Goal: Task Accomplishment & Management: Manage account settings

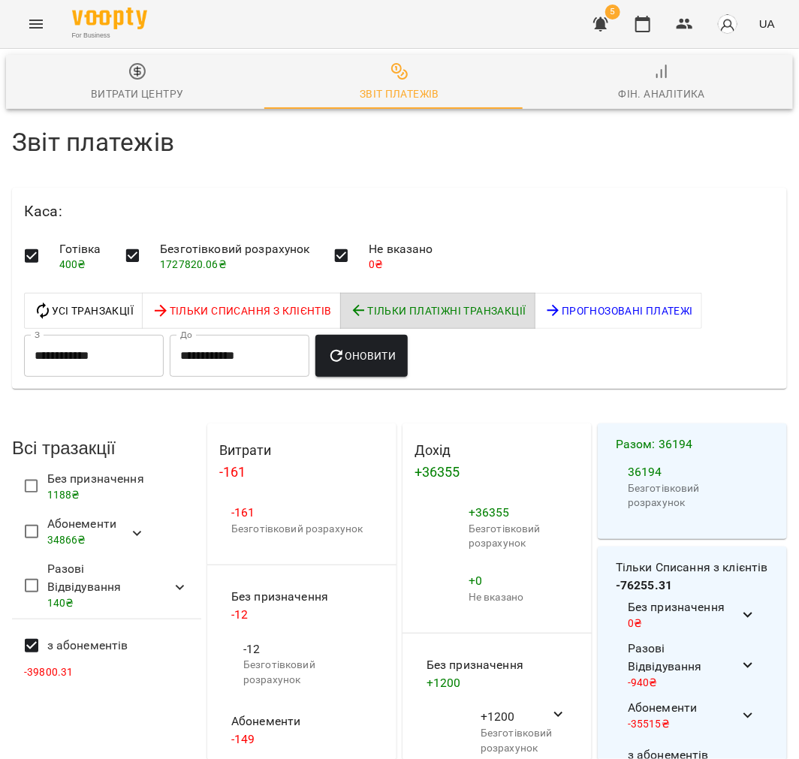
scroll to position [140, 0]
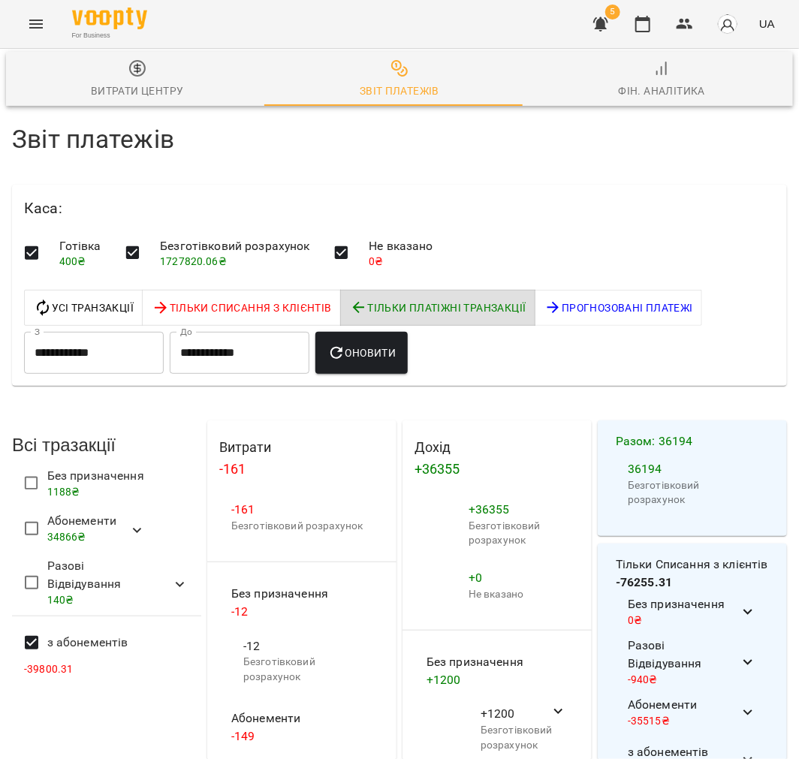
click at [605, 35] on button "button" at bounding box center [601, 24] width 36 height 36
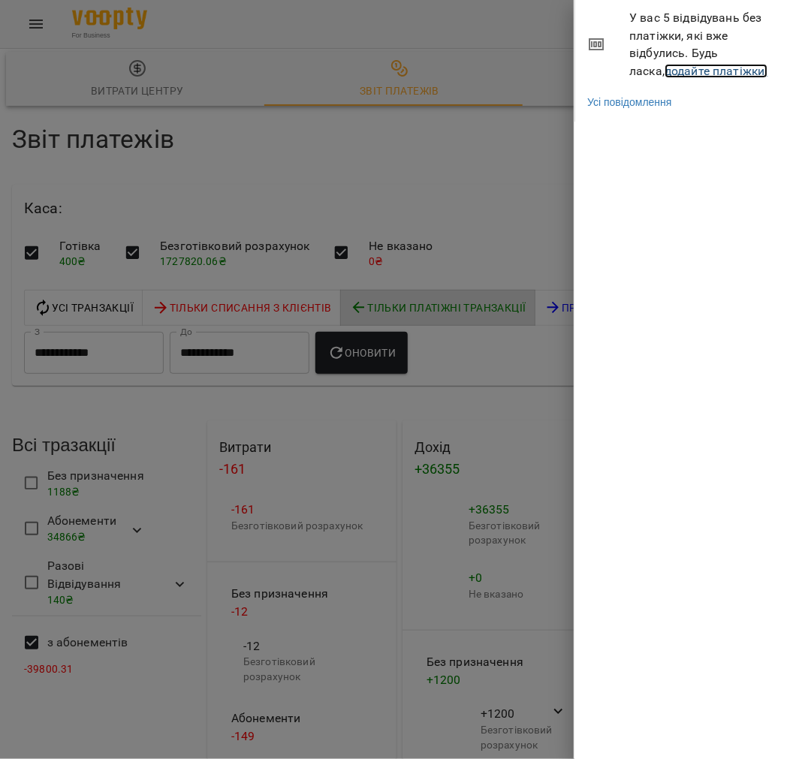
click at [671, 76] on link "додайте платіжки!" at bounding box center [717, 71] width 104 height 14
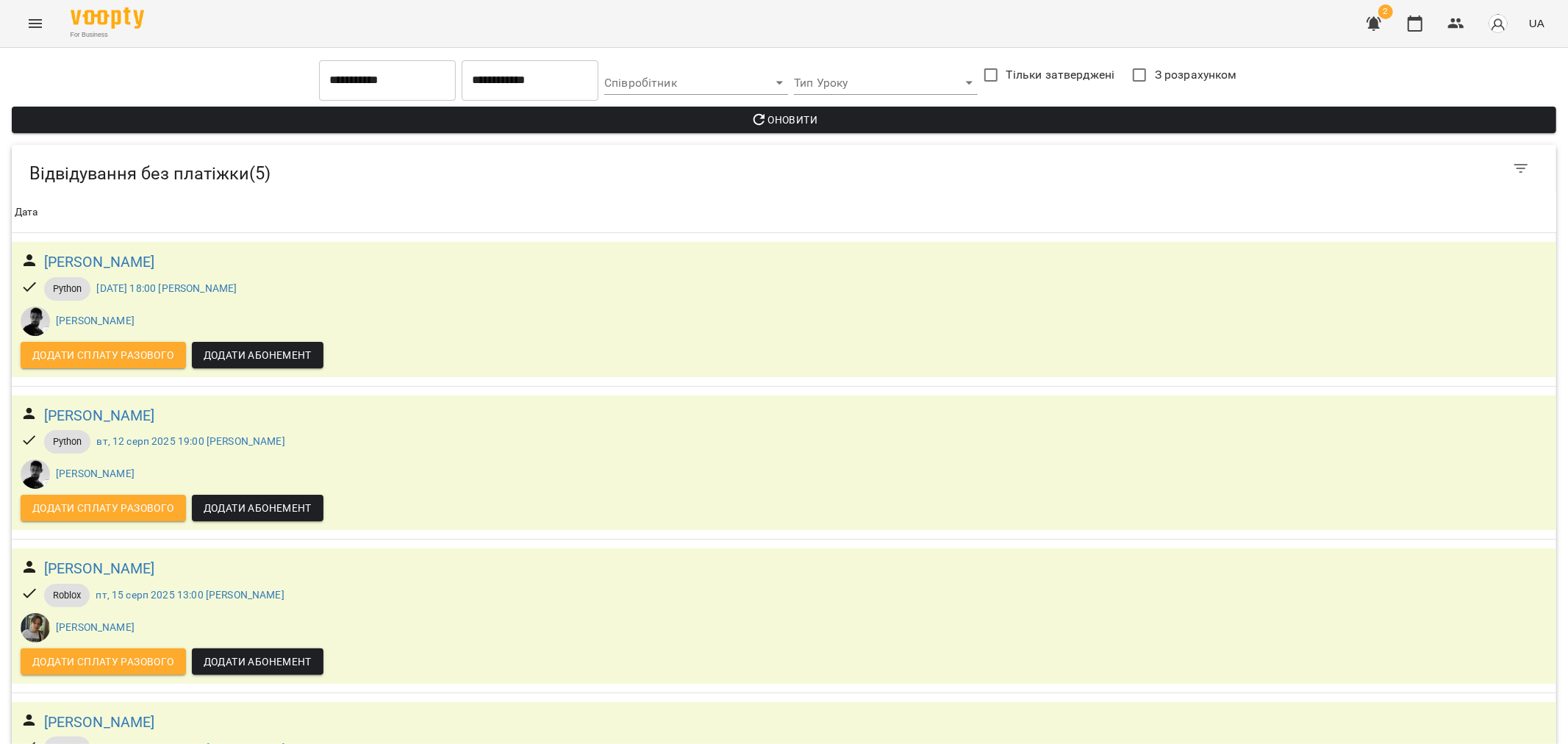
click at [45, 27] on button "Menu" at bounding box center [35, 23] width 35 height 35
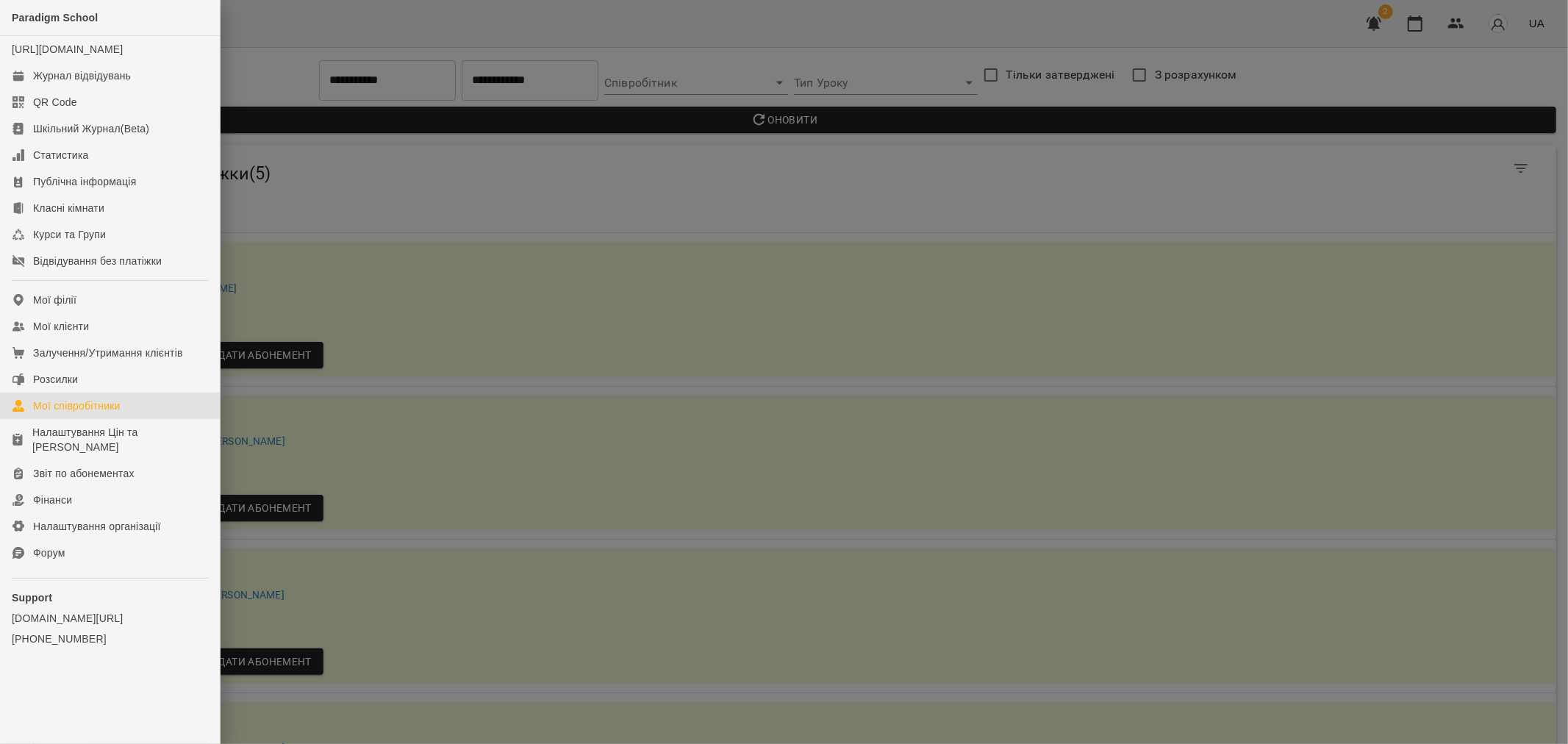
click at [96, 413] on div "Мої співробітники" at bounding box center [76, 405] width 87 height 15
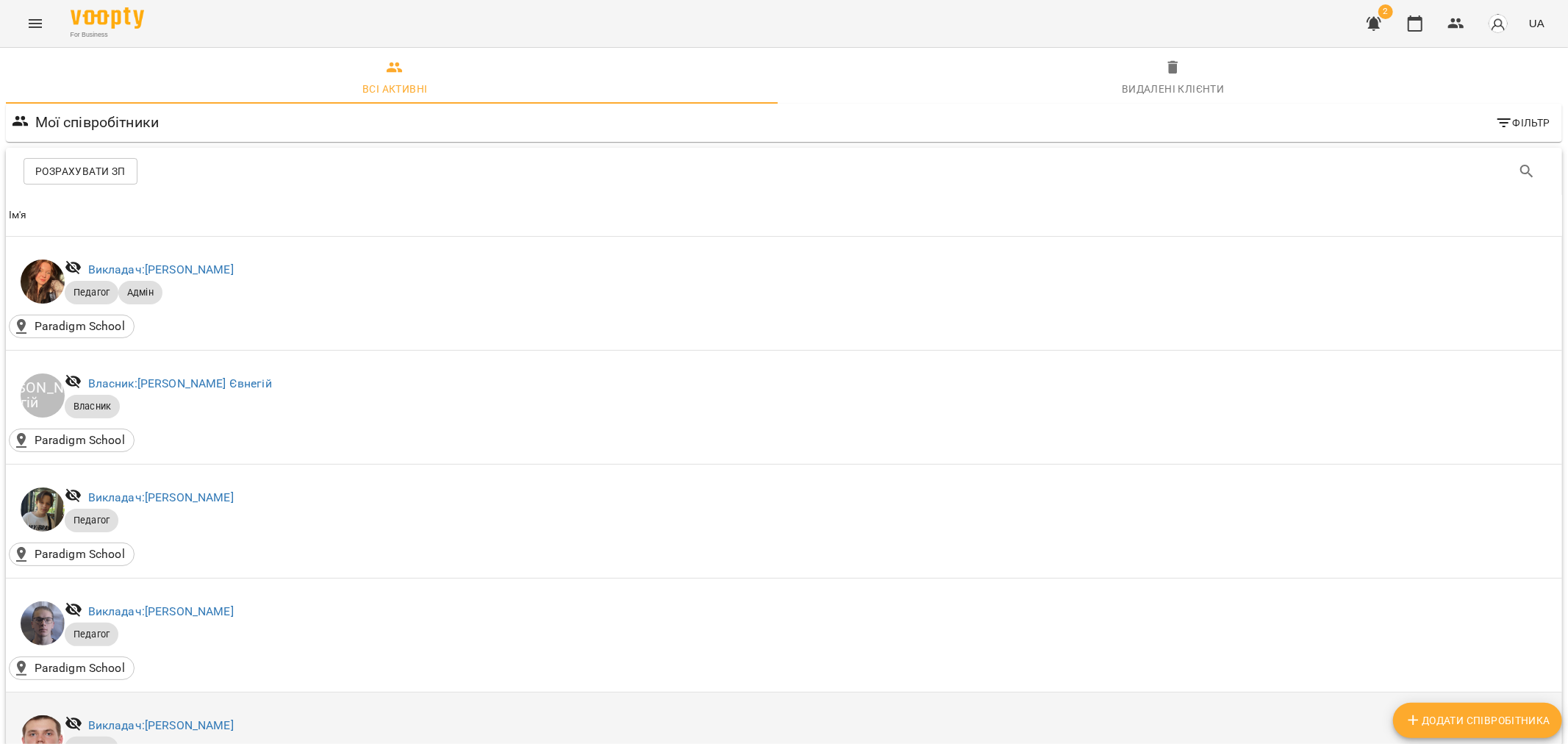
scroll to position [489, 0]
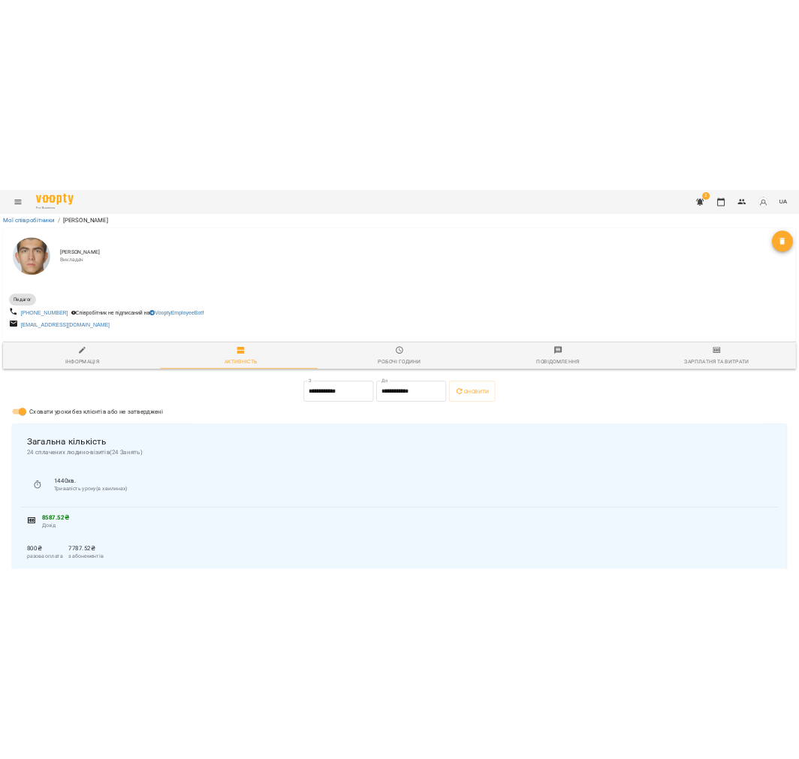
scroll to position [167, 0]
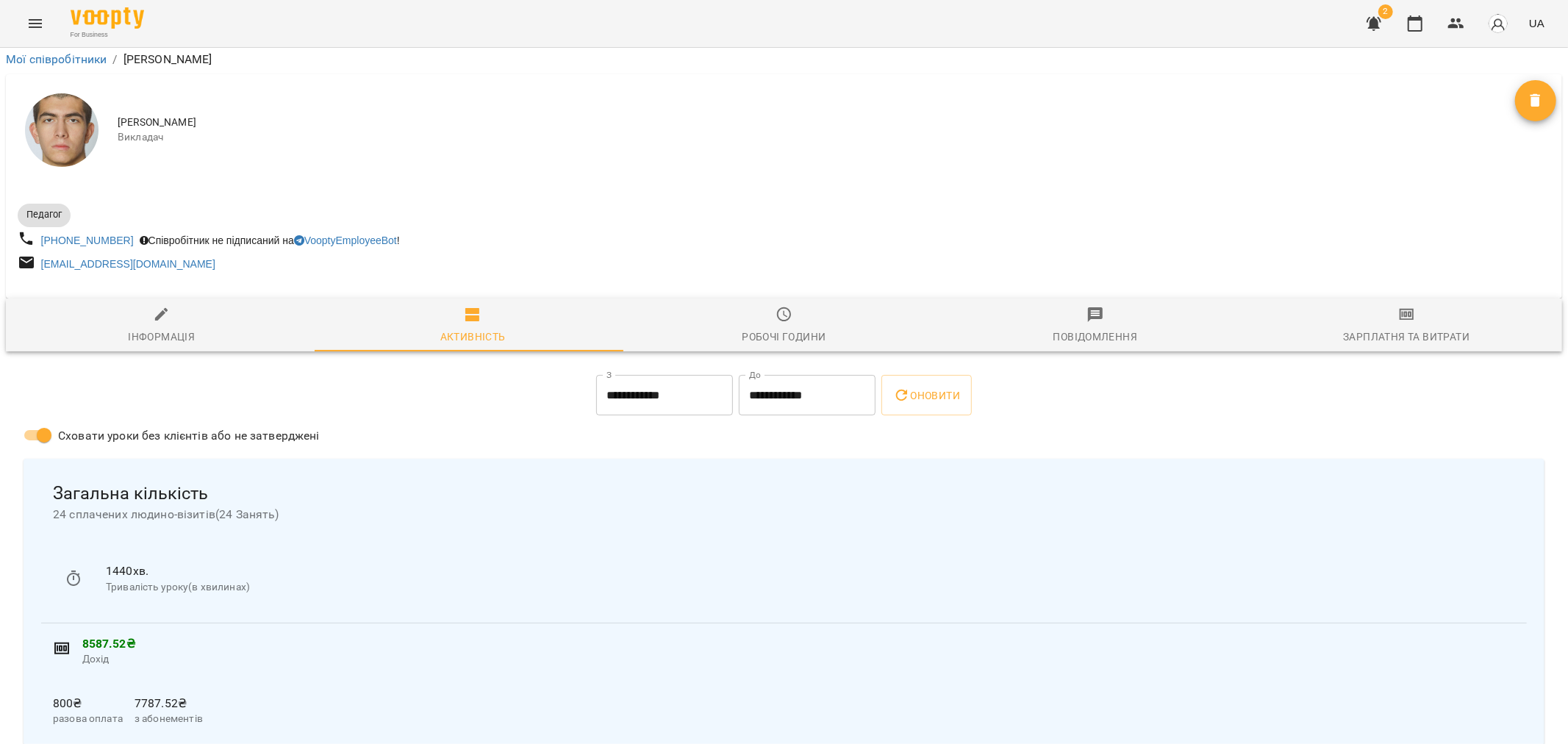
click at [781, 305] on span "Зарплатня та Витрати" at bounding box center [1407, 325] width 294 height 40
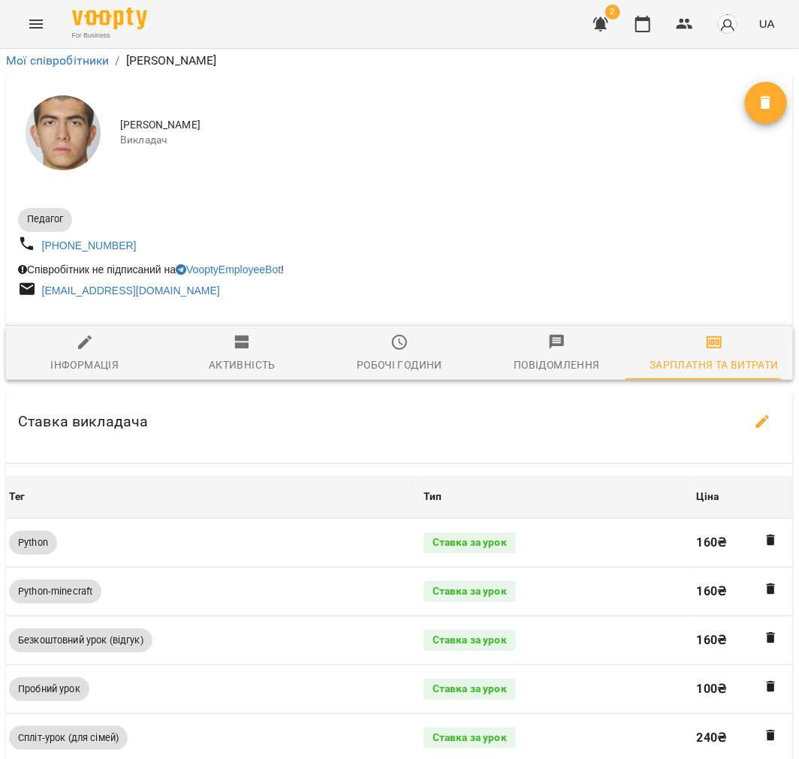
scroll to position [0, 0]
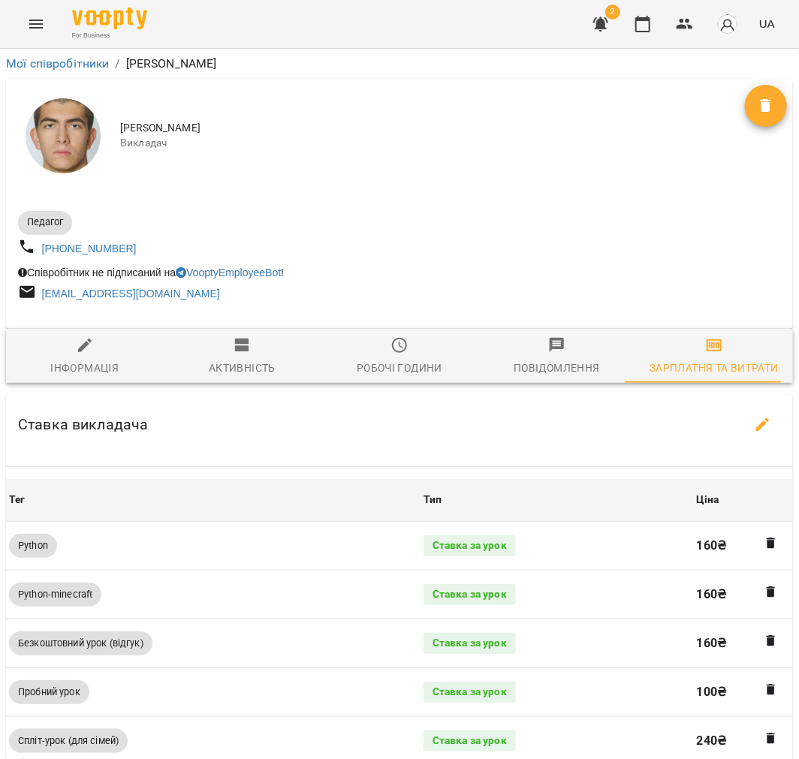
click at [62, 53] on div "Мої співробітники / Недайборщ Андрій Сергійович" at bounding box center [399, 64] width 793 height 24
click at [62, 58] on link "Мої співробітники" at bounding box center [58, 63] width 104 height 14
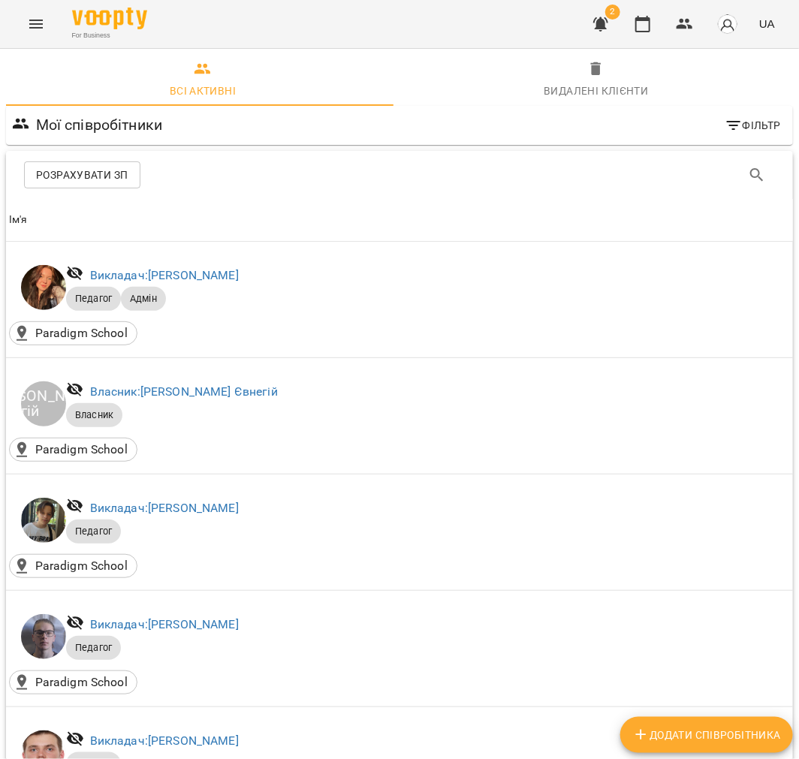
scroll to position [1084, 0]
drag, startPoint x: 329, startPoint y: 595, endPoint x: 154, endPoint y: 596, distance: 175.0
copy link "Цомпель Олександр Ігорович"
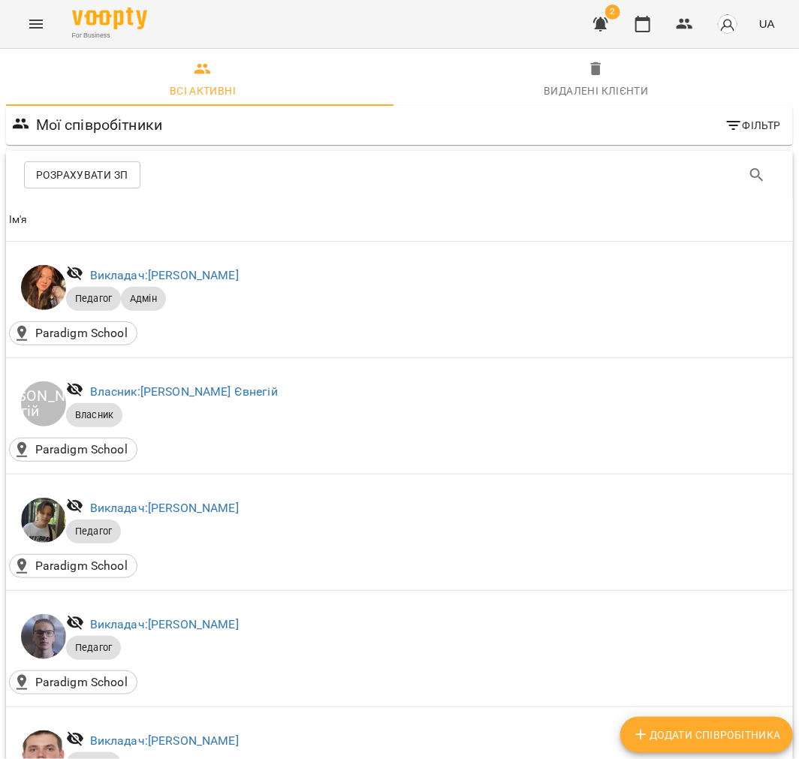
drag, startPoint x: 231, startPoint y: 547, endPoint x: 152, endPoint y: 569, distance: 82.5
copy link "Шатило Артем"
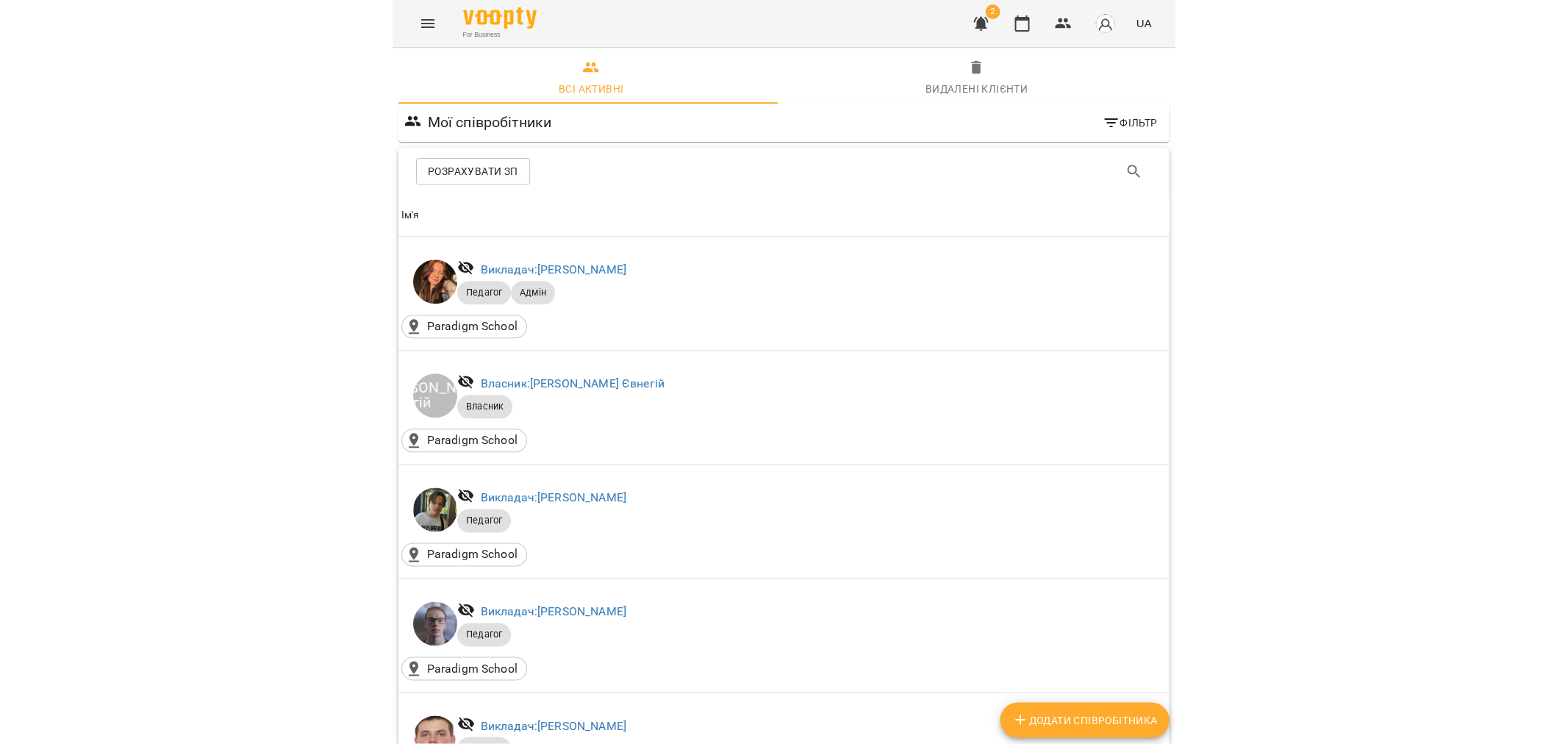
scroll to position [0, 0]
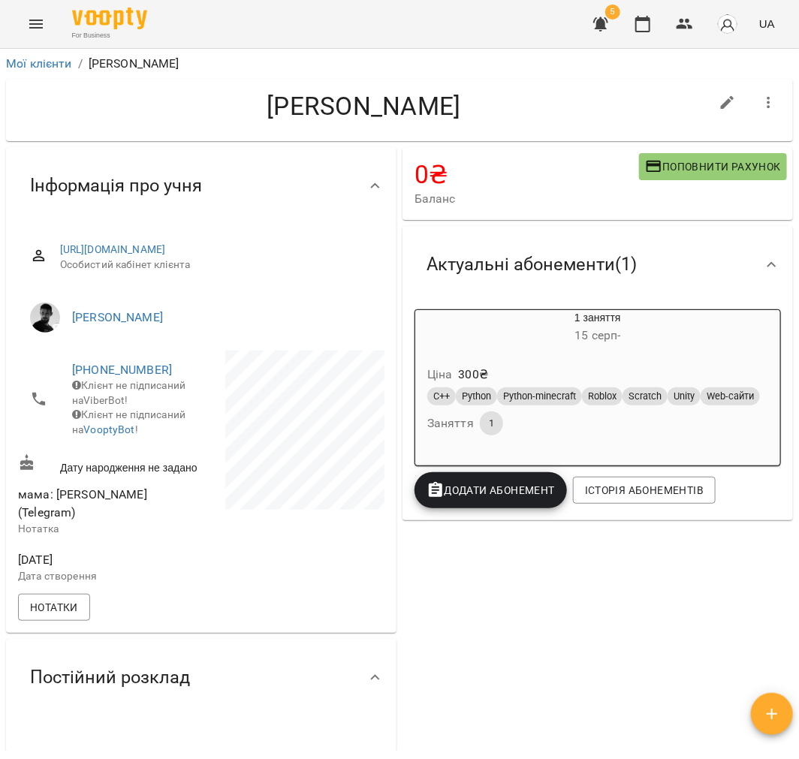
click at [507, 360] on div "Ціна 300 ₴ C++ Python Python-minecraft Roblox Scratch Unity Web-сайти Заняття 1" at bounding box center [597, 403] width 365 height 102
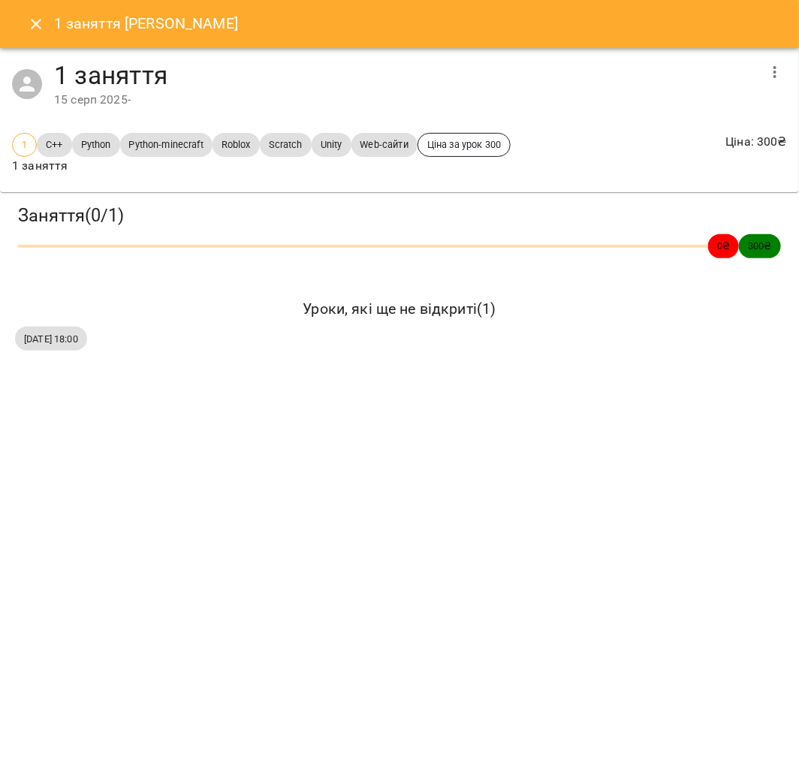
click at [774, 76] on icon "button" at bounding box center [775, 72] width 18 height 18
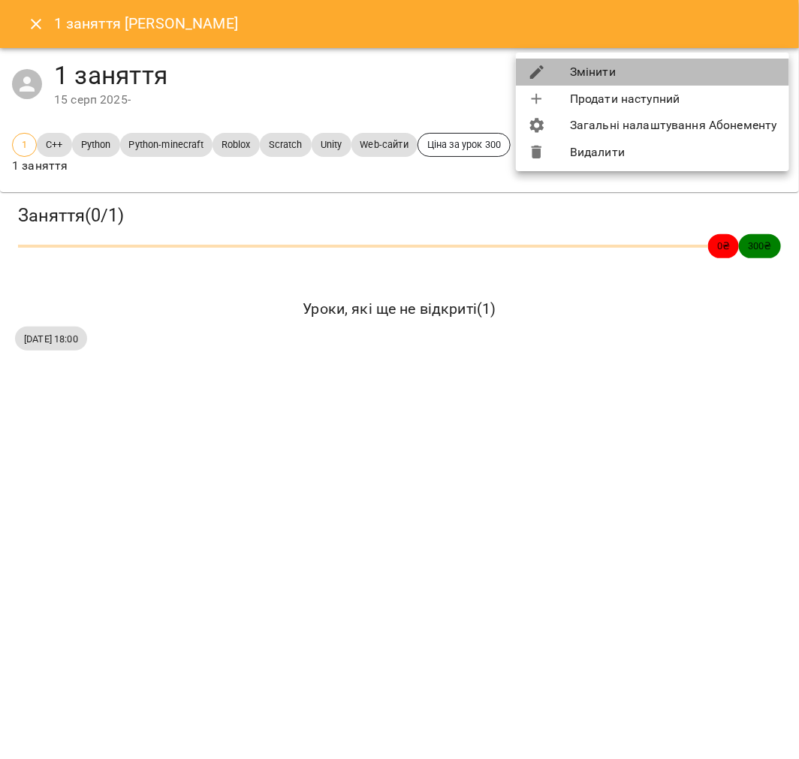
click at [677, 81] on li "Змінити" at bounding box center [652, 72] width 273 height 27
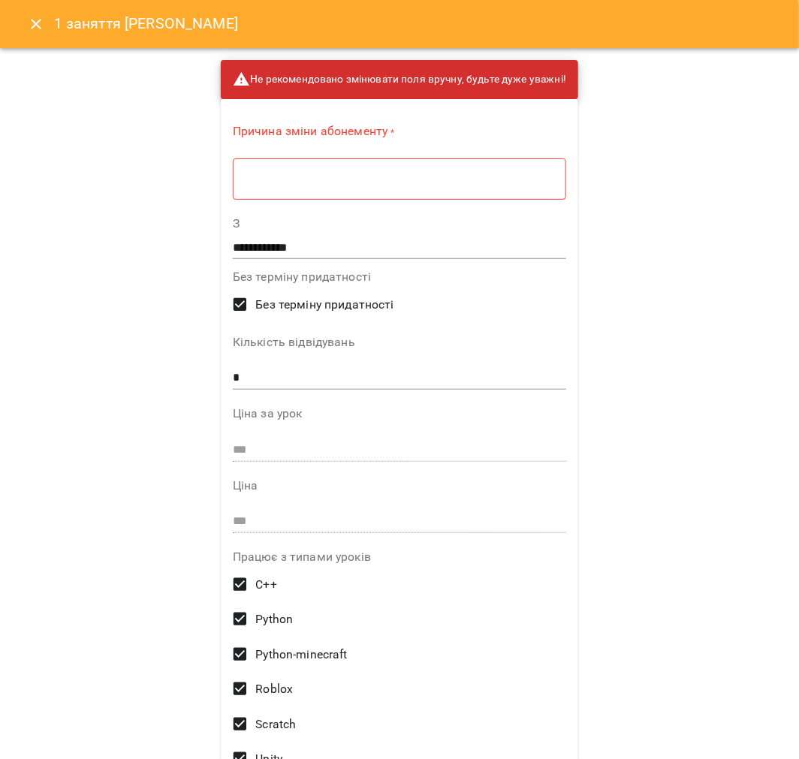
click at [379, 192] on div "* ​" at bounding box center [399, 179] width 333 height 42
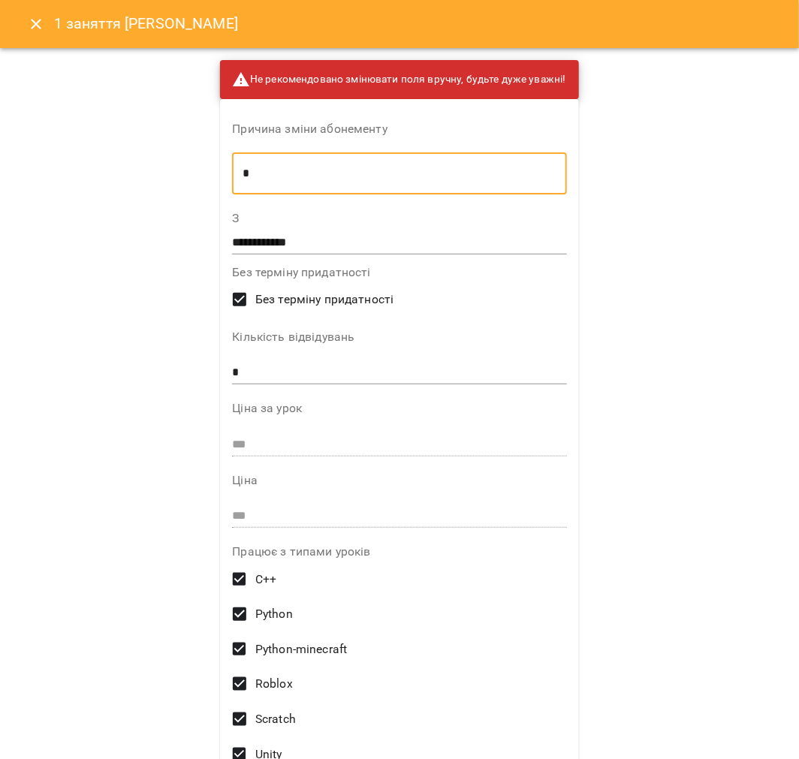
type textarea "*"
click at [349, 233] on input "**********" at bounding box center [399, 243] width 334 height 24
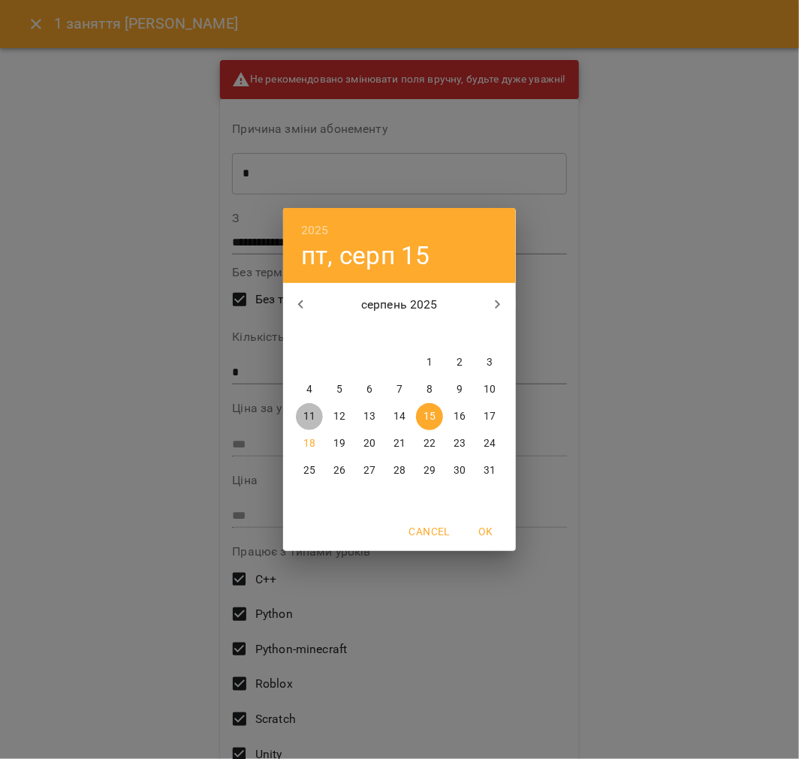
click at [306, 410] on p "11" at bounding box center [309, 416] width 12 height 15
type input "**********"
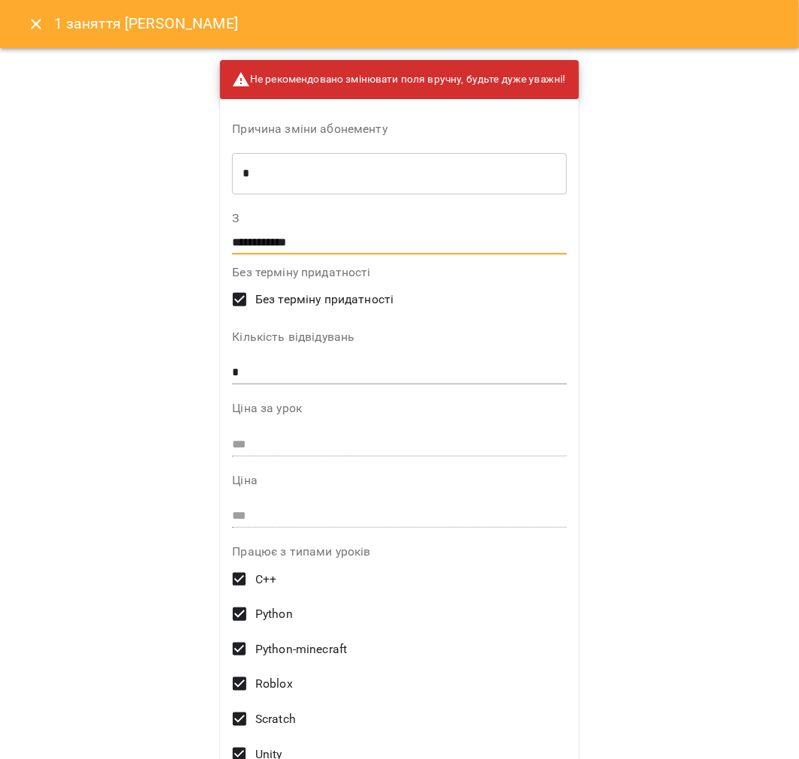
scroll to position [398, 0]
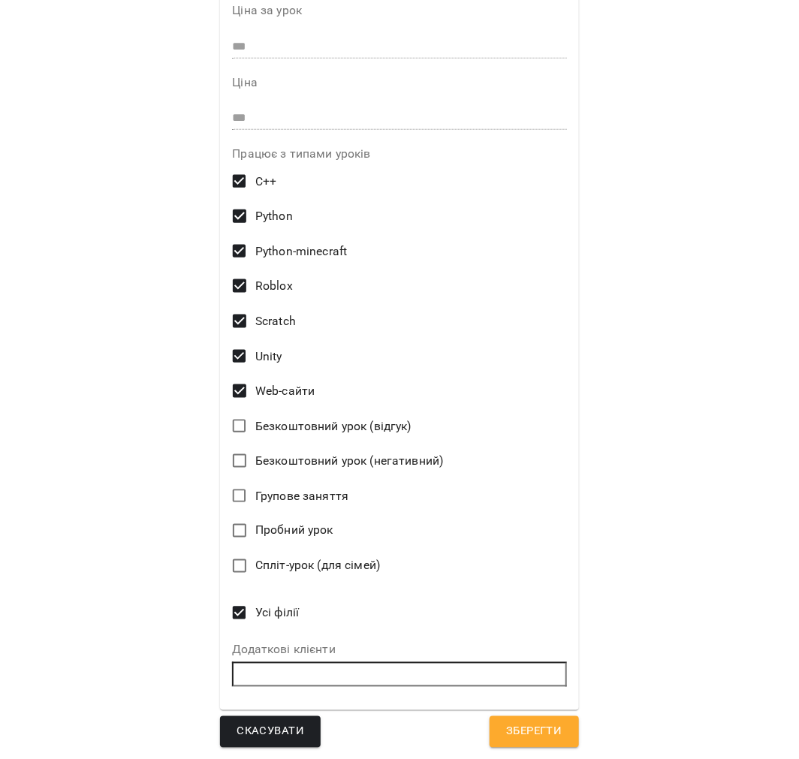
click at [546, 729] on span "Зберегти" at bounding box center [534, 732] width 56 height 20
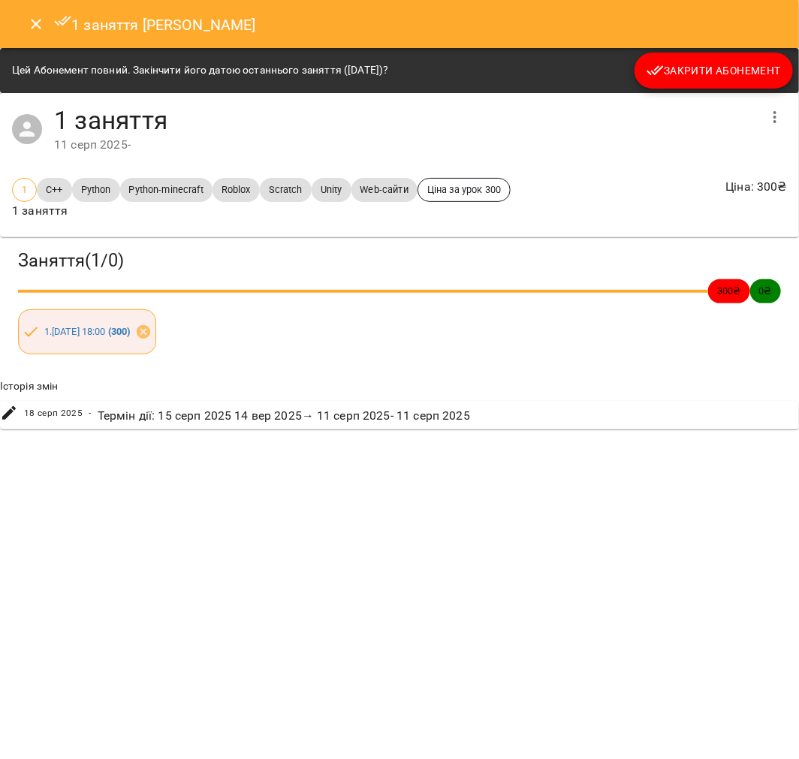
click at [725, 80] on button "Закрити Абонемент" at bounding box center [714, 71] width 158 height 36
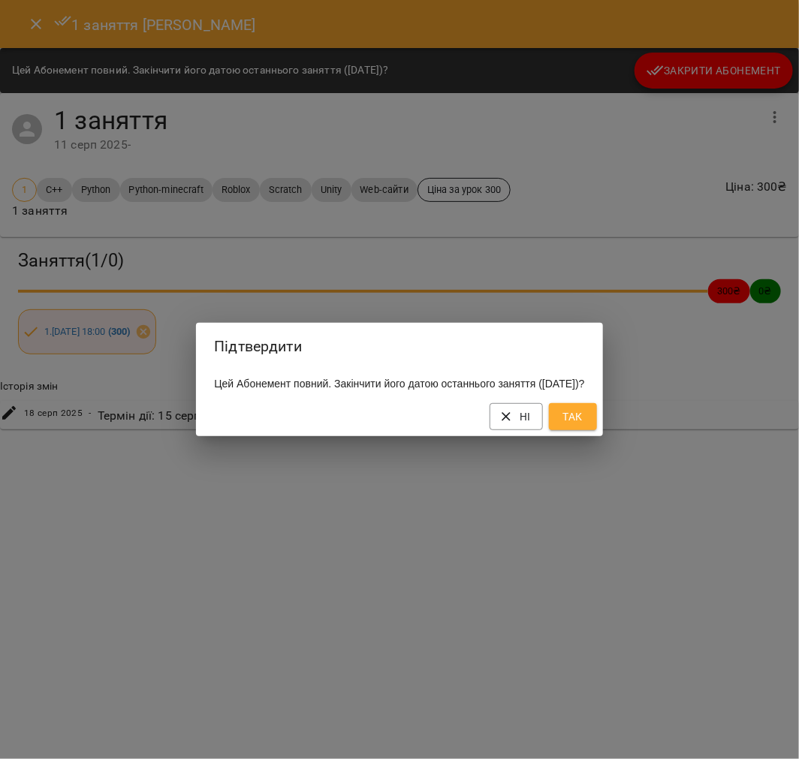
click at [585, 422] on span "Так" at bounding box center [573, 417] width 24 height 18
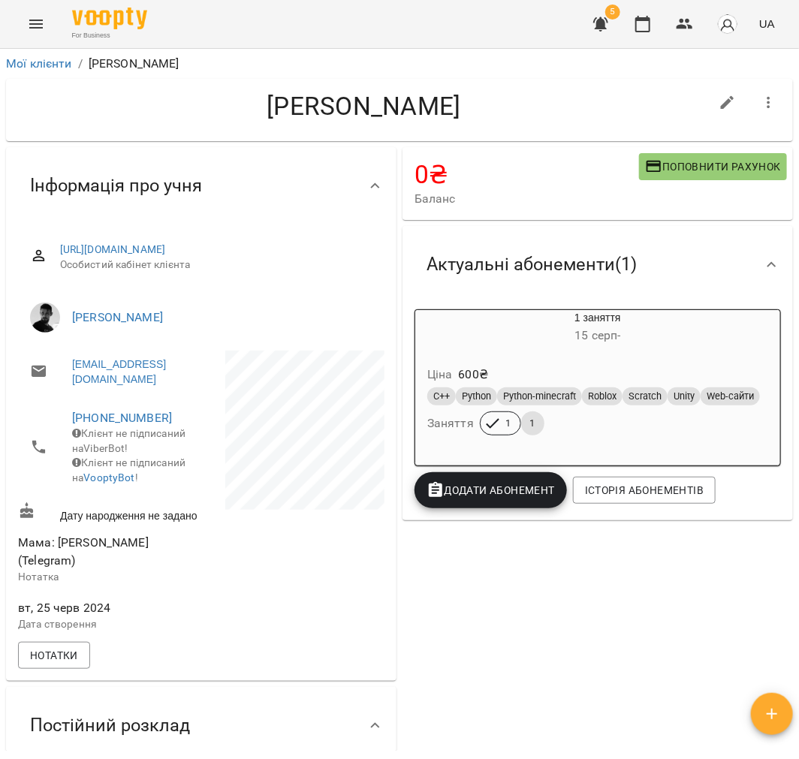
click at [537, 330] on h6 "15 серп -" at bounding box center [597, 335] width 365 height 21
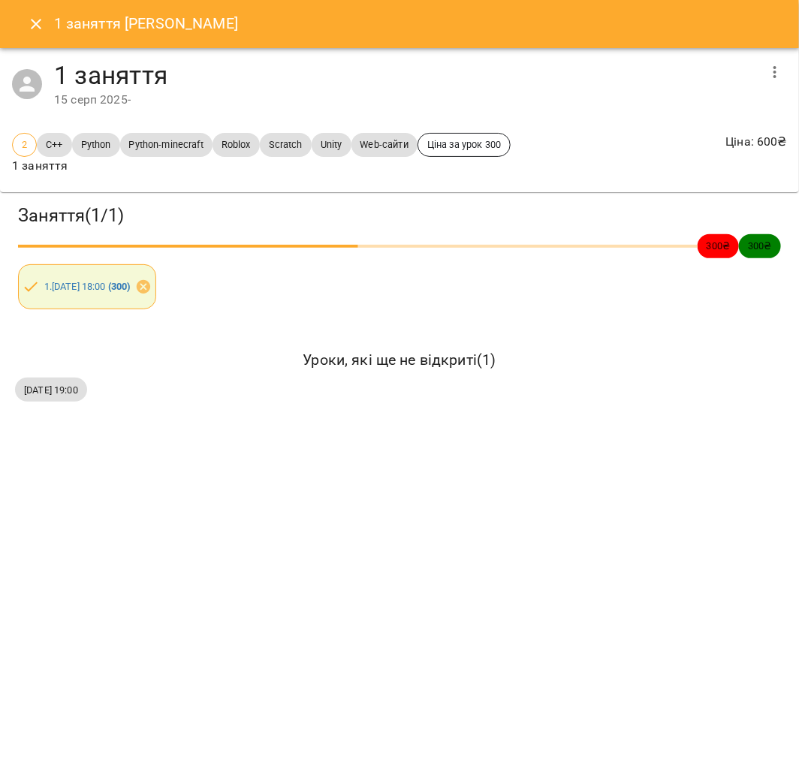
click at [33, 18] on icon "Close" at bounding box center [36, 24] width 18 height 18
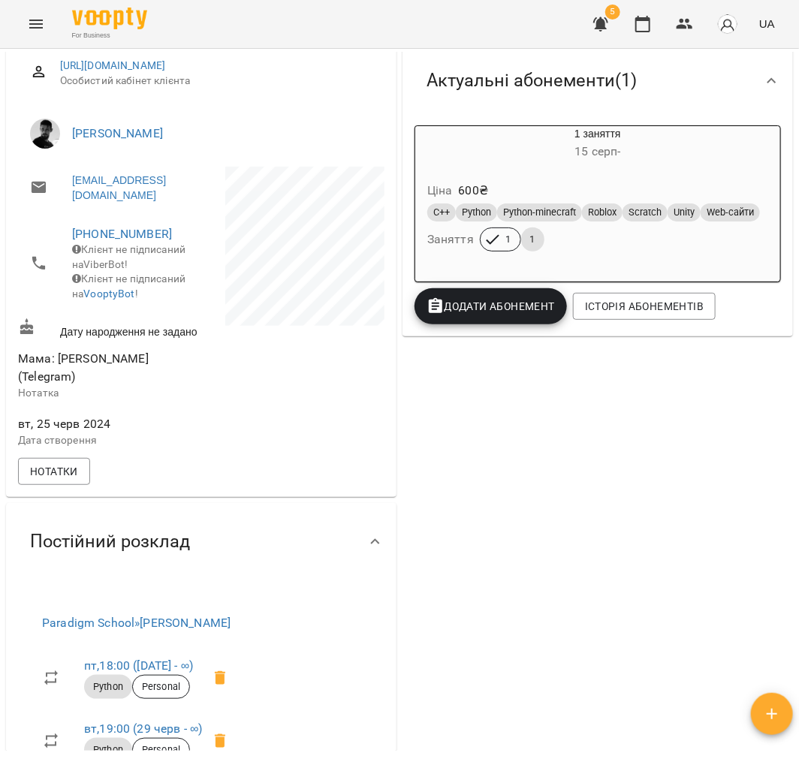
scroll to position [83, 0]
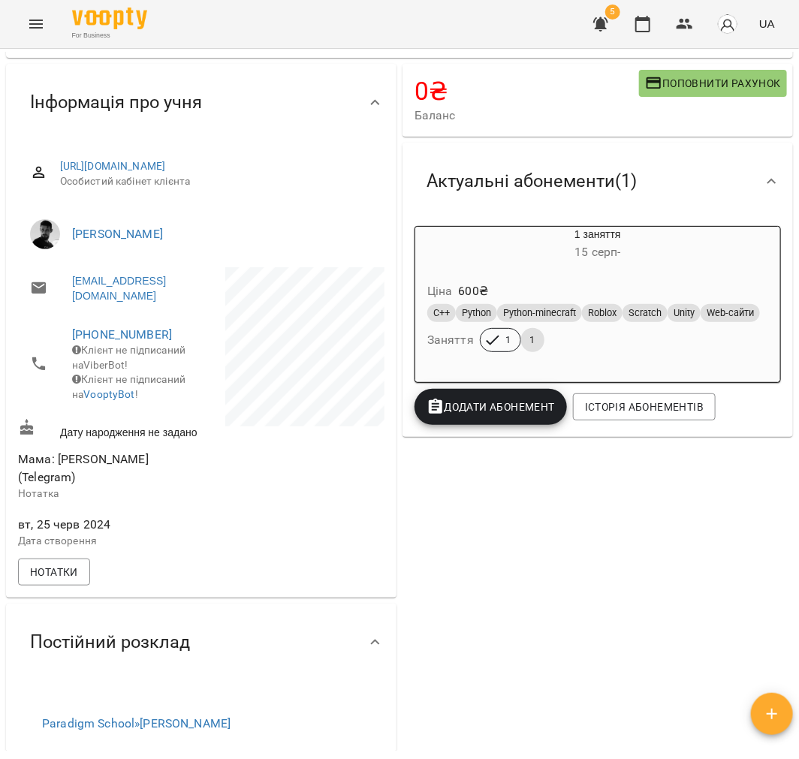
drag, startPoint x: 493, startPoint y: 288, endPoint x: 496, endPoint y: 279, distance: 9.5
click at [493, 288] on div "Ціна 600 ₴" at bounding box center [597, 291] width 347 height 27
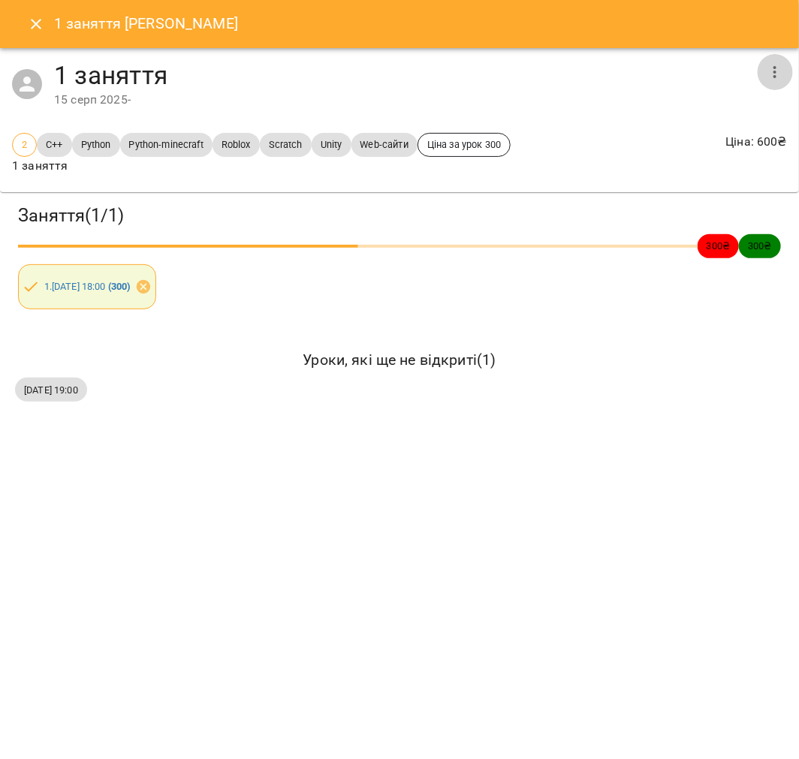
click at [775, 77] on icon "button" at bounding box center [775, 72] width 3 height 12
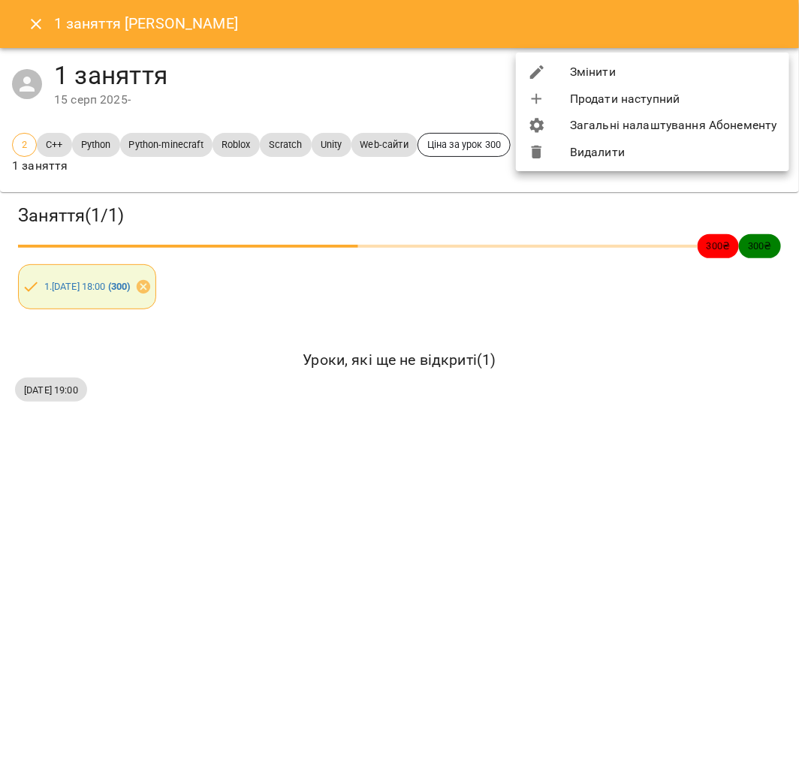
click at [636, 80] on li "Змінити" at bounding box center [652, 72] width 273 height 27
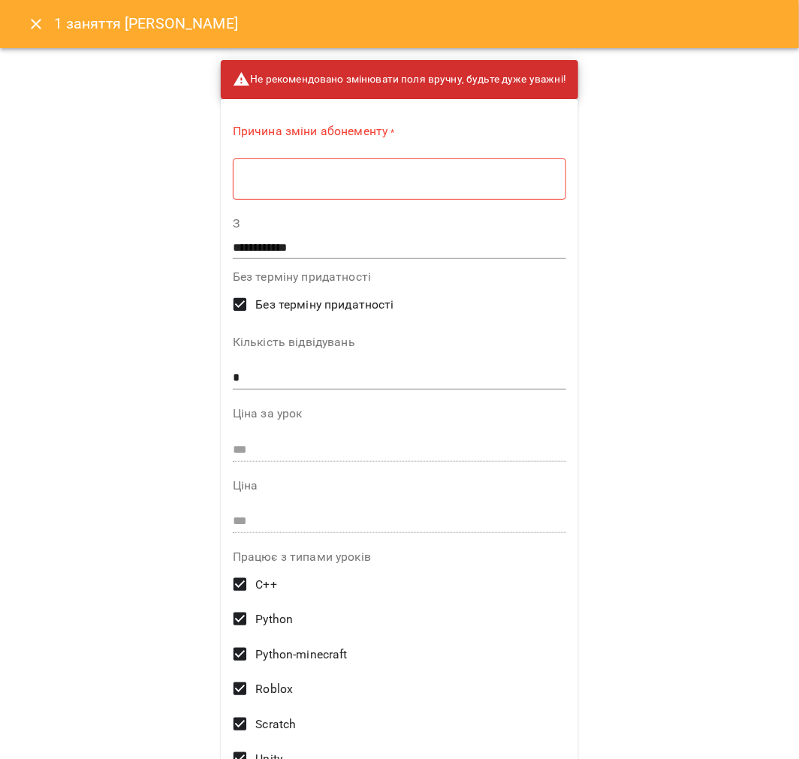
click at [297, 170] on div "* ​" at bounding box center [399, 179] width 333 height 42
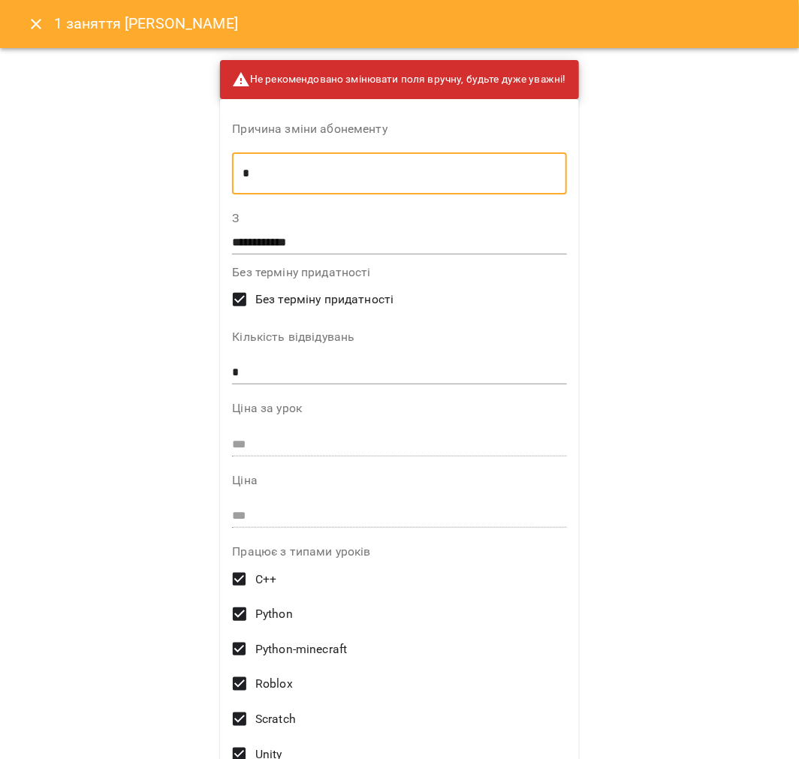
type textarea "*"
click at [297, 231] on input "**********" at bounding box center [399, 243] width 334 height 24
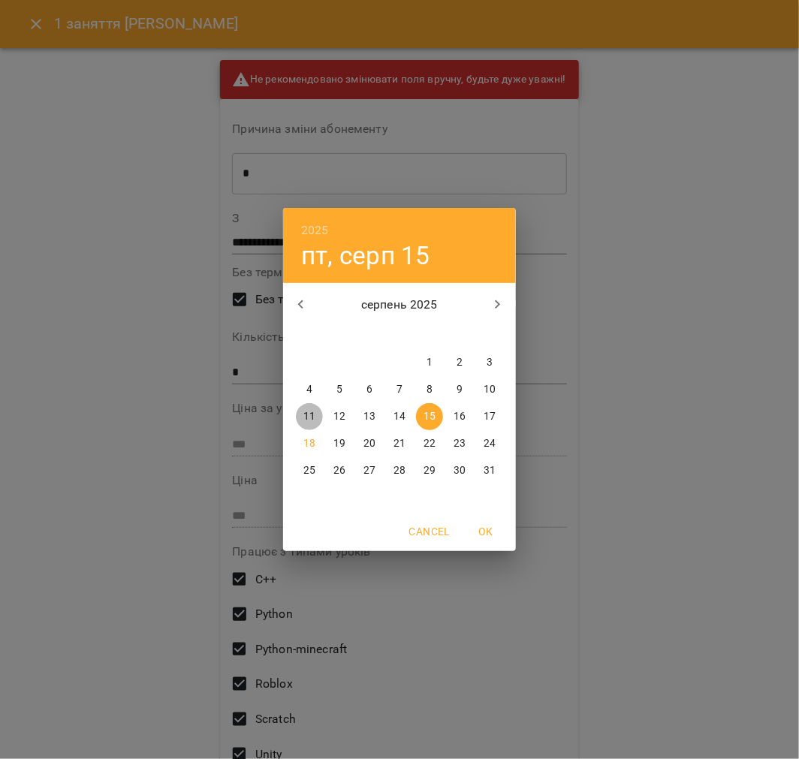
click at [306, 414] on p "11" at bounding box center [309, 416] width 12 height 15
type input "**********"
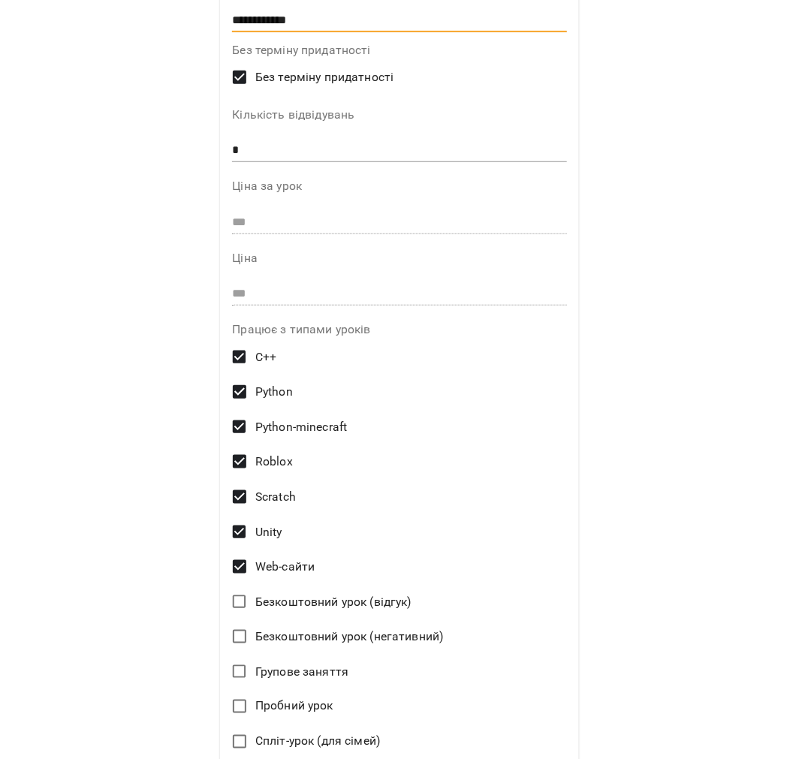
scroll to position [398, 0]
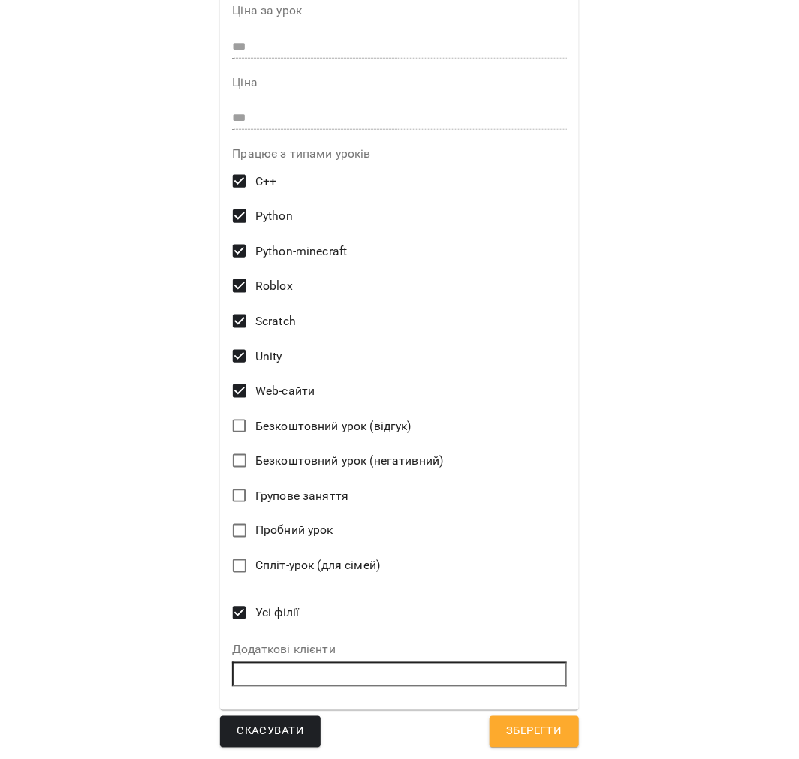
click at [544, 716] on button "Зберегти" at bounding box center [534, 732] width 89 height 32
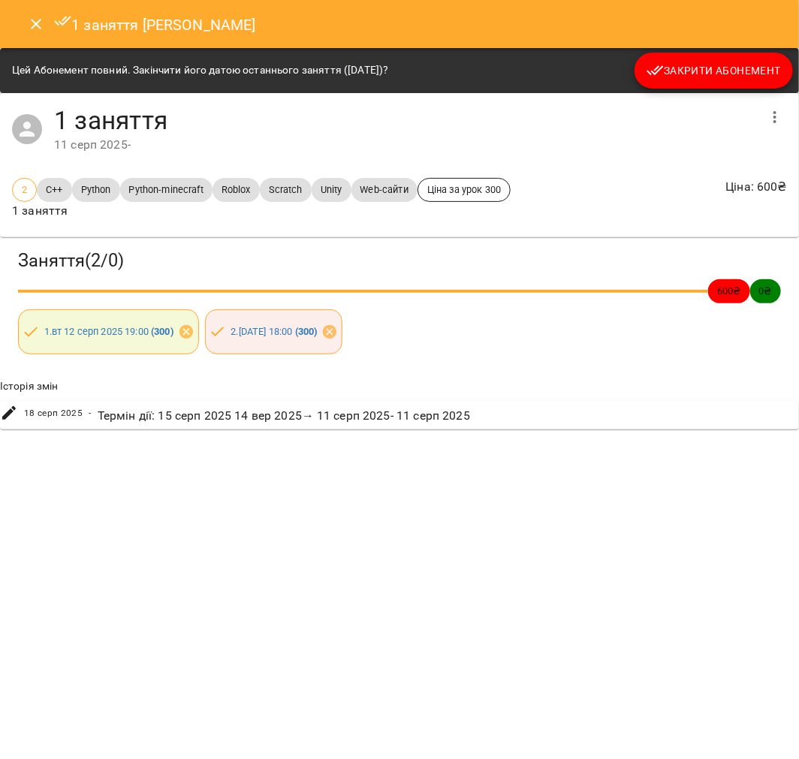
click at [728, 77] on span "Закрити Абонемент" at bounding box center [714, 71] width 134 height 18
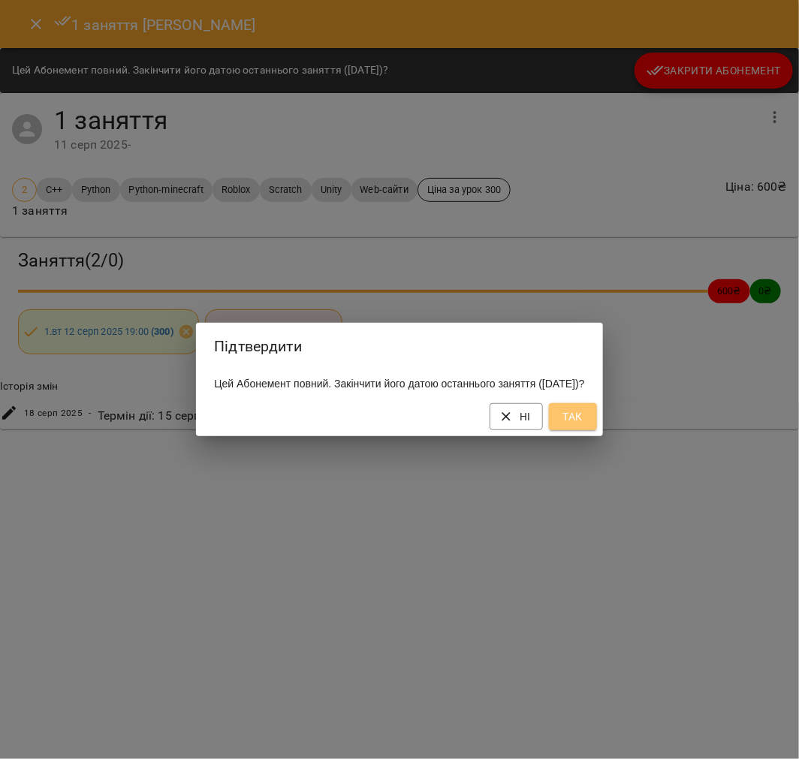
click at [581, 428] on button "Так" at bounding box center [573, 416] width 48 height 27
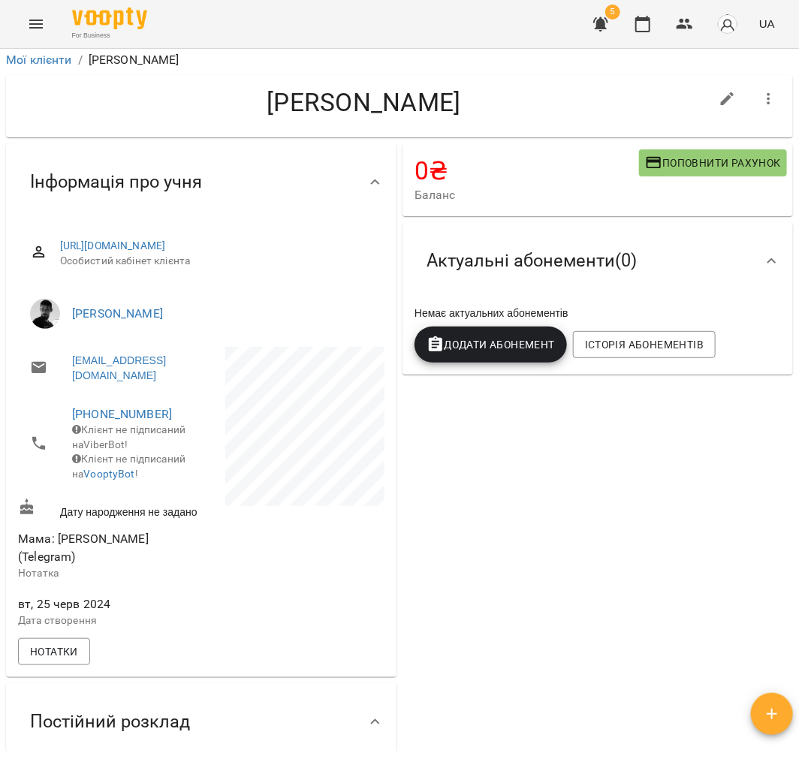
scroll to position [0, 0]
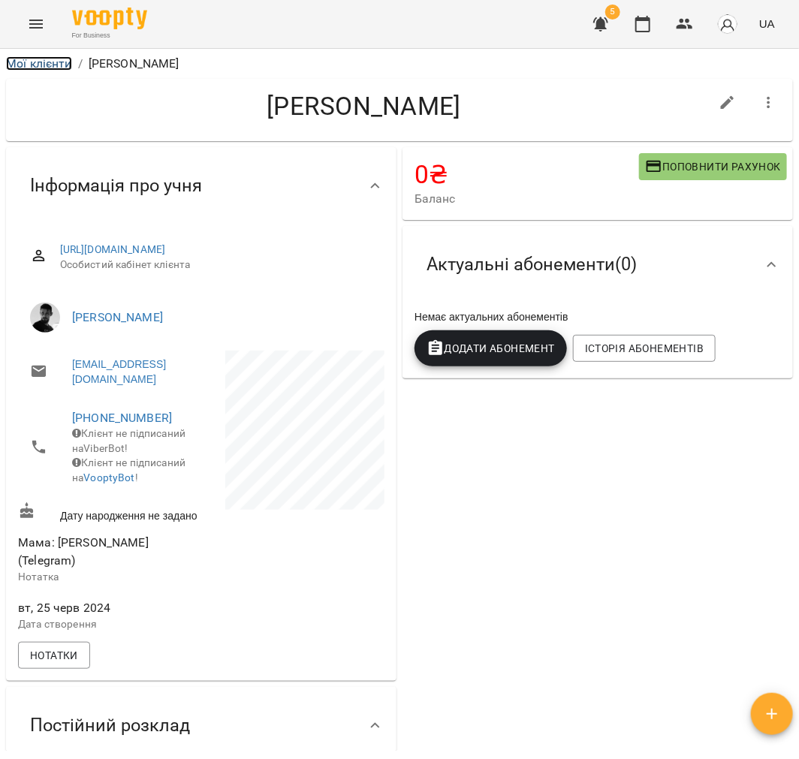
click at [48, 57] on link "Мої клієнти" at bounding box center [39, 63] width 66 height 14
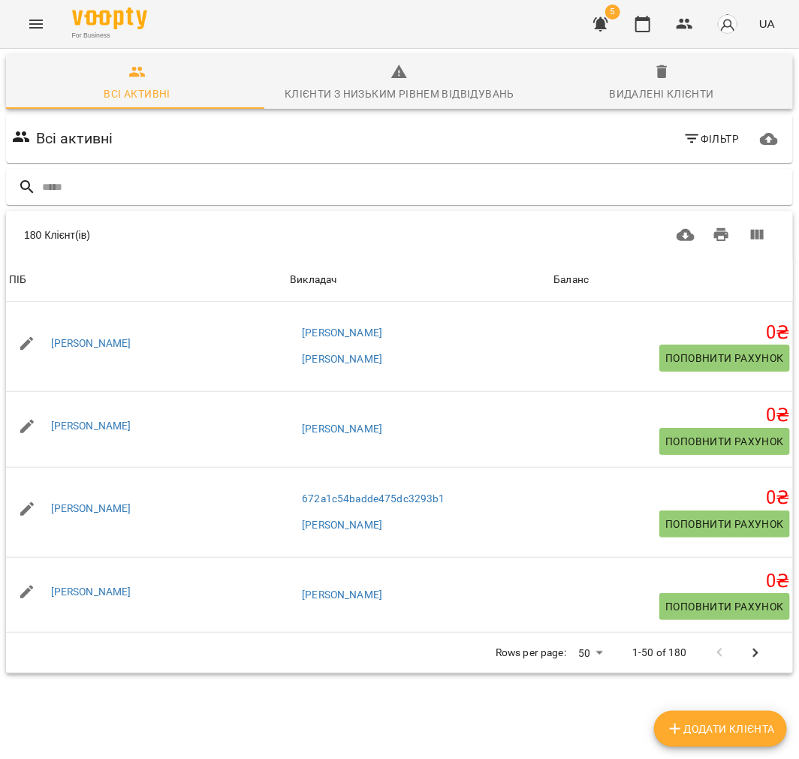
click at [595, 21] on icon "button" at bounding box center [601, 24] width 18 height 18
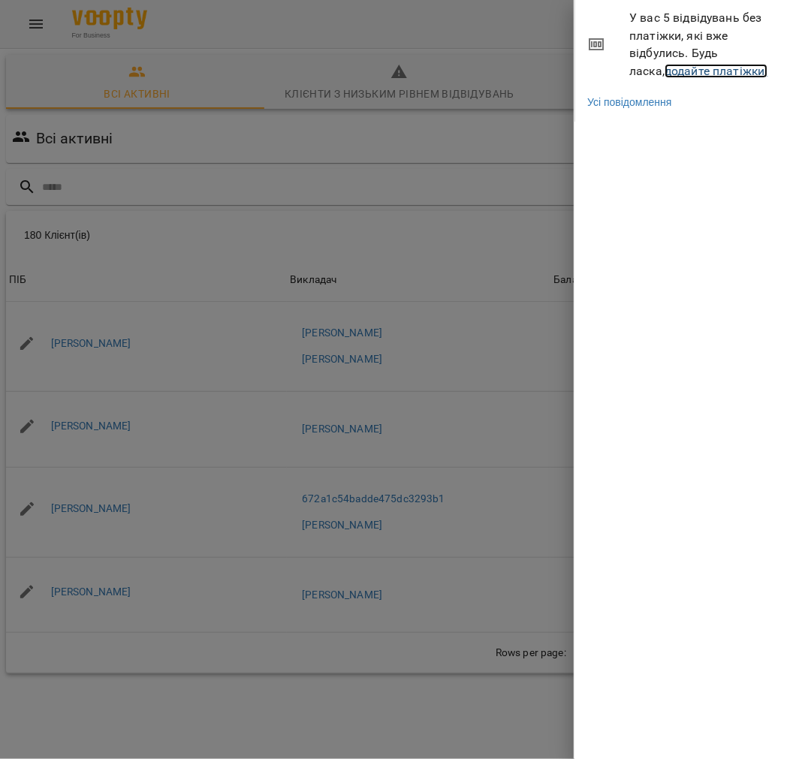
click at [679, 70] on link "додайте платіжки!" at bounding box center [717, 71] width 104 height 14
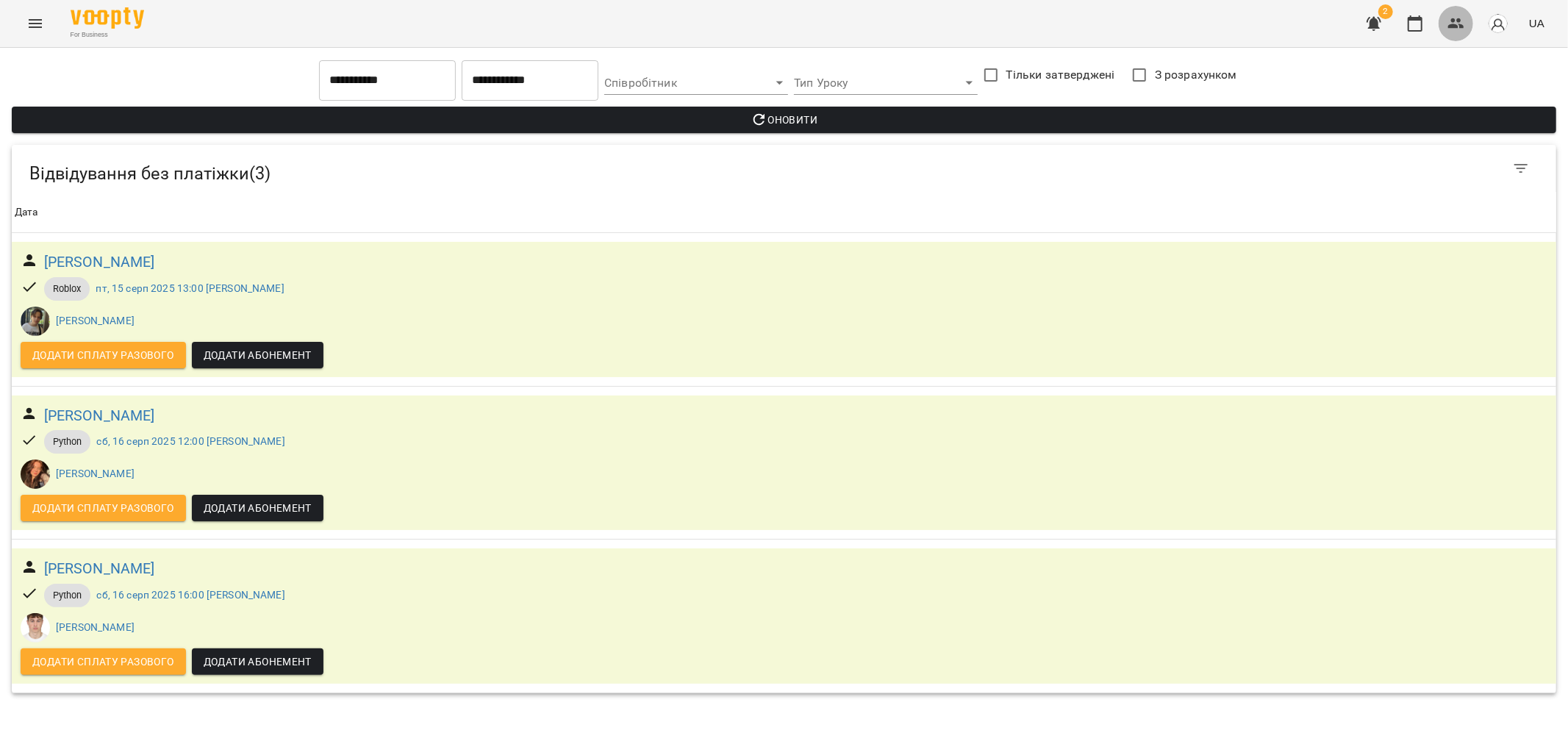
click at [781, 26] on icon "button" at bounding box center [1456, 23] width 18 height 18
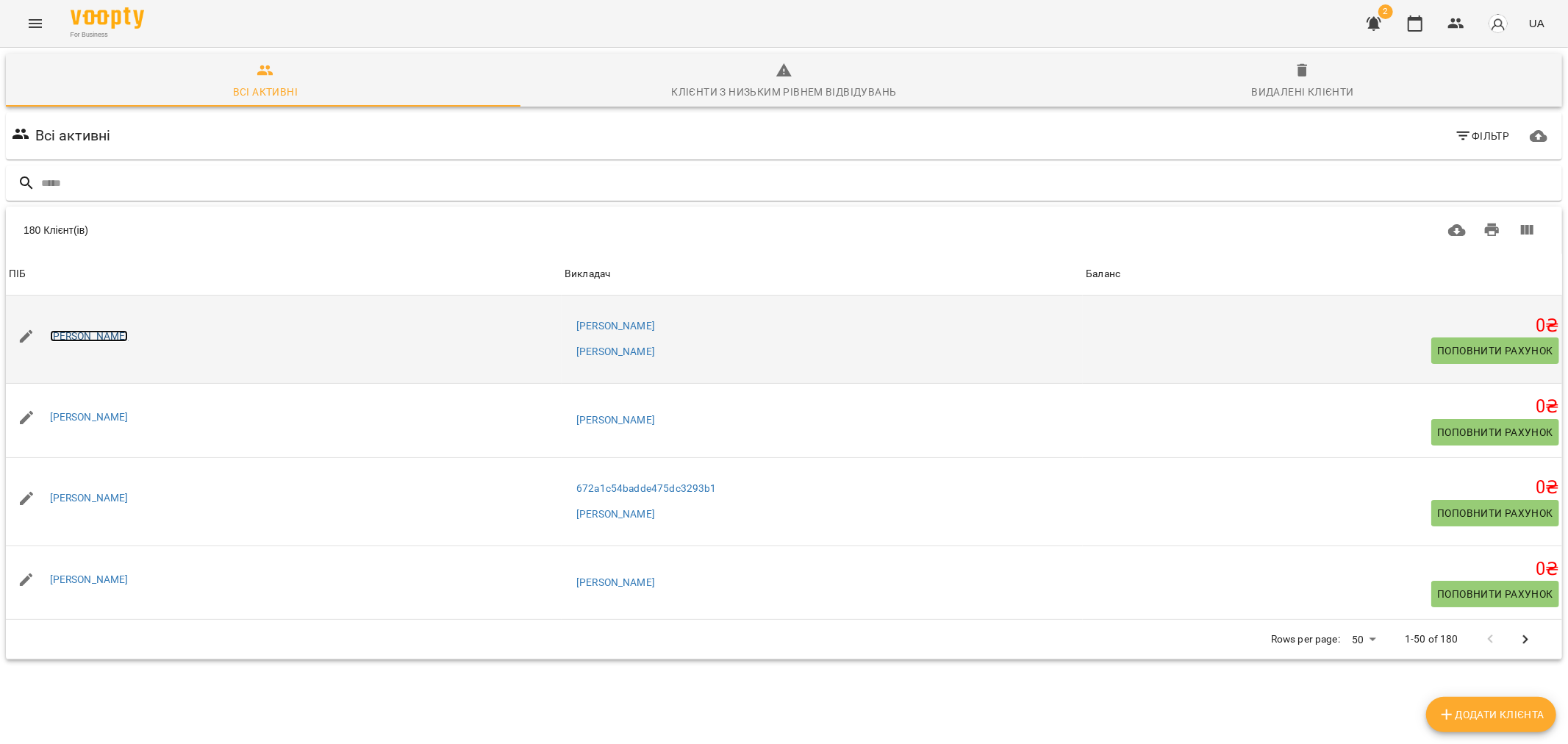
click at [93, 339] on link "Єва Кривенко" at bounding box center [89, 336] width 78 height 12
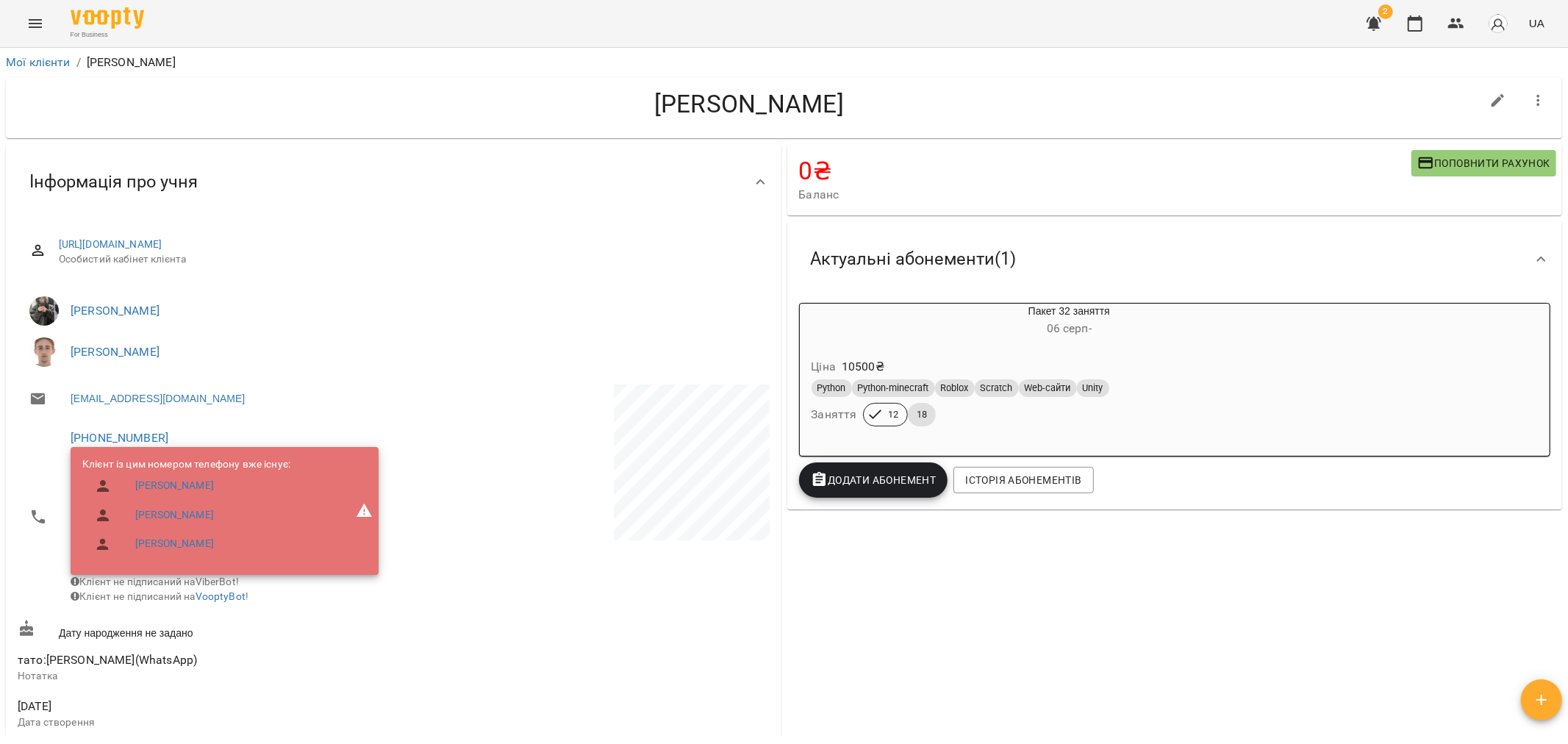
click at [781, 488] on span "Додати Абонемент" at bounding box center [873, 480] width 125 height 18
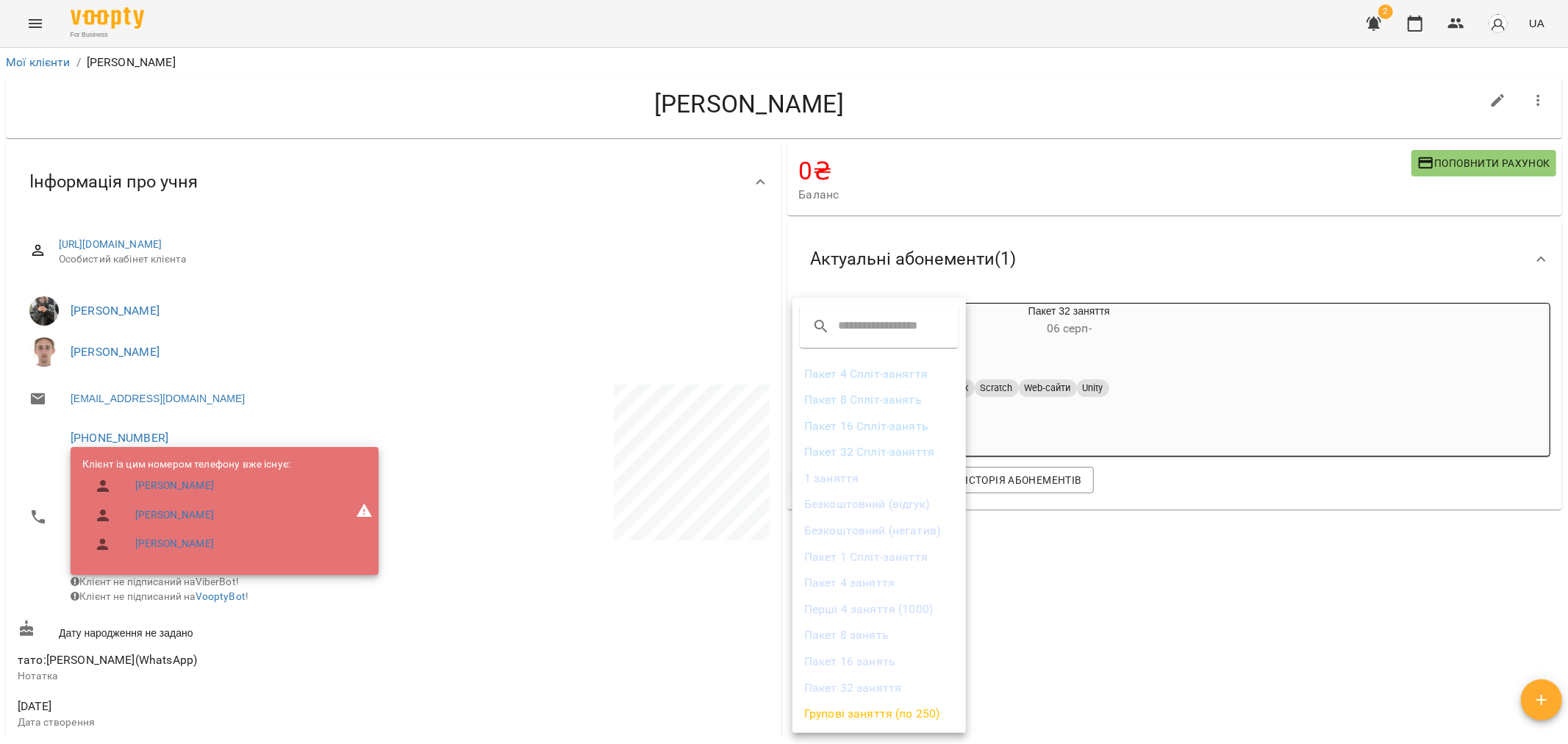
click at [781, 535] on li "Безкоштовний (негатив)" at bounding box center [879, 531] width 173 height 26
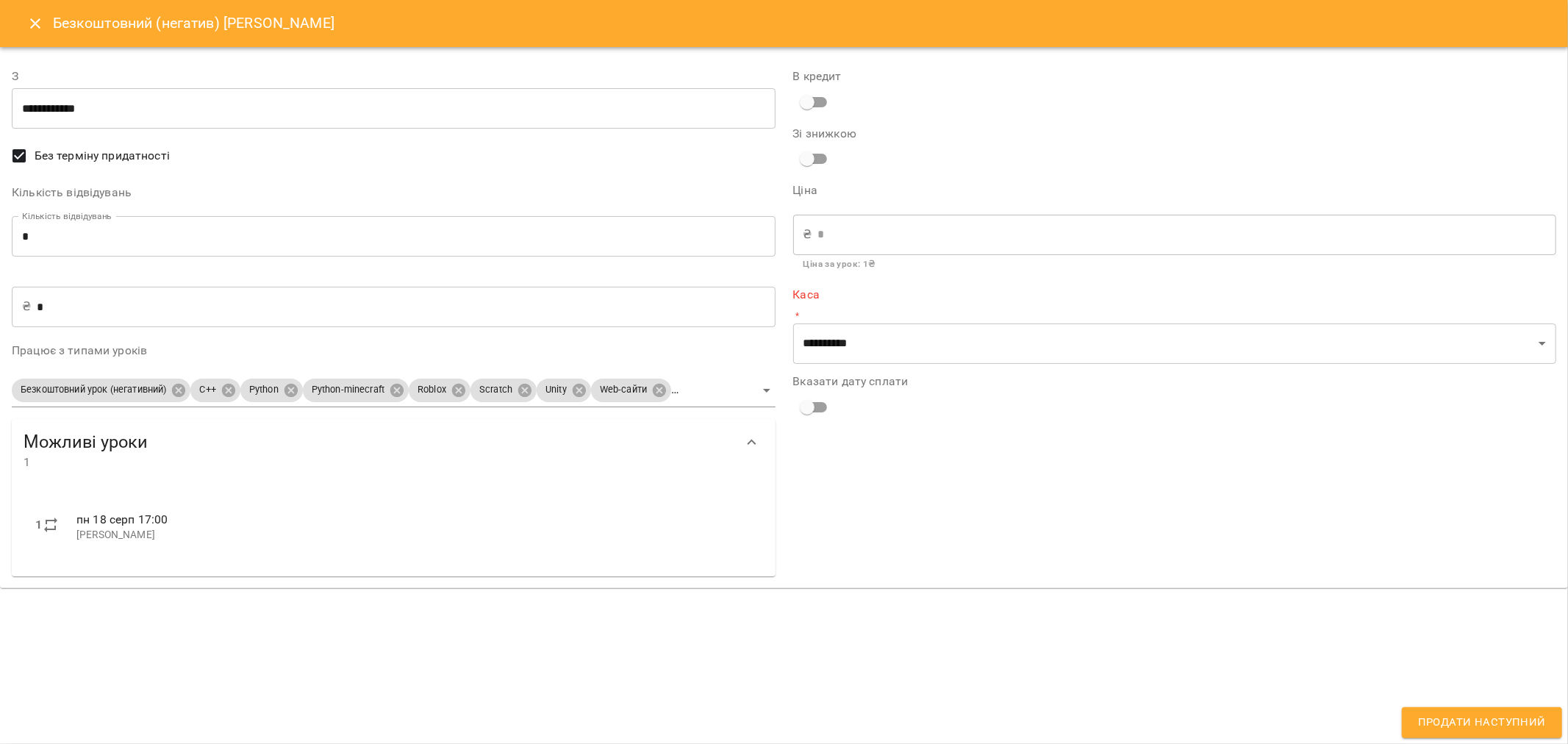
click at [35, 25] on icon "Close" at bounding box center [35, 23] width 11 height 11
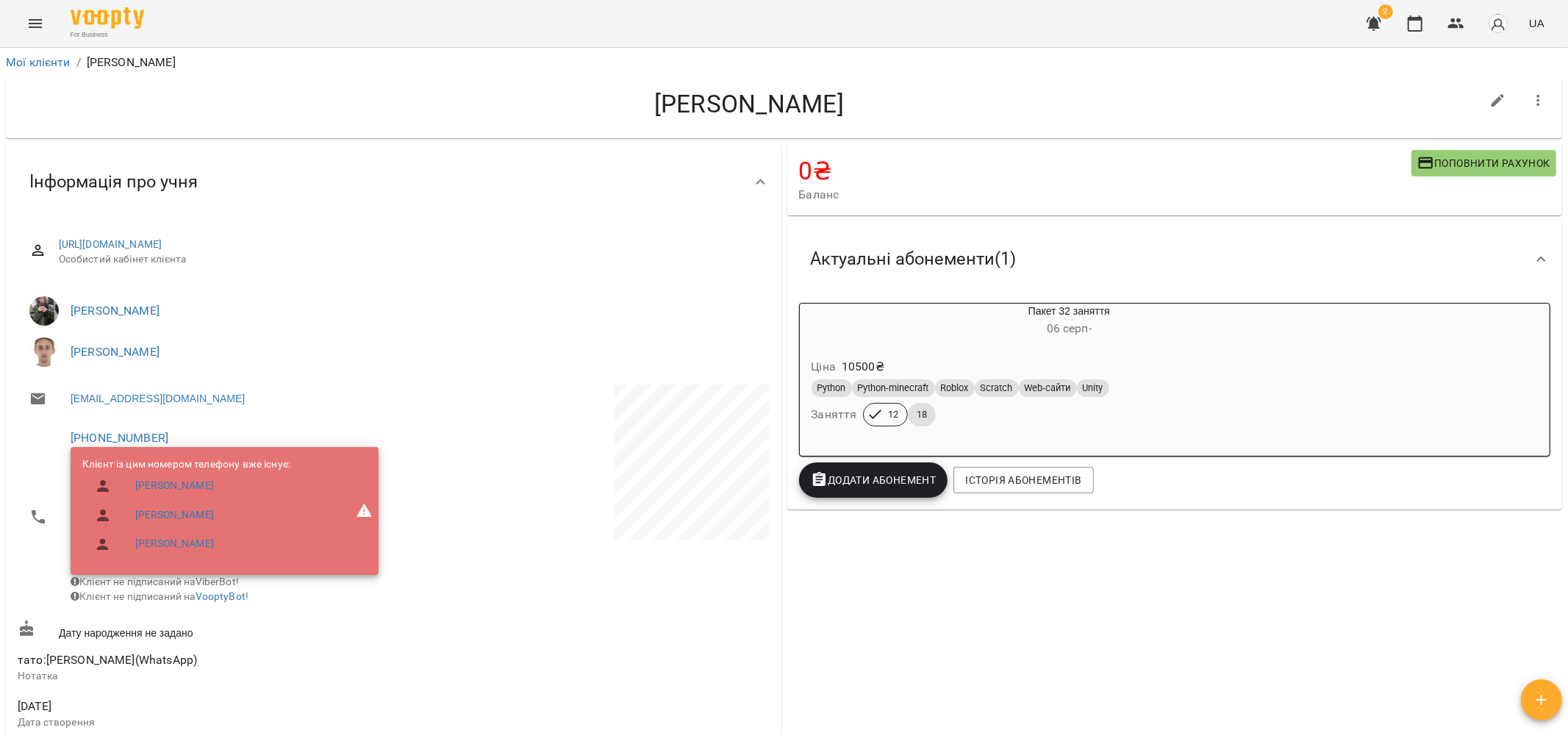
click at [781, 586] on div "0 ₴ Баланс Поповнити рахунок Актуальні абонементи ( 1 ) Пакет 32 заняття 06 сер…" at bounding box center [1175, 686] width 781 height 1092
click at [781, 488] on span "Додати Абонемент" at bounding box center [873, 480] width 125 height 18
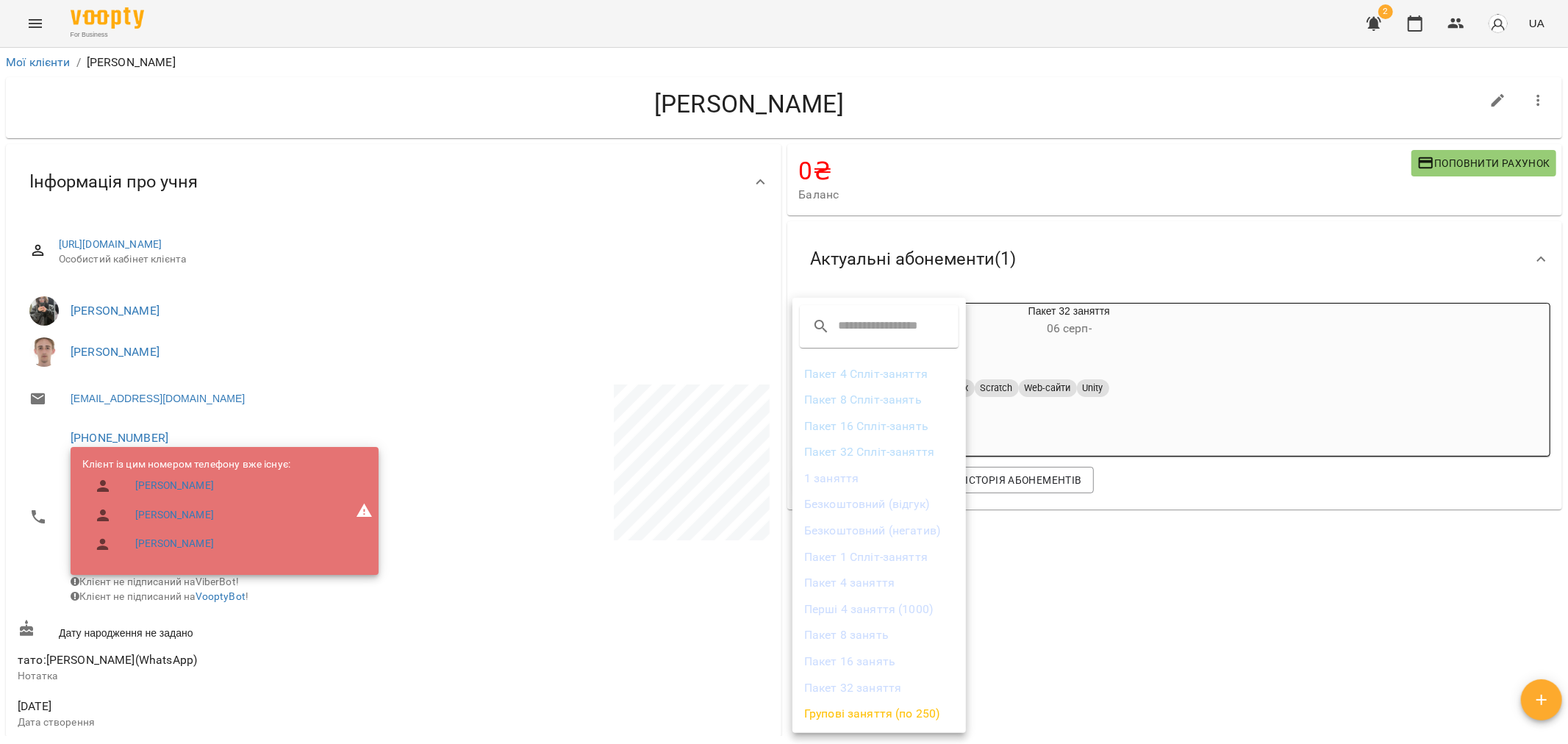
click at [781, 598] on div at bounding box center [784, 372] width 1568 height 744
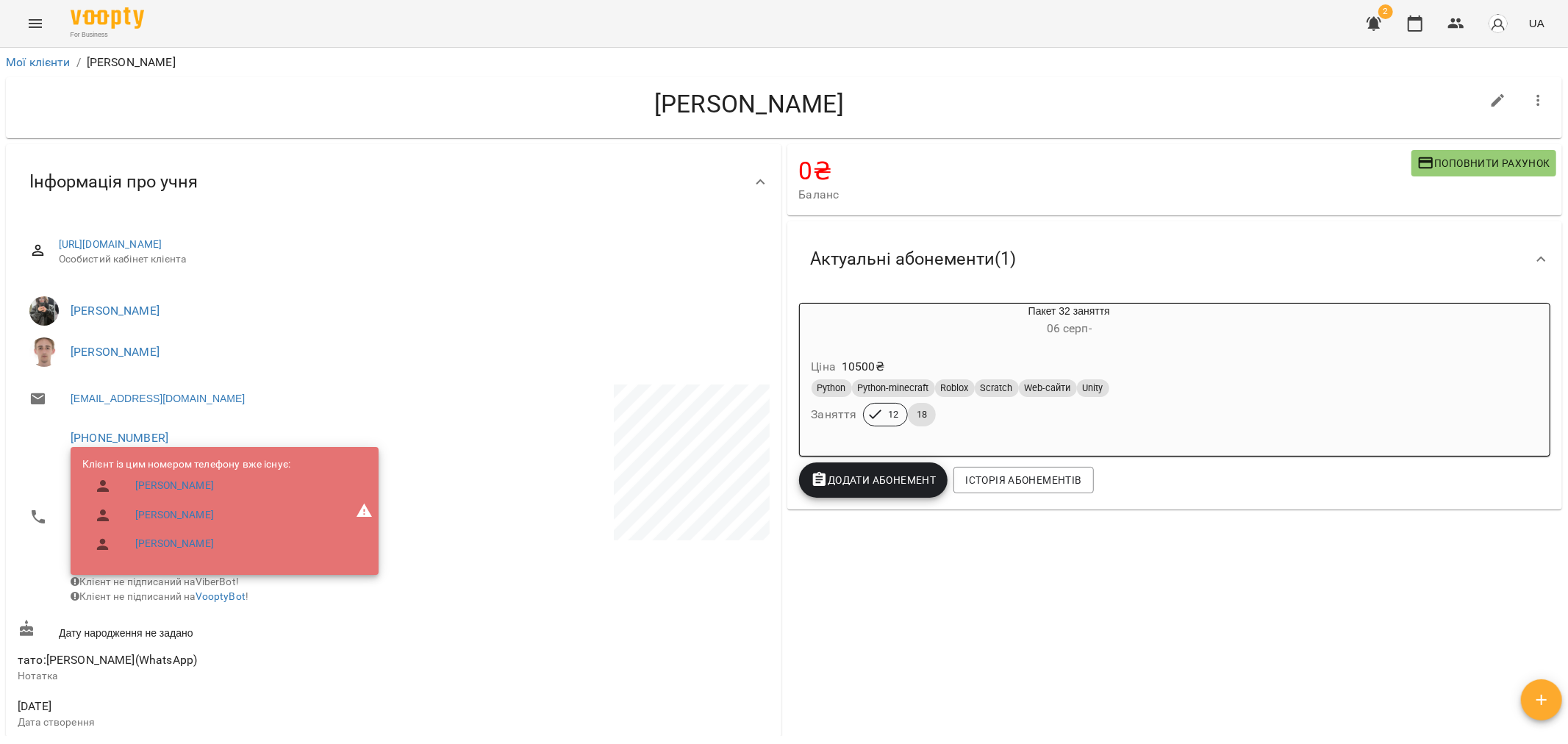
drag, startPoint x: 1502, startPoint y: 258, endPoint x: 1510, endPoint y: 254, distance: 8.9
click at [781, 255] on div "Актуальні абонементи ( 1 )" at bounding box center [1161, 258] width 725 height 46
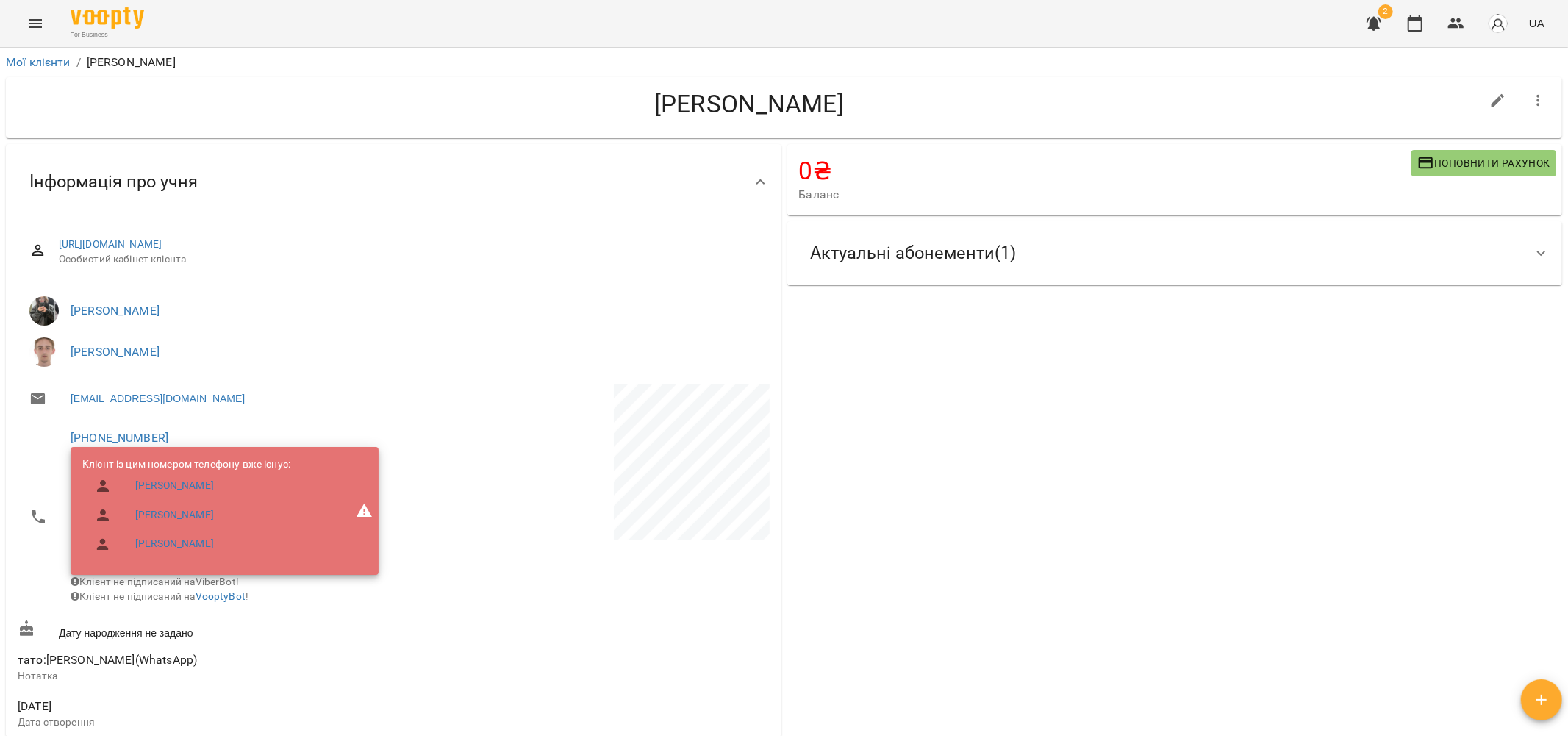
click at [781, 250] on div at bounding box center [1542, 254] width 35 height 35
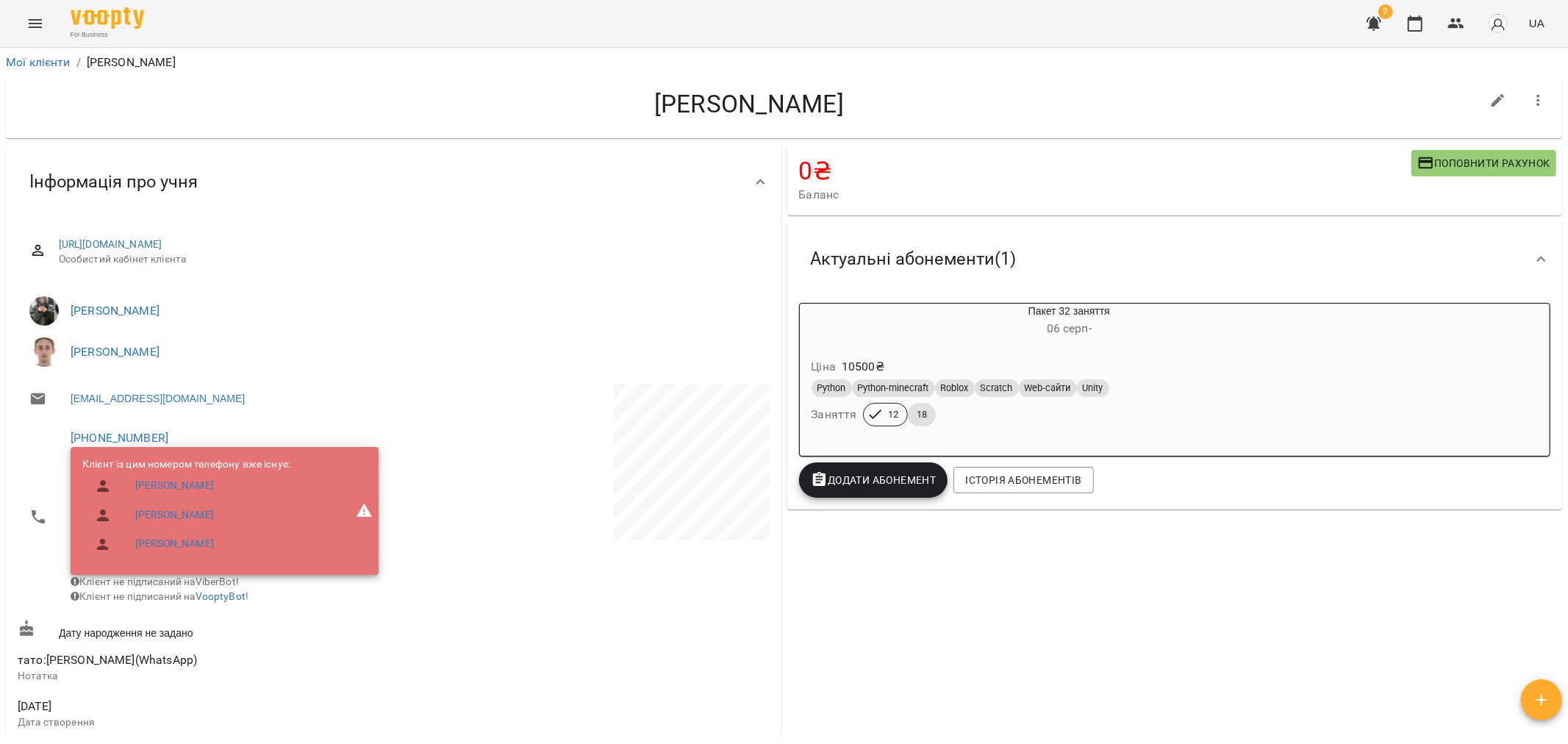
click at [781, 554] on div "0 ₴ Баланс Поповнити рахунок Актуальні абонементи ( 1 ) Пакет 32 заняття 06 сер…" at bounding box center [1175, 686] width 781 height 1092
click at [781, 265] on div at bounding box center [1542, 259] width 35 height 35
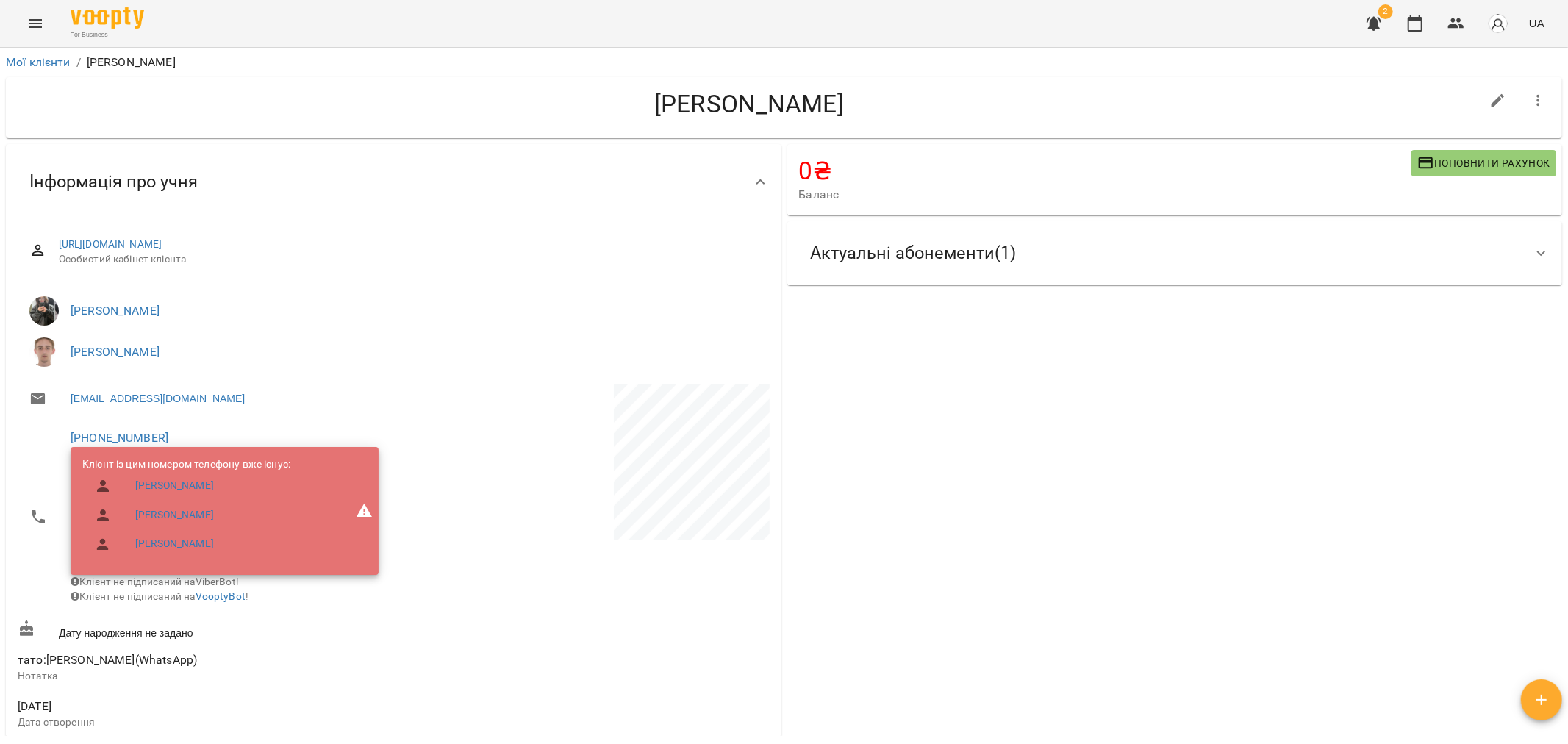
click at [781, 359] on div "0 ₴ Баланс Поповнити рахунок Актуальні абонементи ( 1 ) Пакет 32 заняття 06 сер…" at bounding box center [1175, 686] width 781 height 1092
click at [781, 28] on icon "button" at bounding box center [1374, 23] width 18 height 18
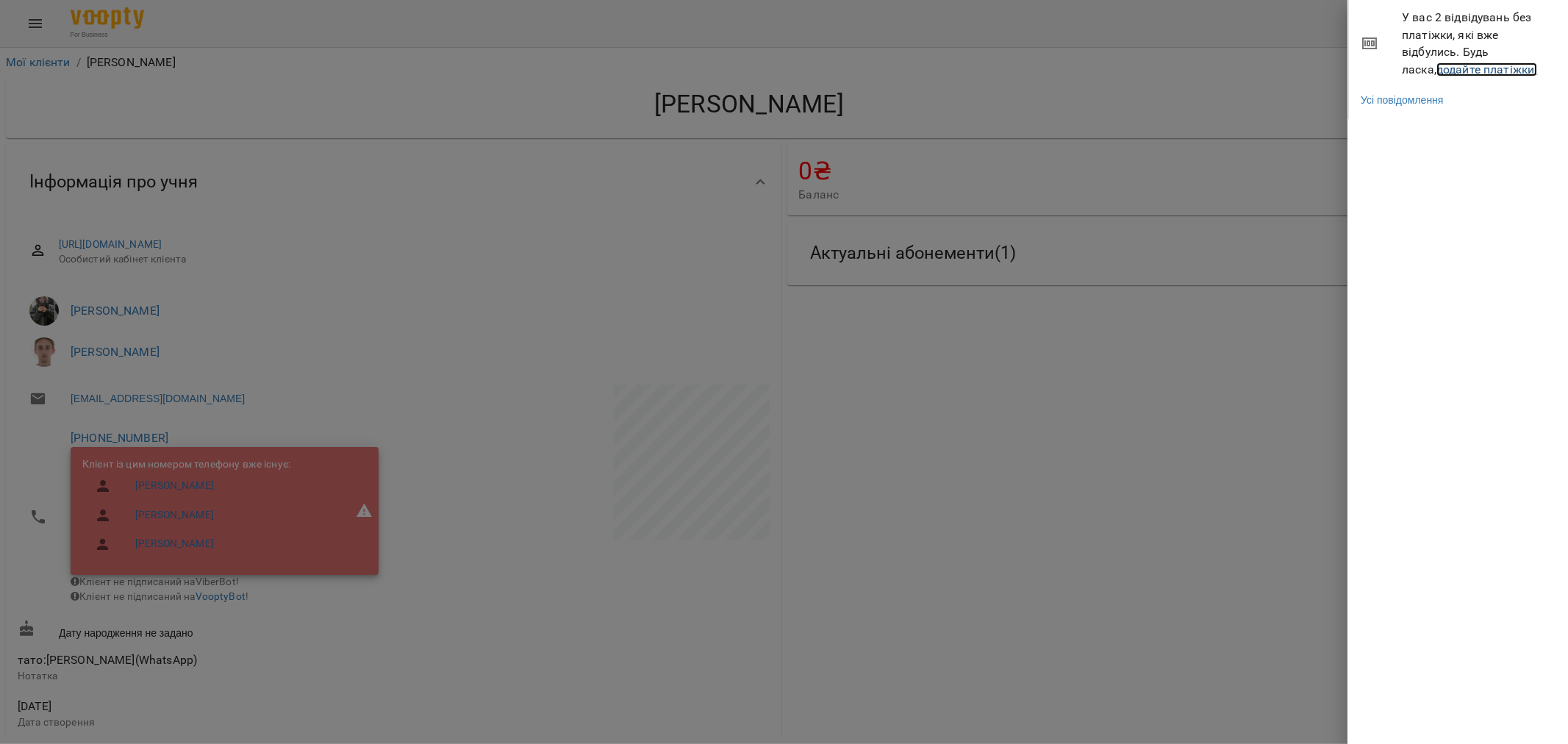
click at [781, 70] on link "додайте платіжки!" at bounding box center [1488, 70] width 102 height 14
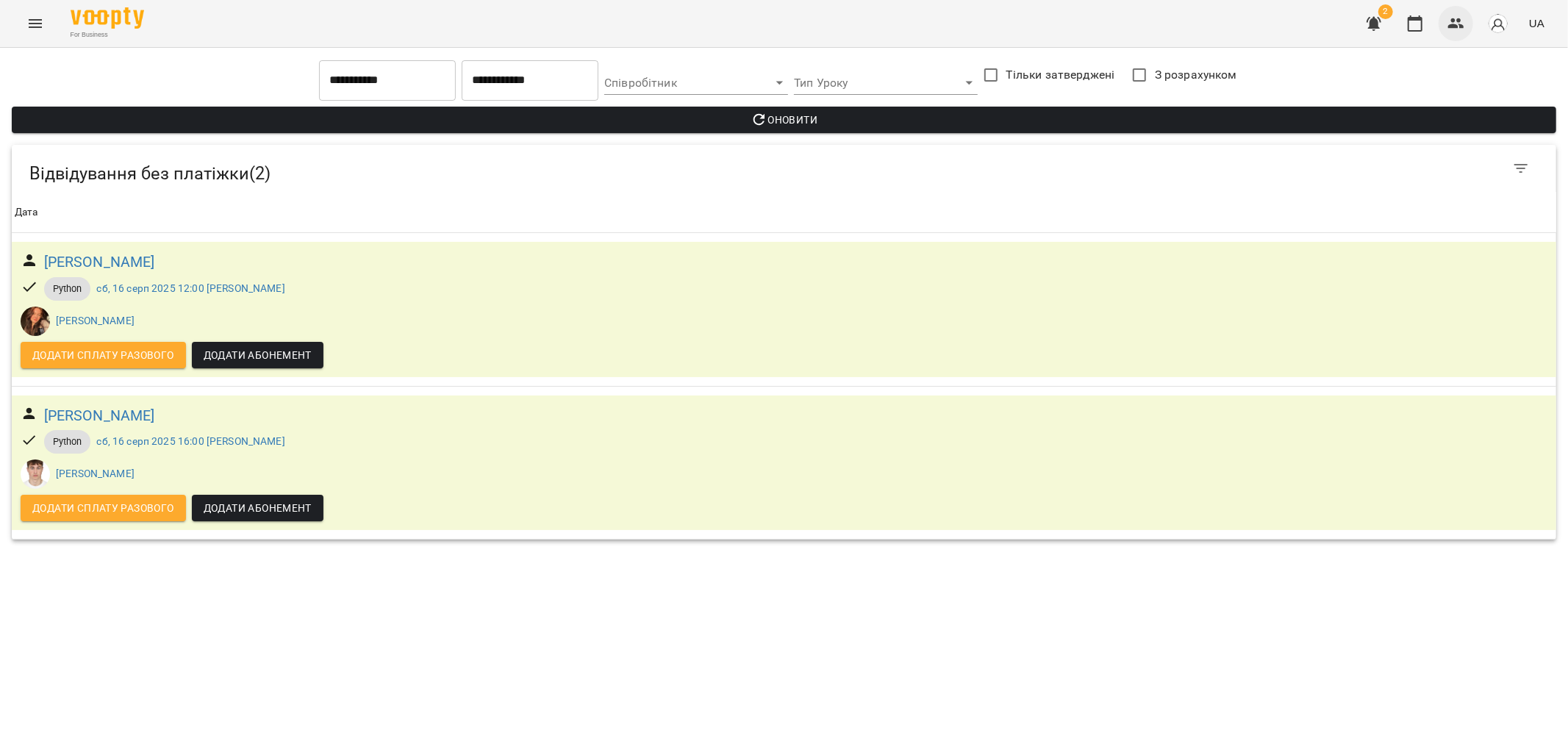
click at [781, 28] on icon "button" at bounding box center [1456, 23] width 18 height 18
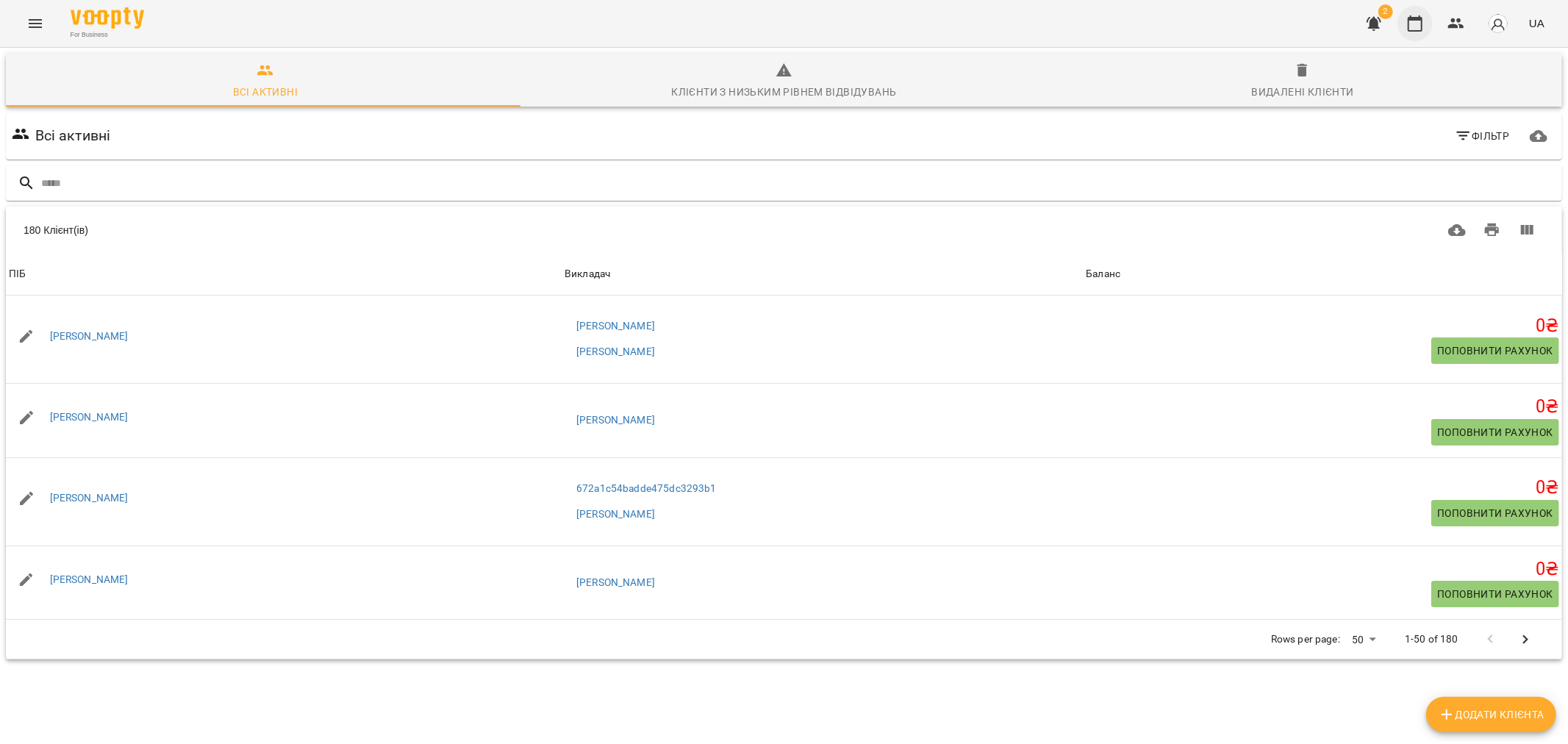
click at [781, 23] on icon "button" at bounding box center [1415, 23] width 18 height 18
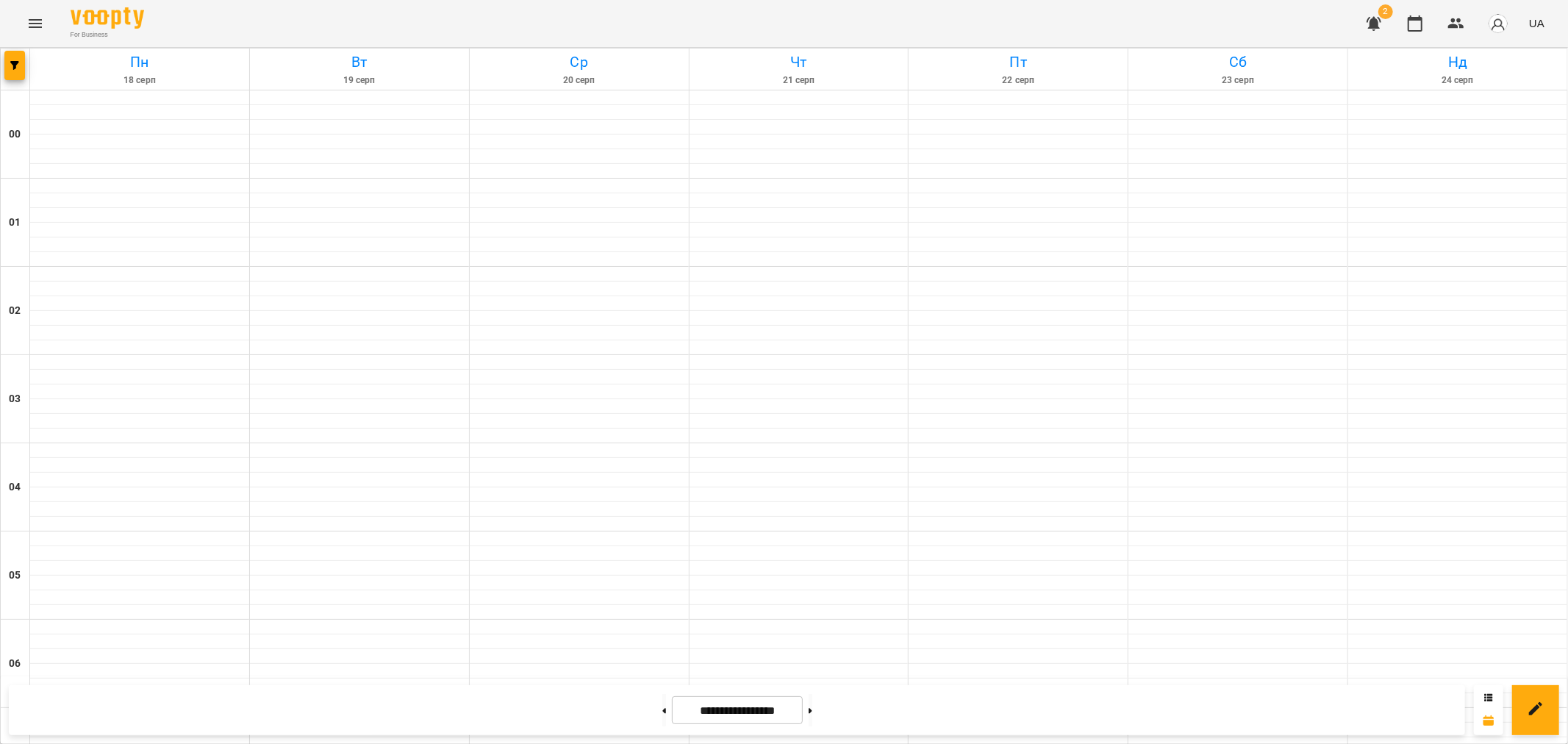
click at [781, 18] on icon "button" at bounding box center [1373, 23] width 15 height 14
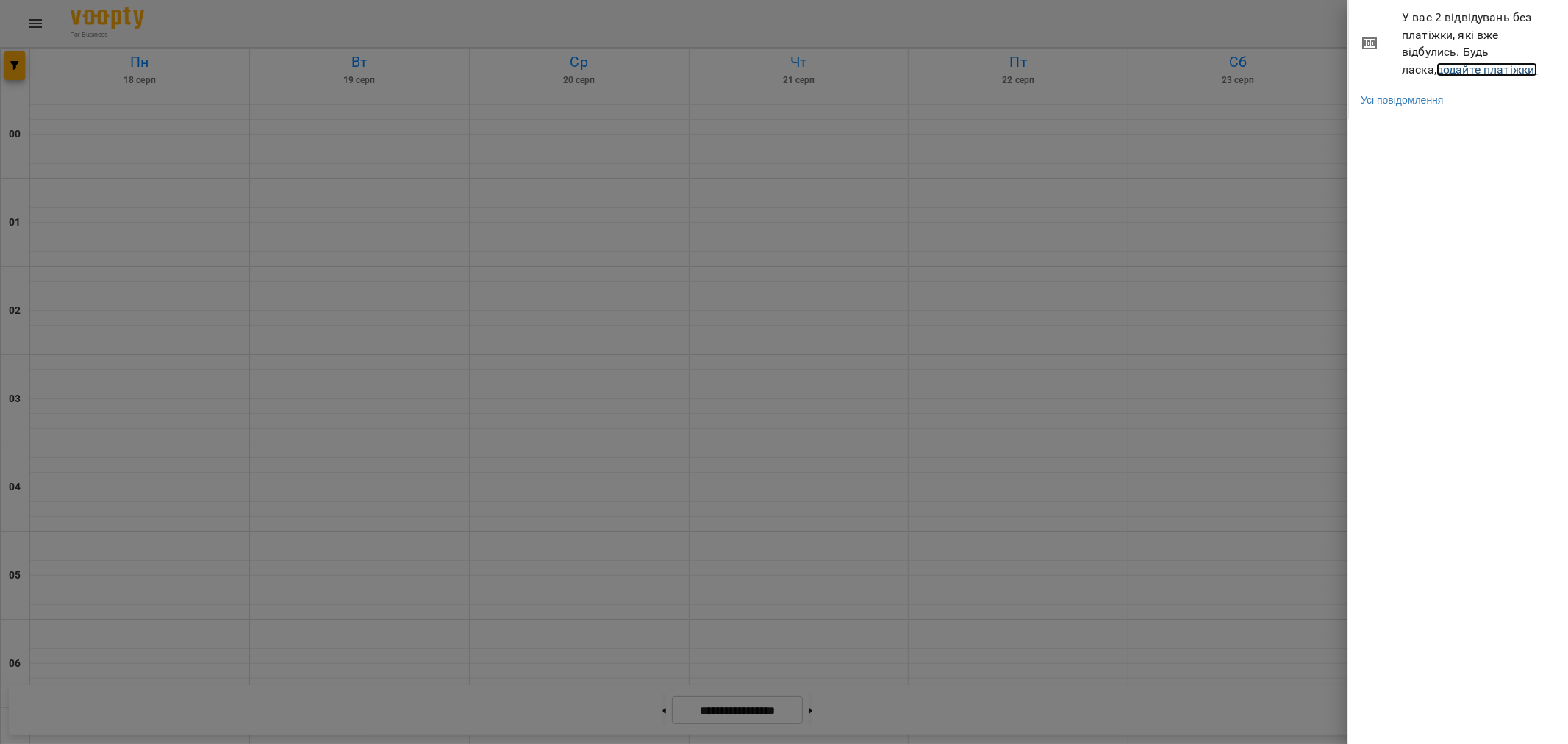
click at [781, 65] on link "додайте платіжки!" at bounding box center [1488, 70] width 102 height 14
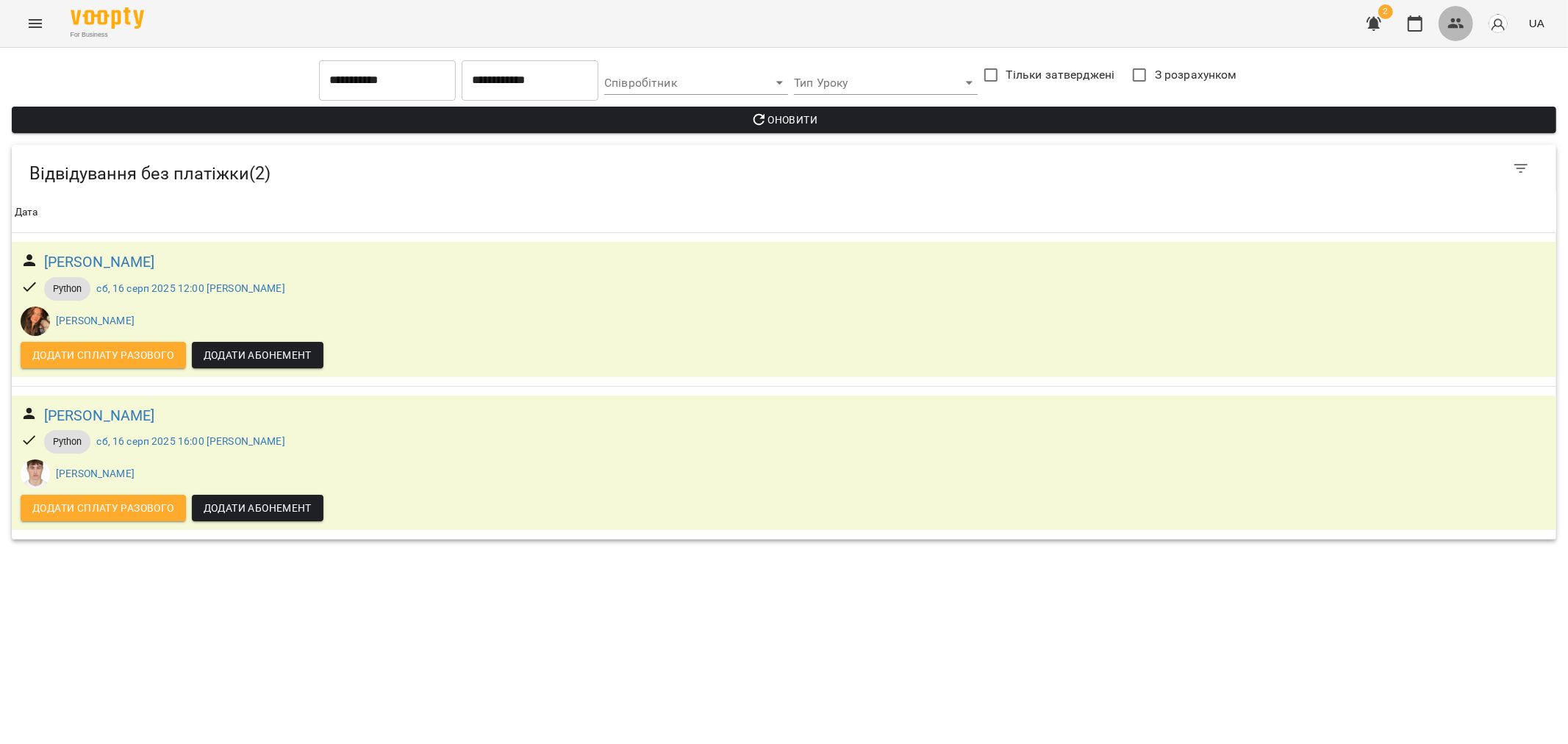
click at [781, 20] on icon "button" at bounding box center [1456, 23] width 18 height 18
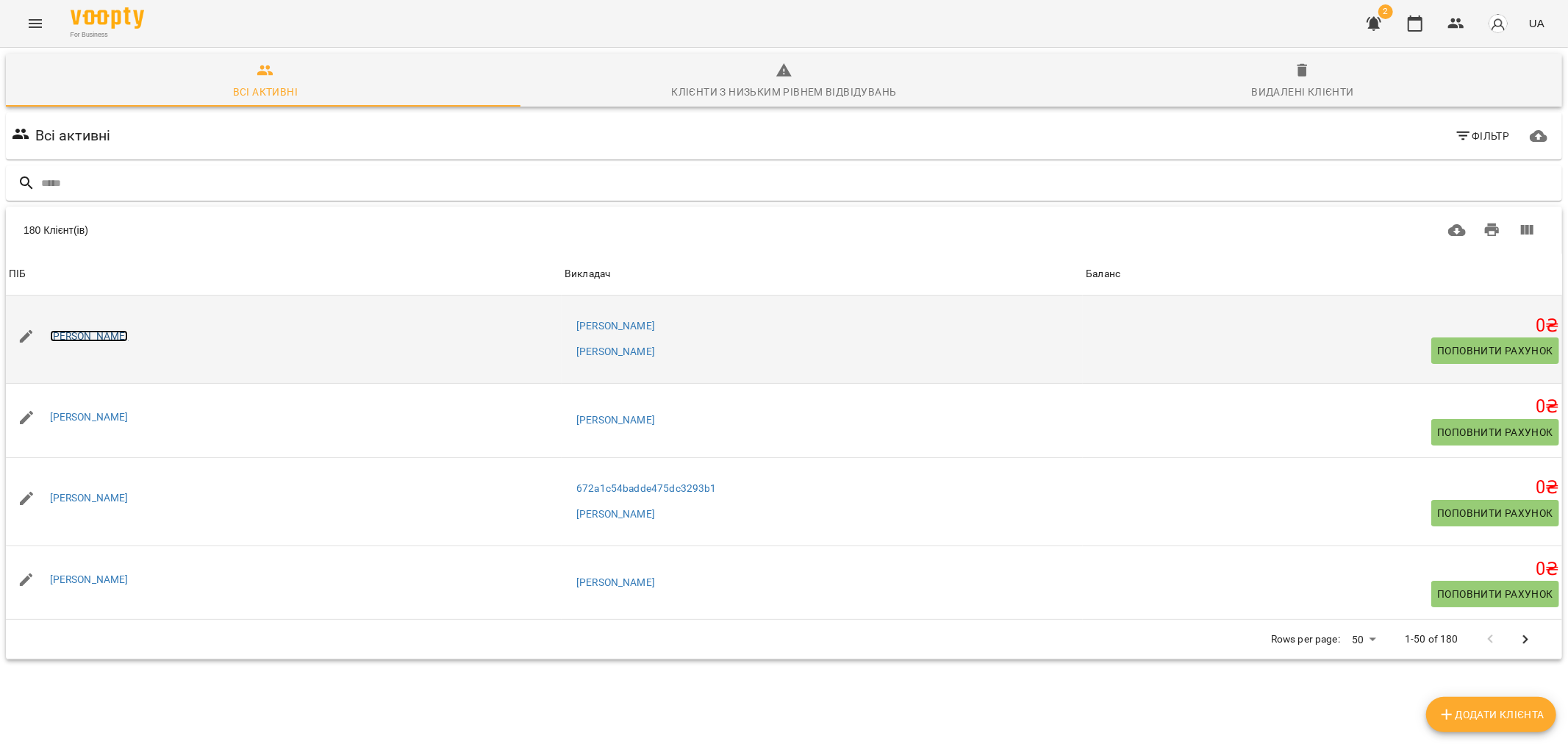
click at [102, 339] on link "Єва Кривенко" at bounding box center [89, 336] width 78 height 12
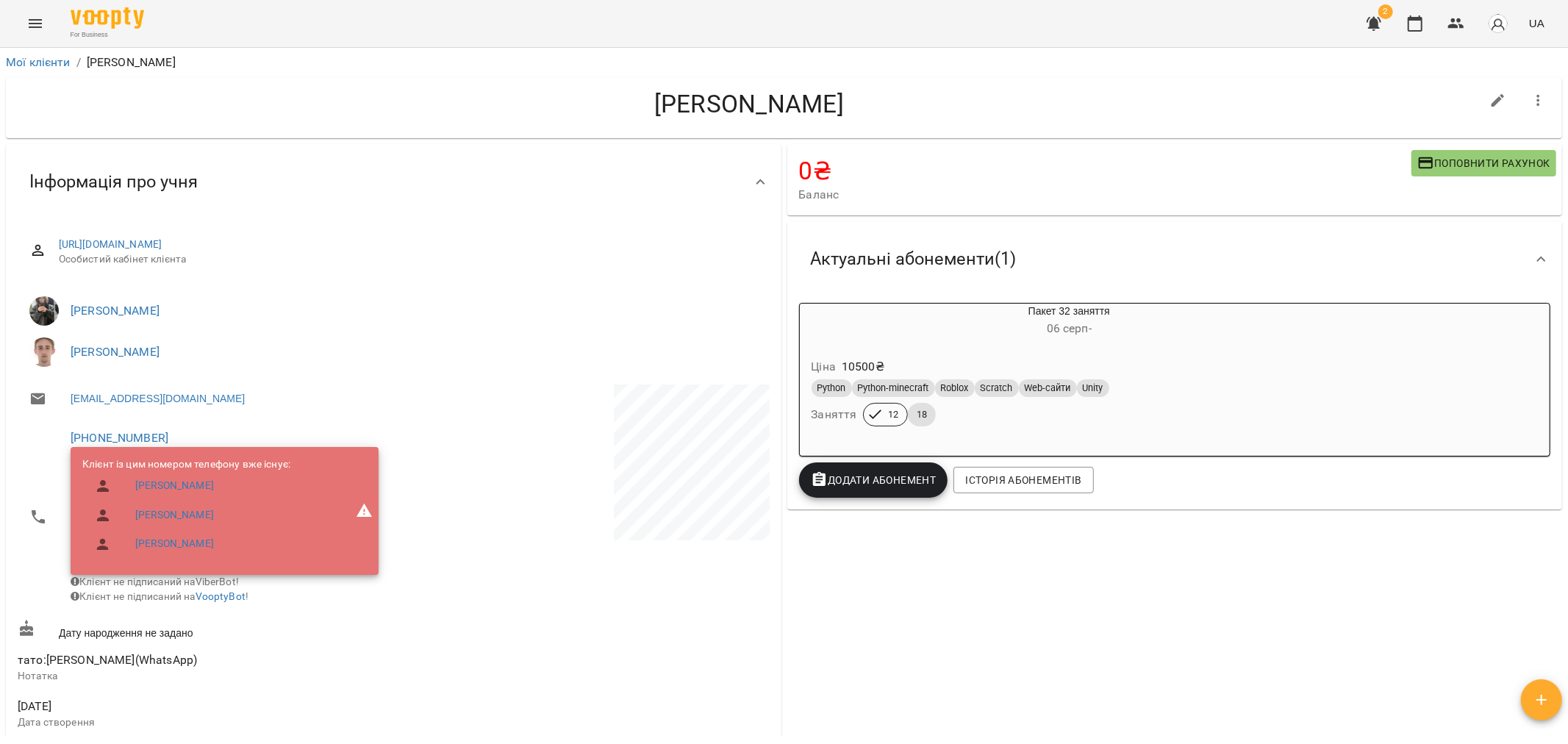
click at [781, 557] on div "0 ₴ Баланс Поповнити рахунок Актуальні абонементи ( 1 ) Пакет 32 заняття 06 сер…" at bounding box center [1175, 686] width 781 height 1092
click at [781, 24] on icon "button" at bounding box center [1456, 23] width 18 height 18
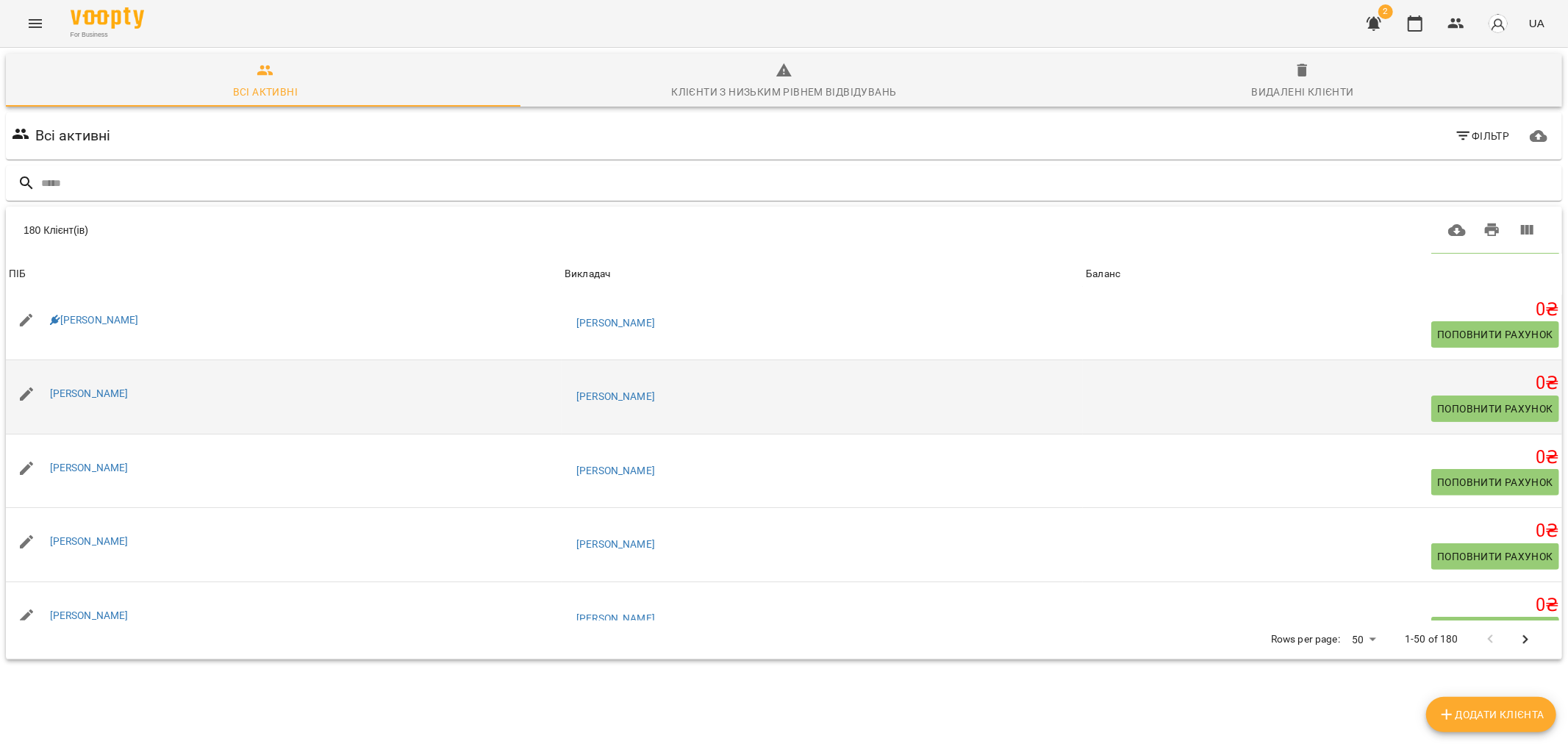
scroll to position [408, 0]
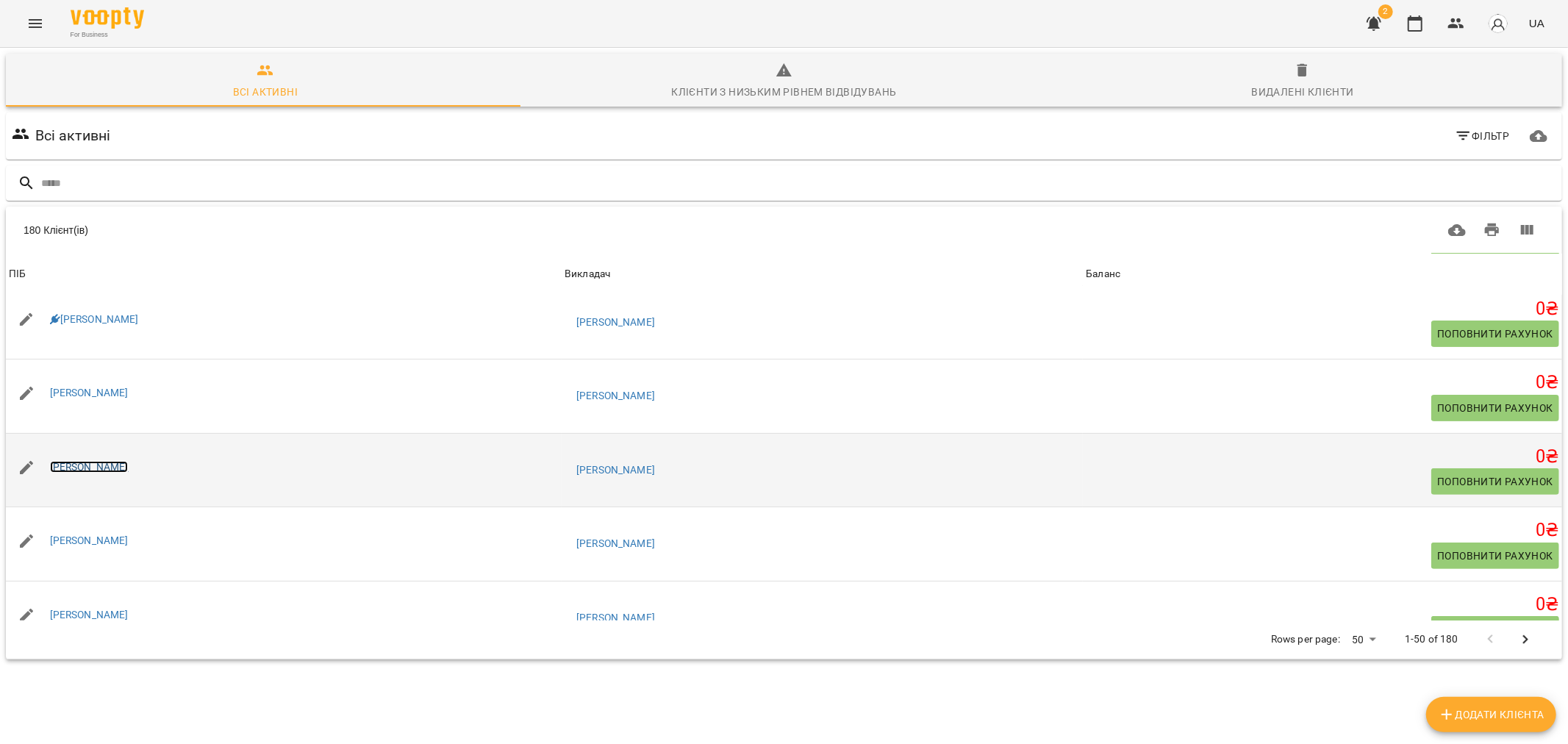
click at [75, 468] on link "Ілля Зоріч" at bounding box center [89, 467] width 78 height 12
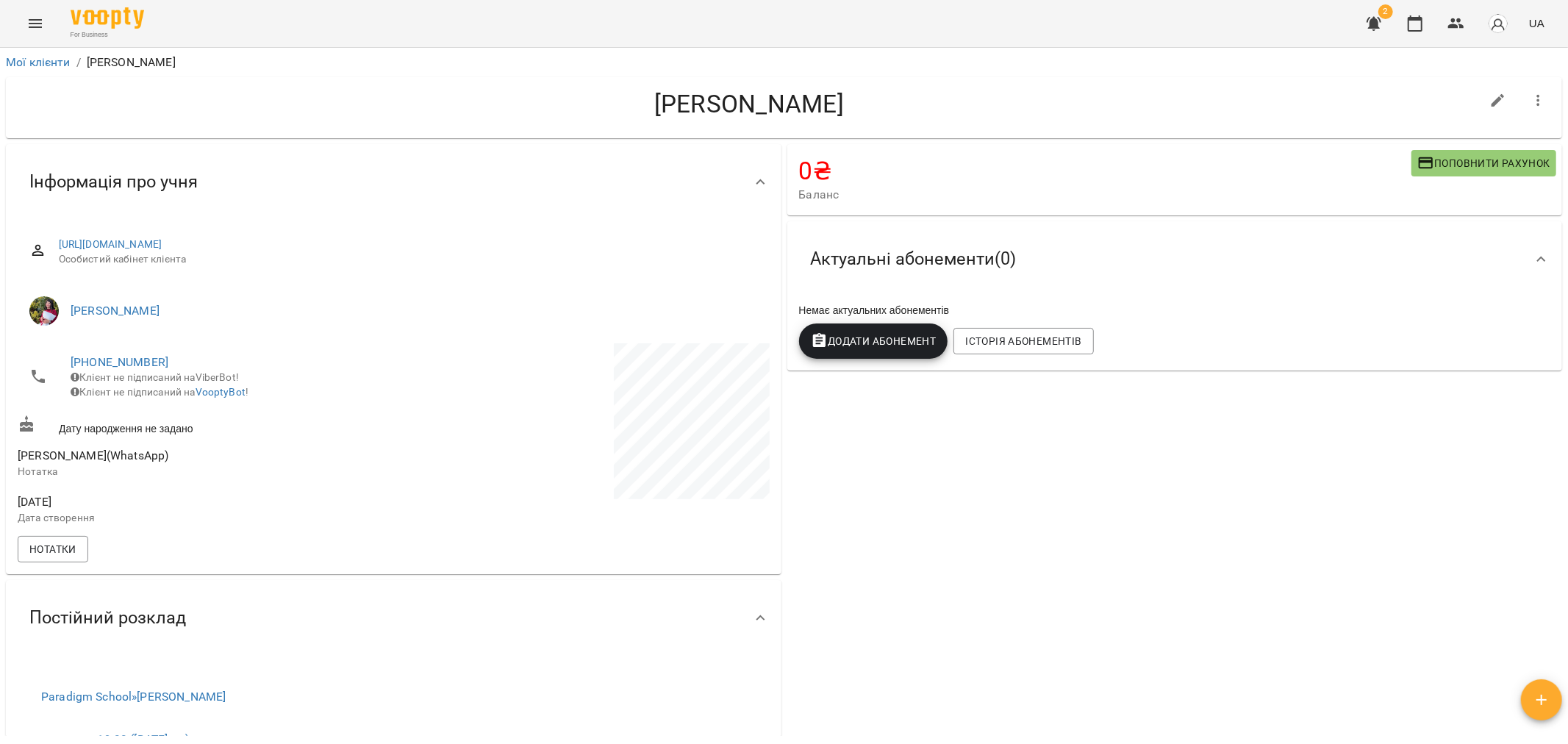
click at [781, 342] on span "Додати Абонемент" at bounding box center [873, 341] width 125 height 18
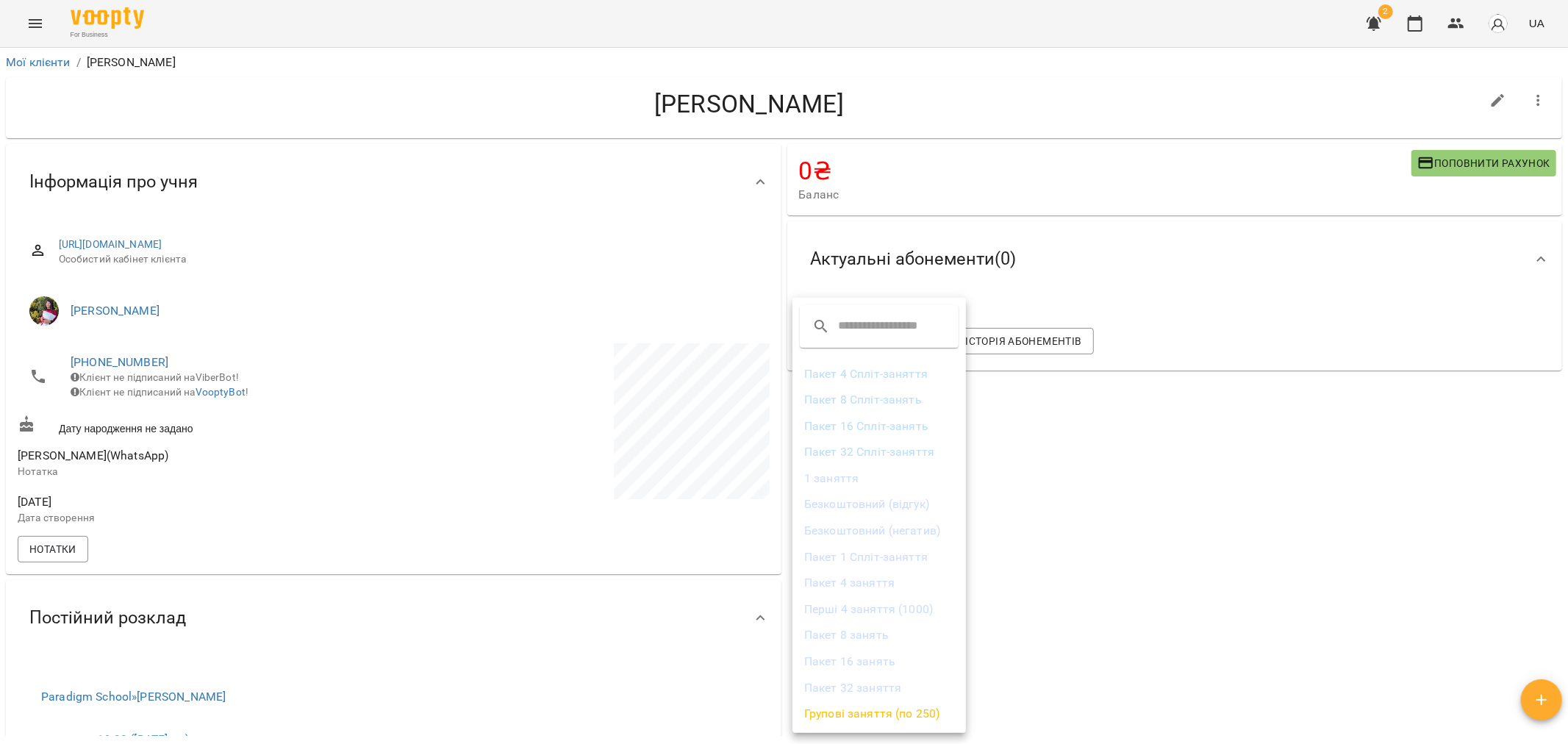
click at [781, 533] on li "Безкоштовний (негатив)" at bounding box center [879, 531] width 173 height 26
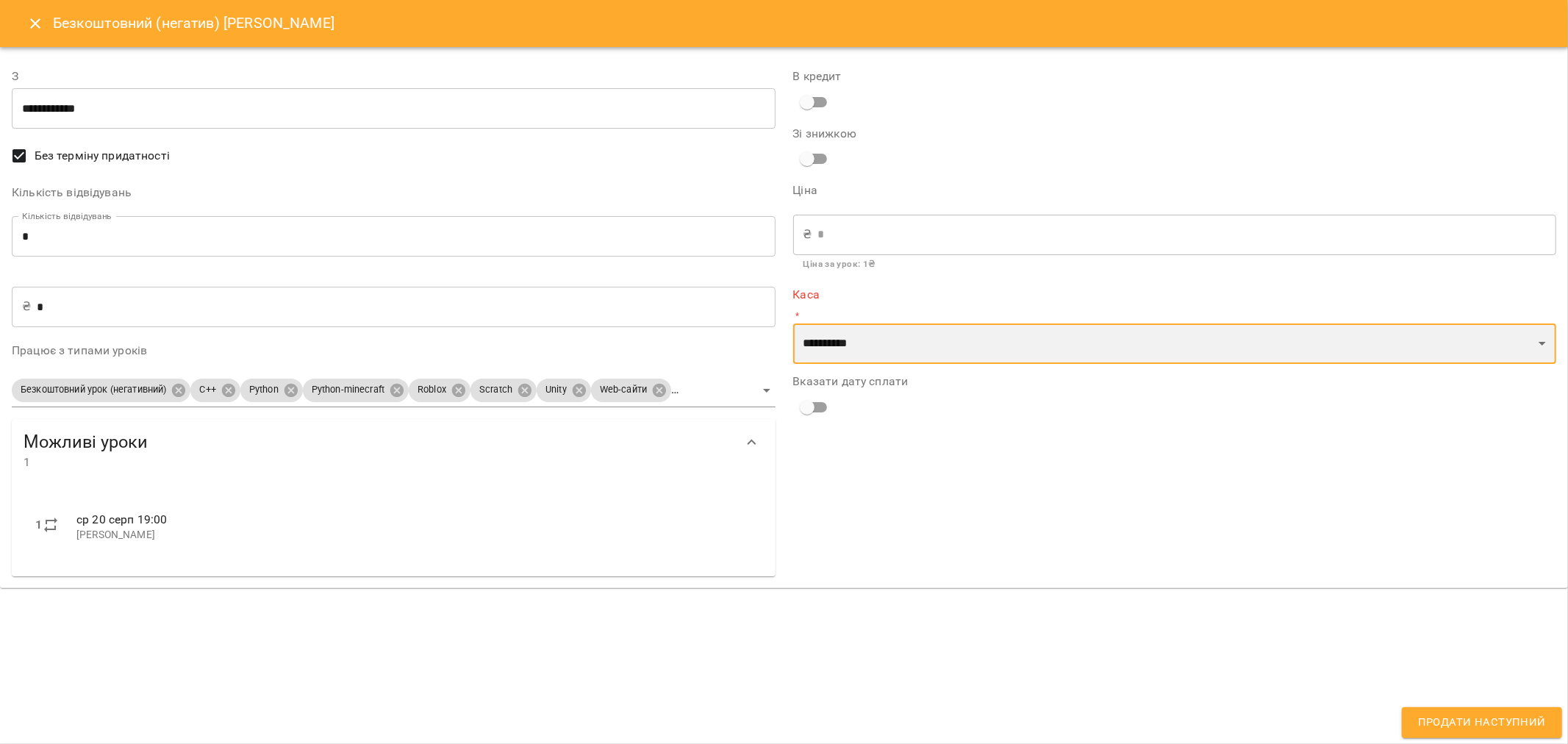
click at [781, 355] on select "**********" at bounding box center [1175, 344] width 763 height 41
select select "****"
click at [781, 323] on select "**********" at bounding box center [1175, 344] width 763 height 41
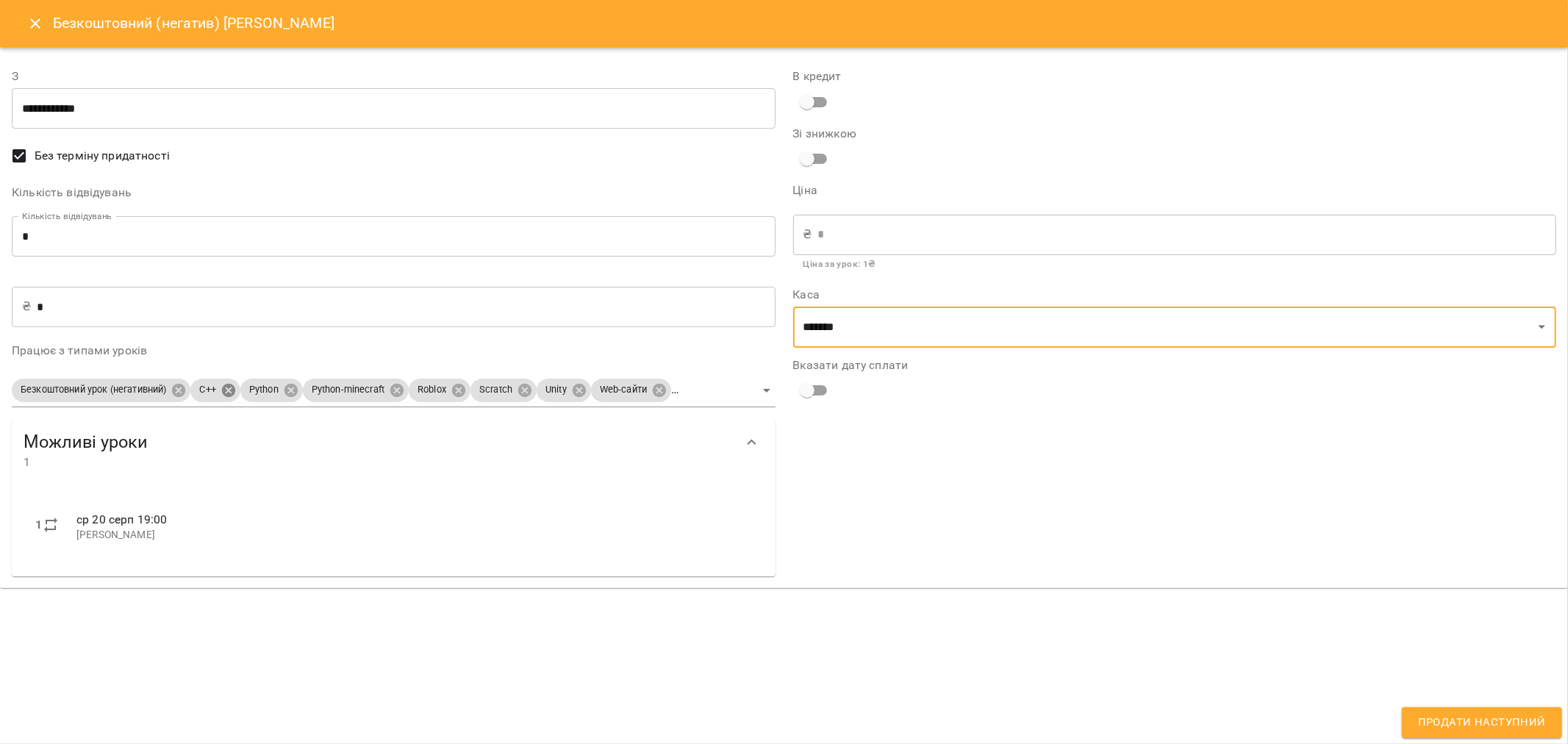
click at [235, 388] on body "For Business 2 UA Мої клієнти / Ілля Зоріч Ілля Зоріч 0 ₴ Баланс Поповнити раху…" at bounding box center [784, 395] width 1568 height 792
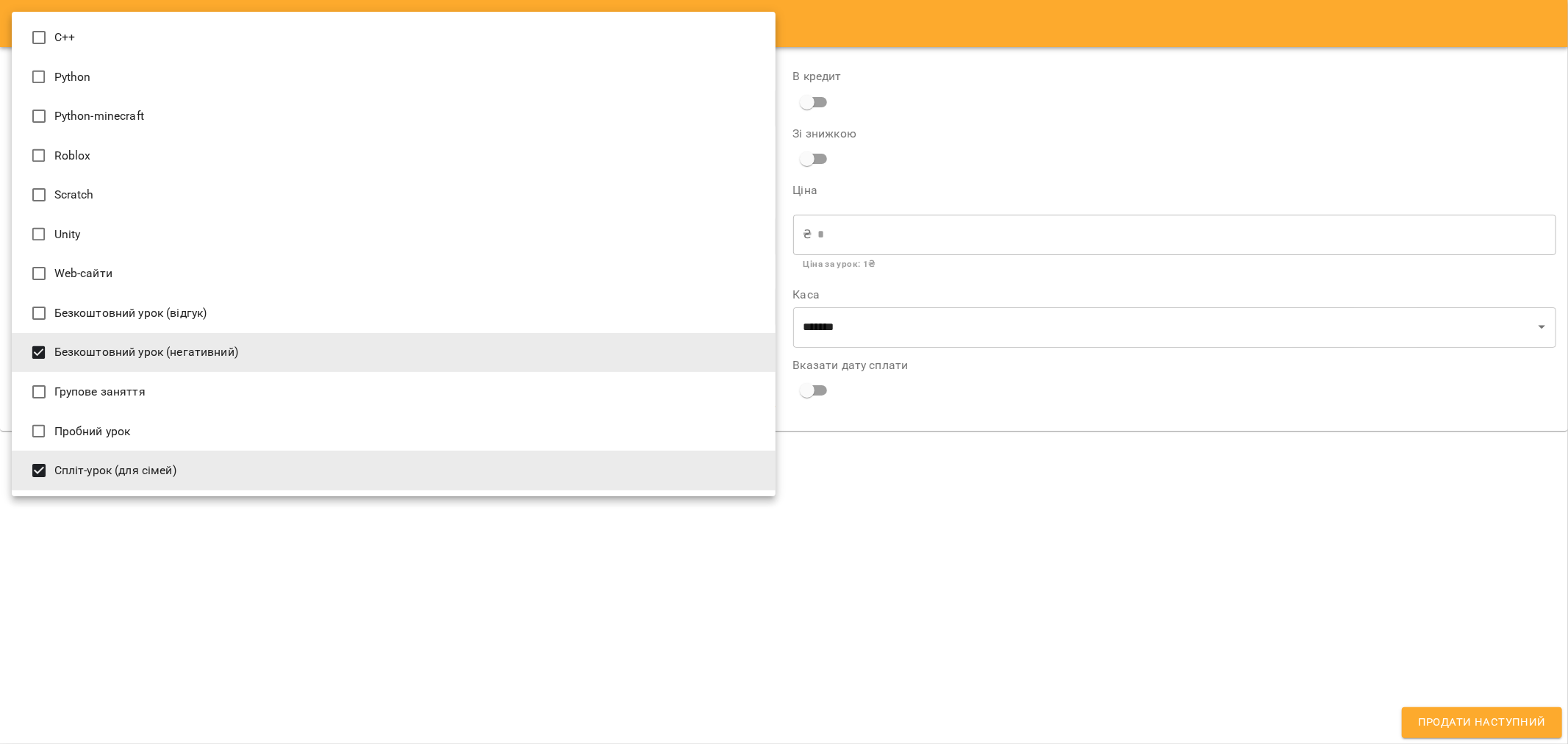
type input "**********"
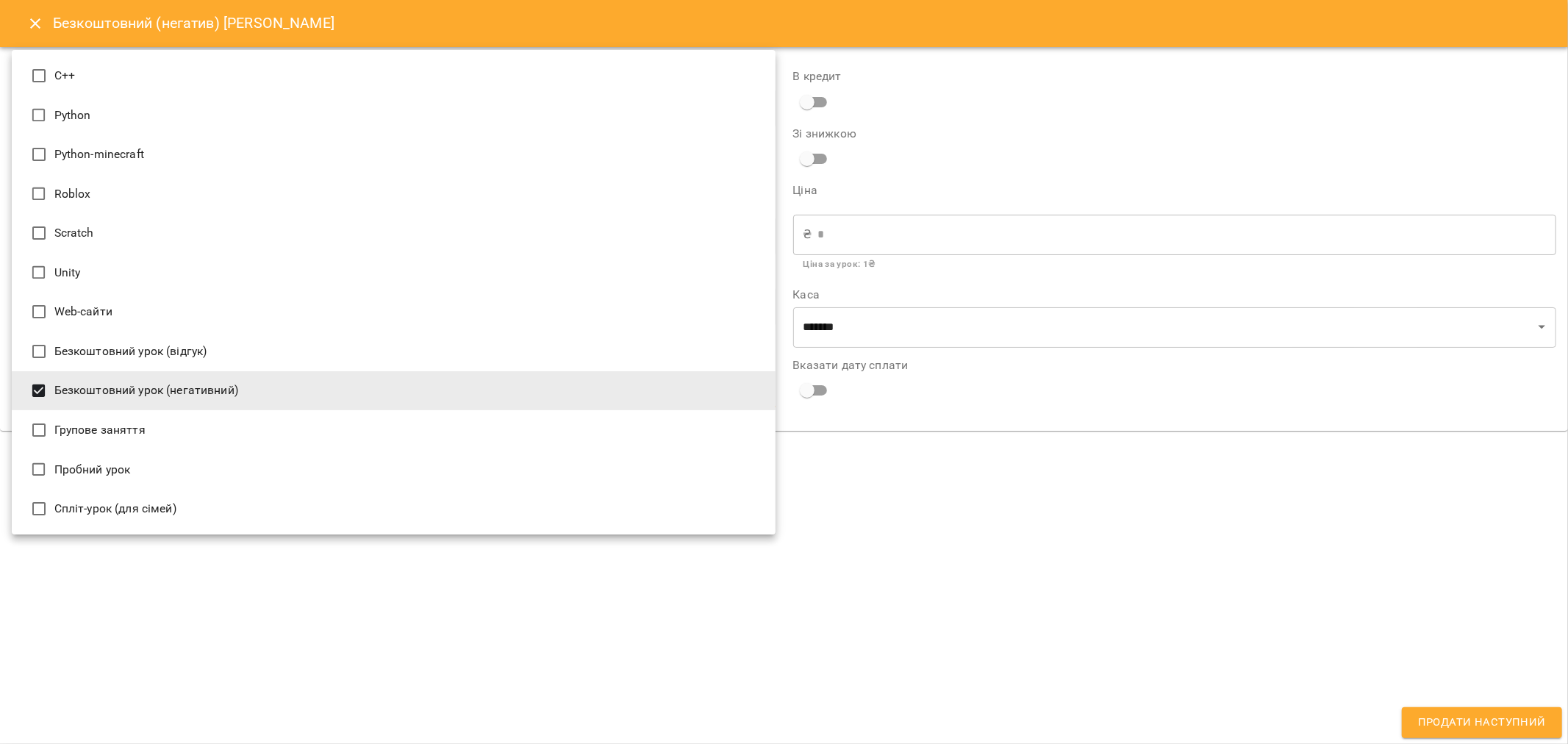
click at [781, 559] on div at bounding box center [784, 372] width 1568 height 744
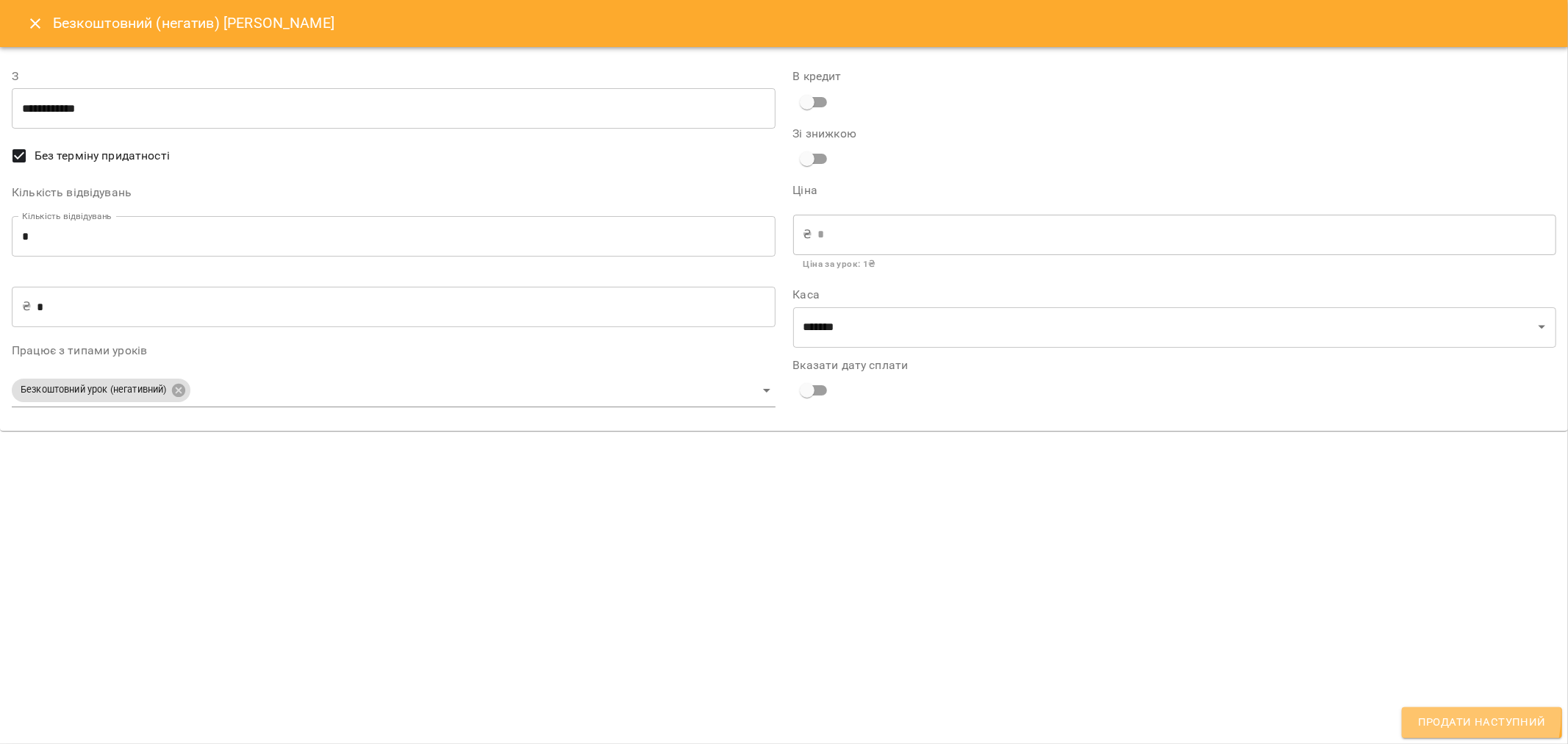
click at [781, 714] on span "Продати наступний" at bounding box center [1482, 722] width 128 height 20
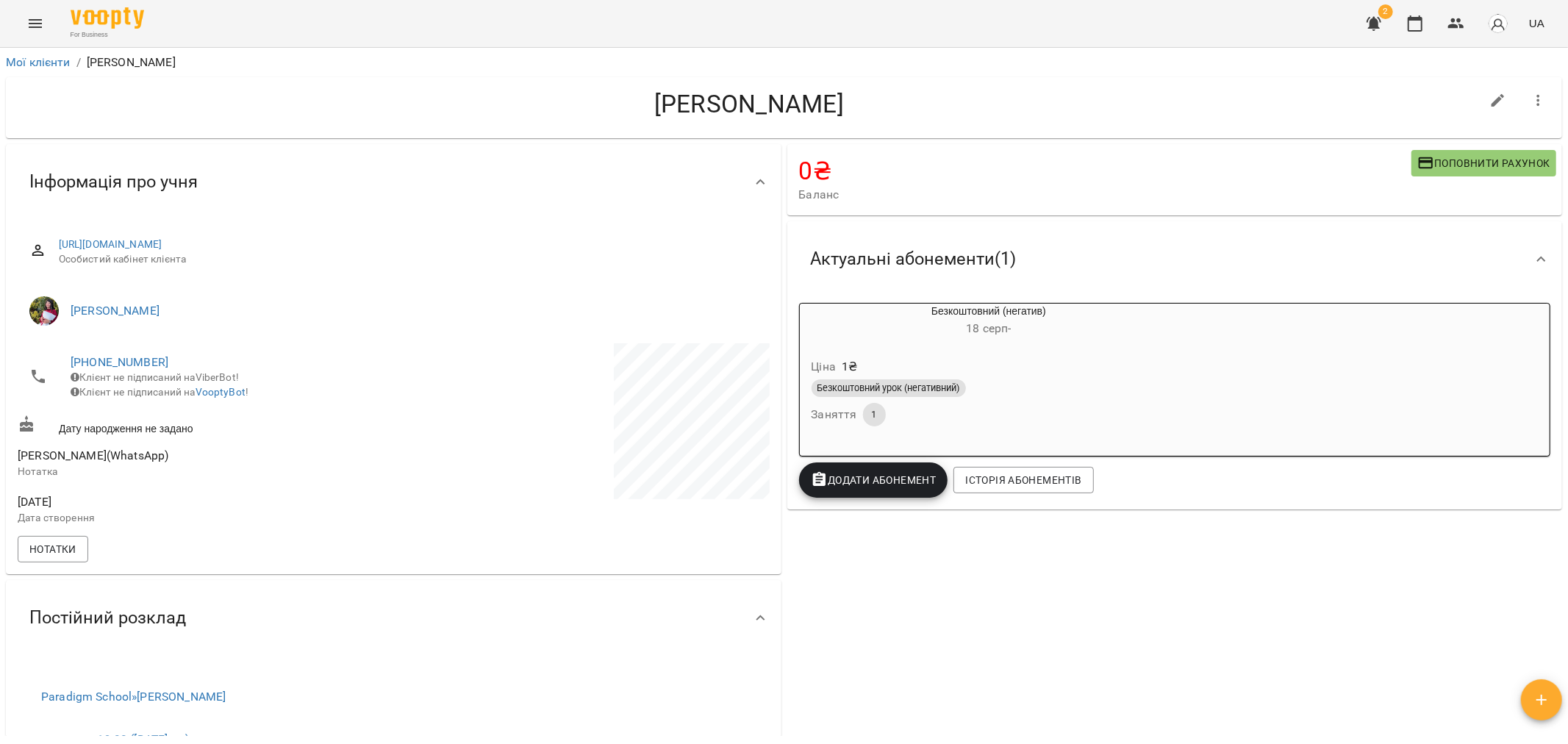
click at [781, 347] on div "Ціна 1 ₴ Безкоштовний урок (негативний) Заняття 1" at bounding box center [989, 395] width 379 height 100
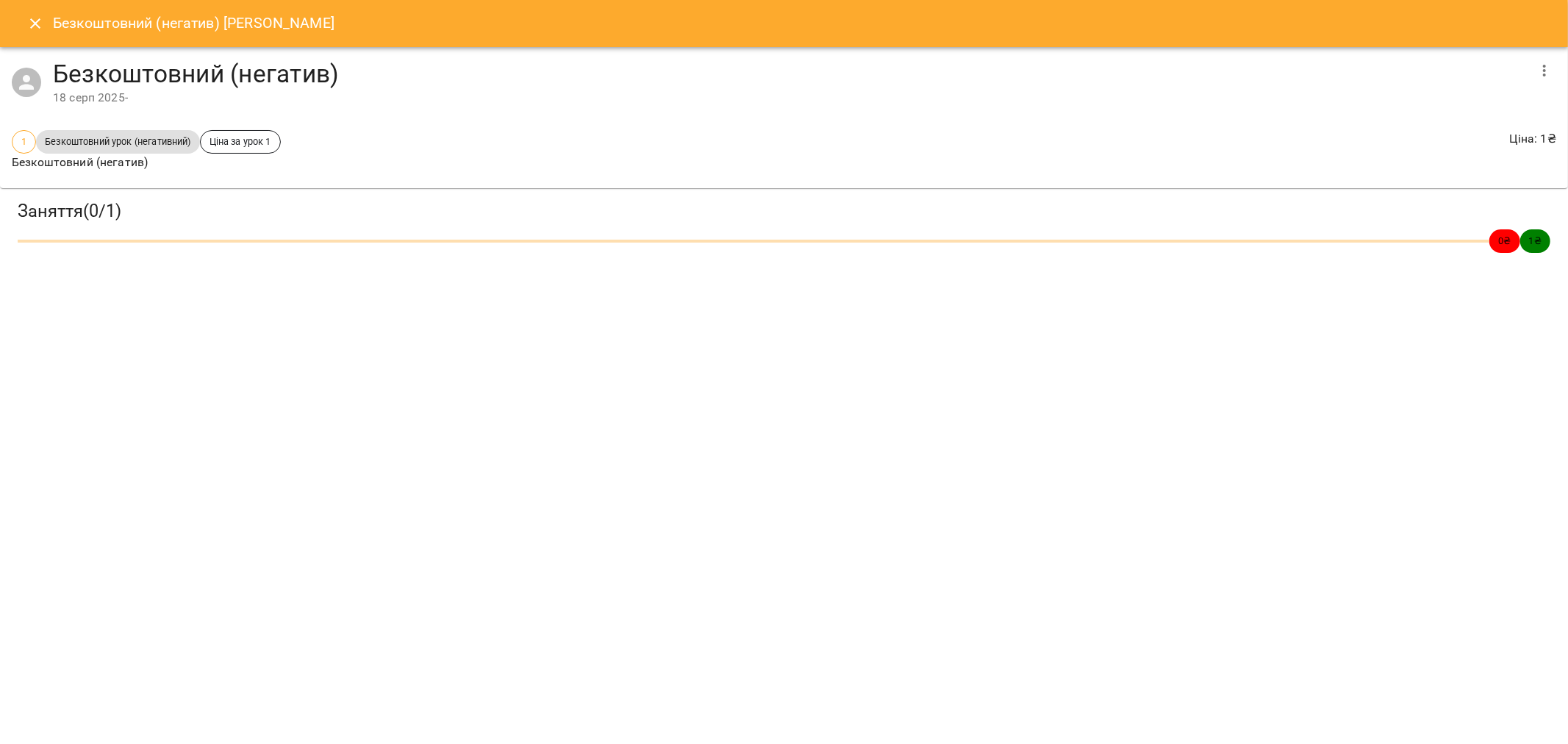
click at [37, 16] on icon "Close" at bounding box center [35, 23] width 18 height 18
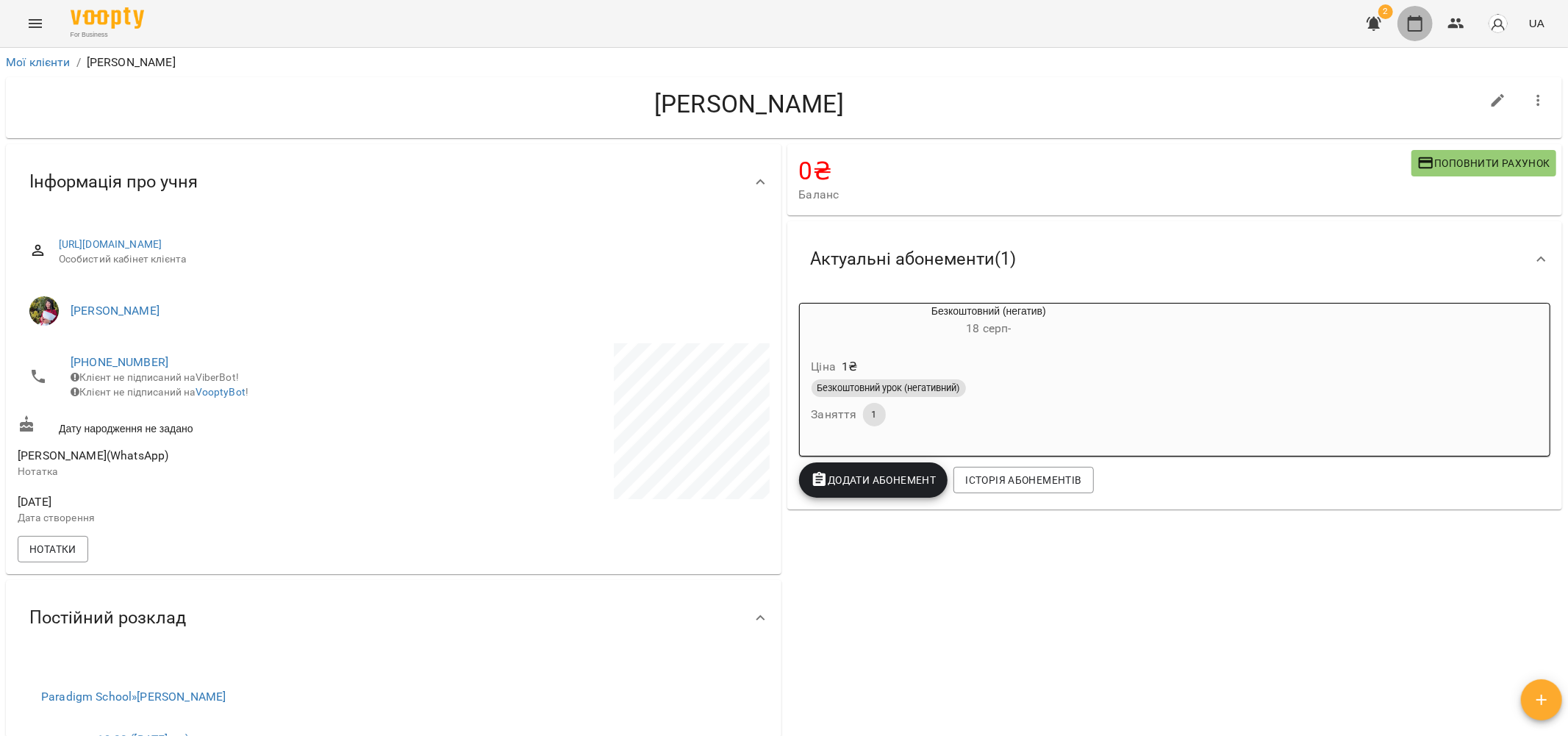
click at [781, 26] on button "button" at bounding box center [1415, 23] width 35 height 35
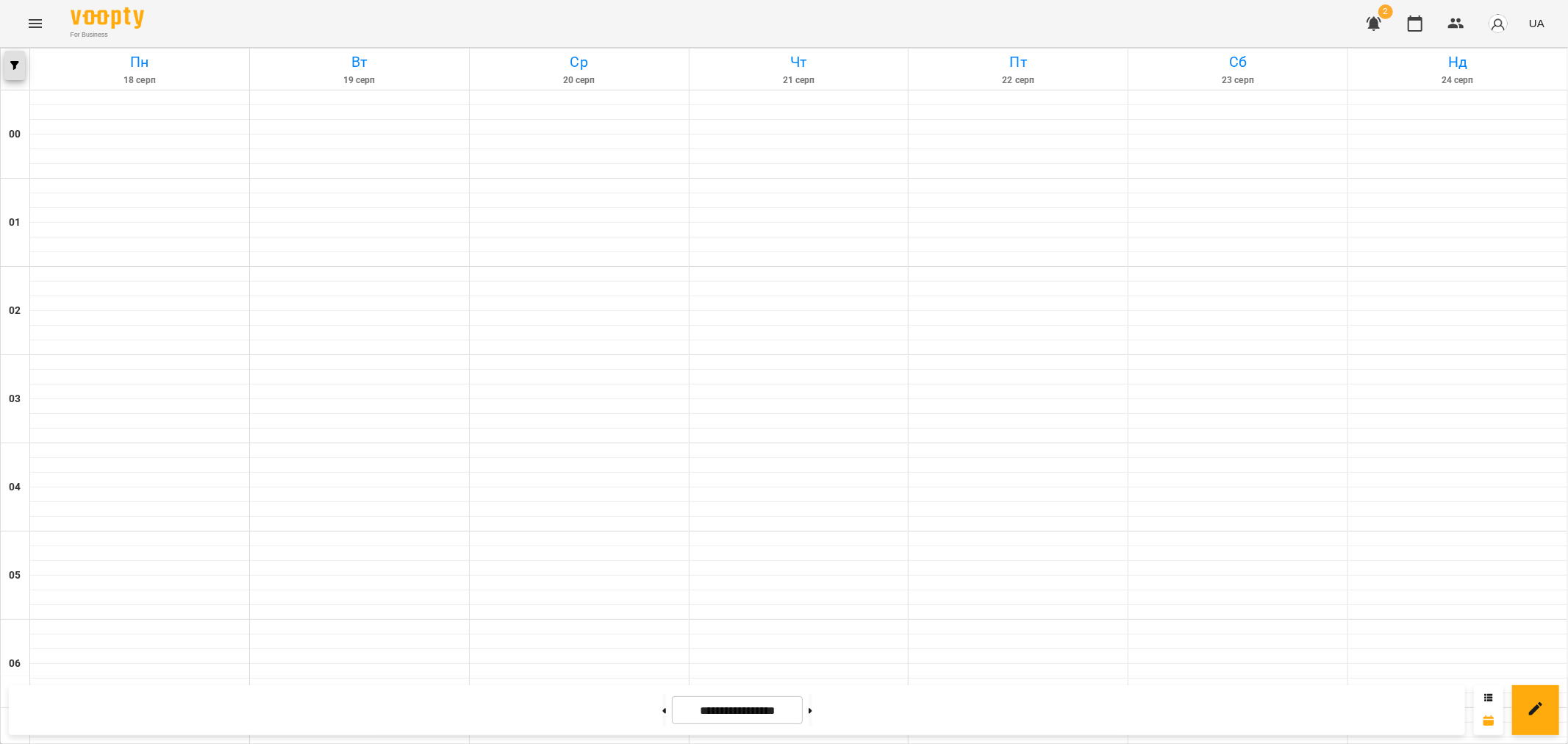
click at [11, 70] on icon "button" at bounding box center [15, 65] width 9 height 9
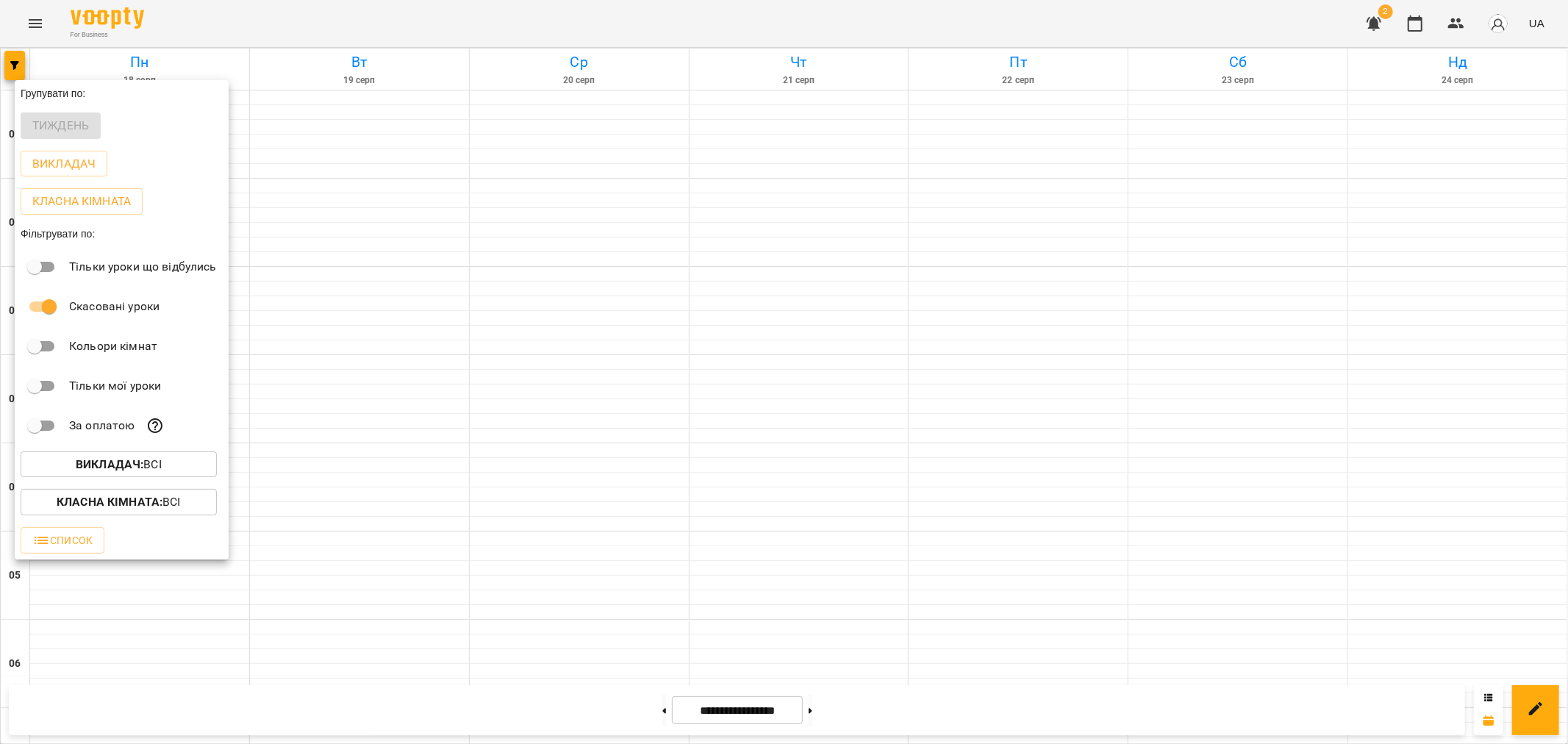
click at [128, 466] on b "Викладач :" at bounding box center [109, 464] width 68 height 14
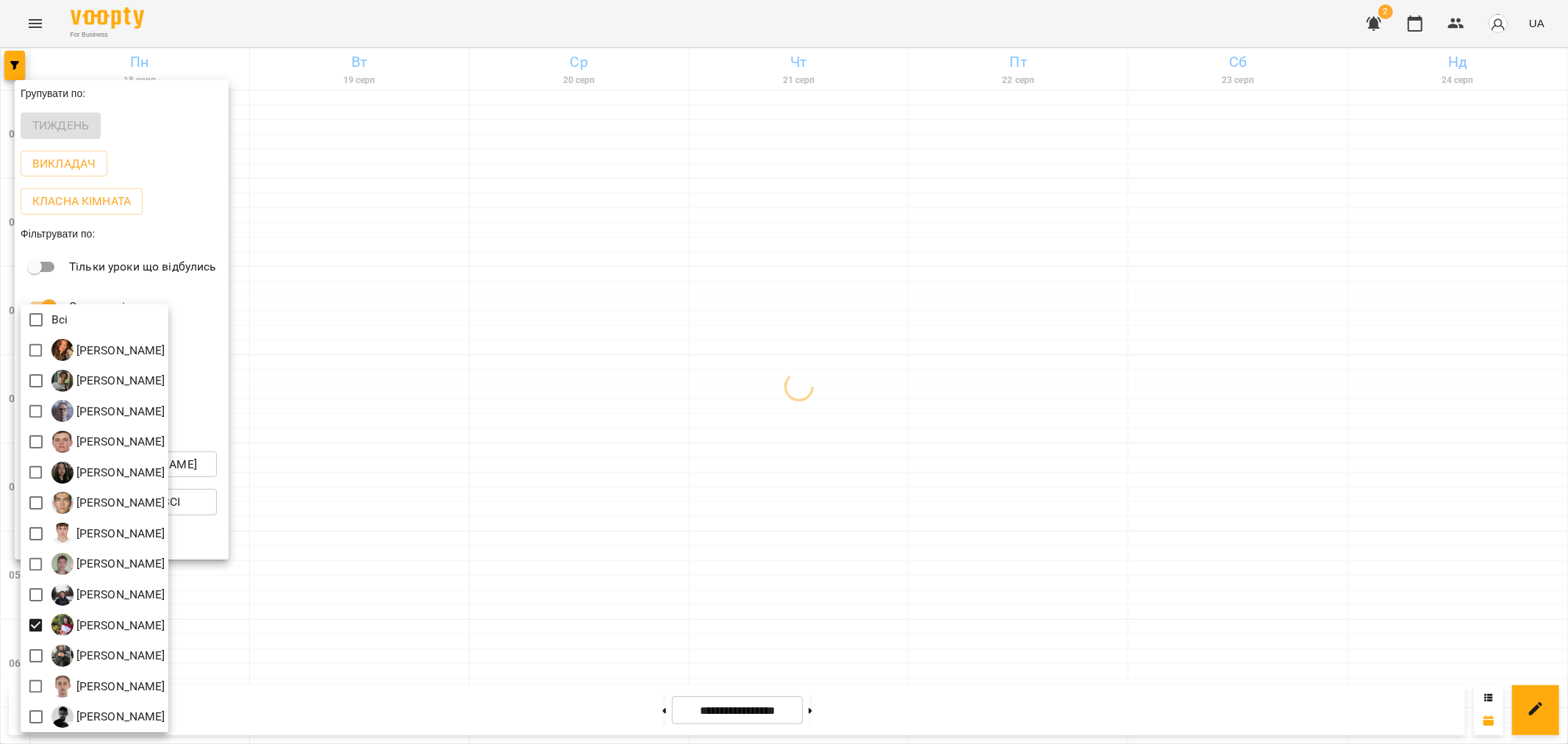
click at [471, 508] on div at bounding box center [784, 372] width 1568 height 744
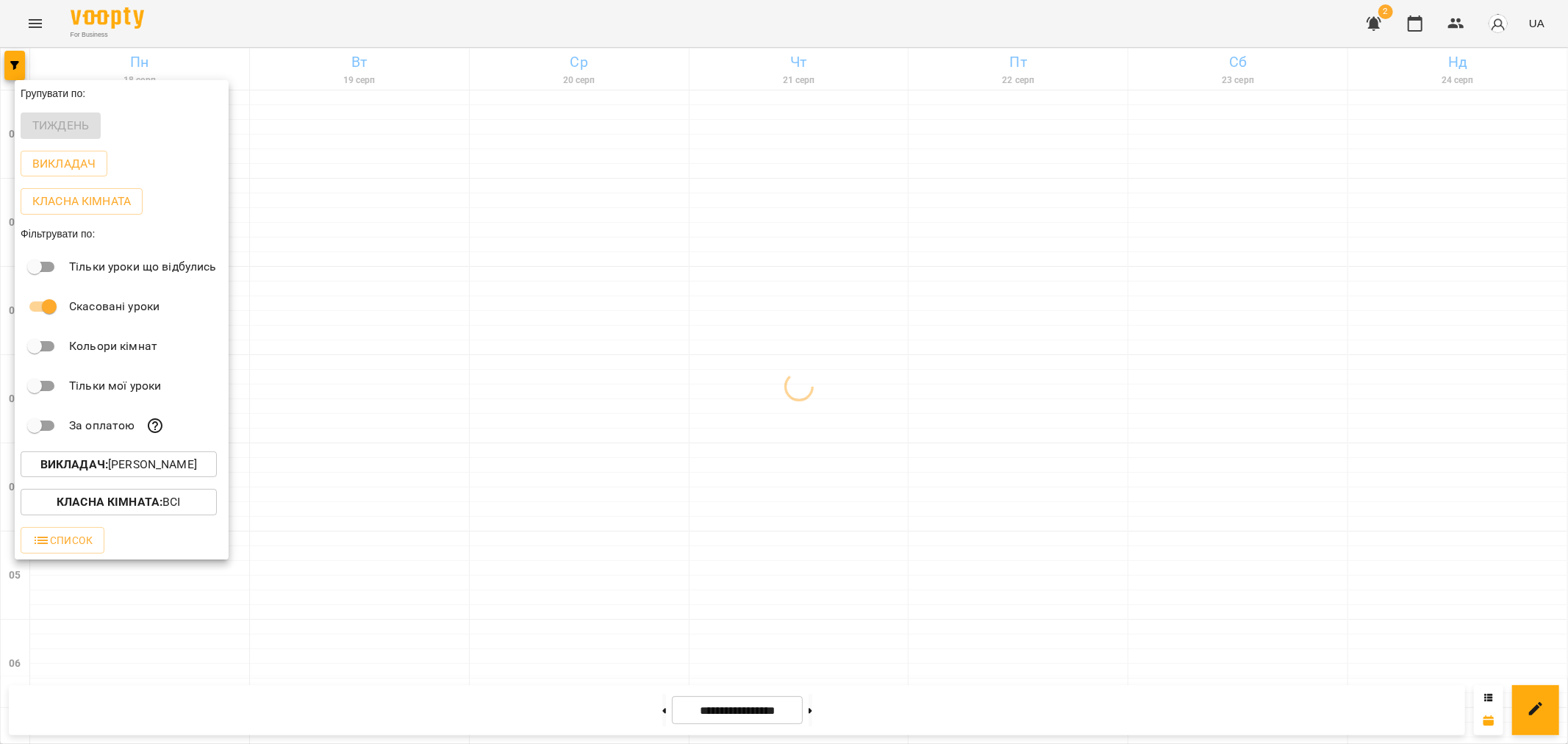
click at [528, 474] on div at bounding box center [784, 372] width 1568 height 744
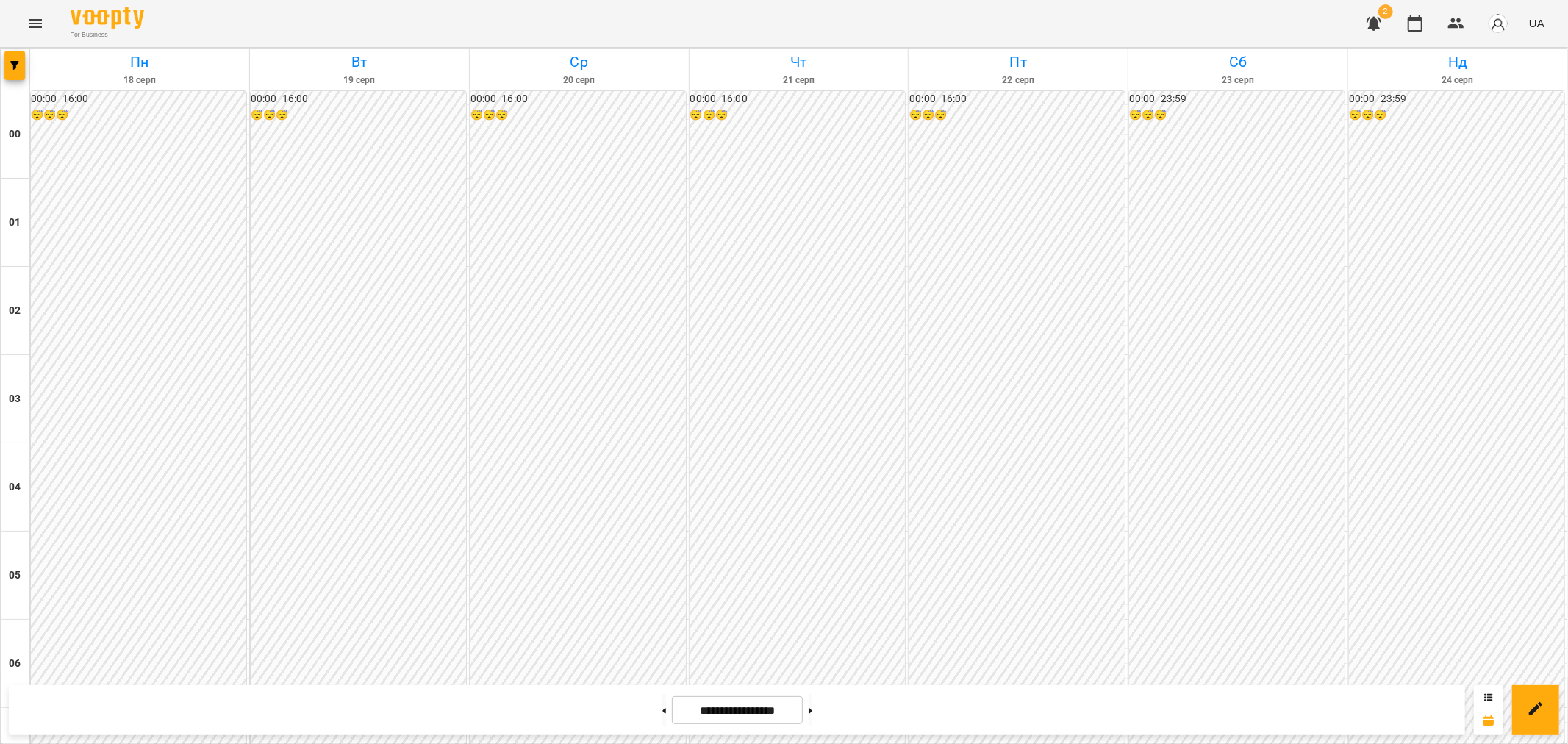
scroll to position [1284, 0]
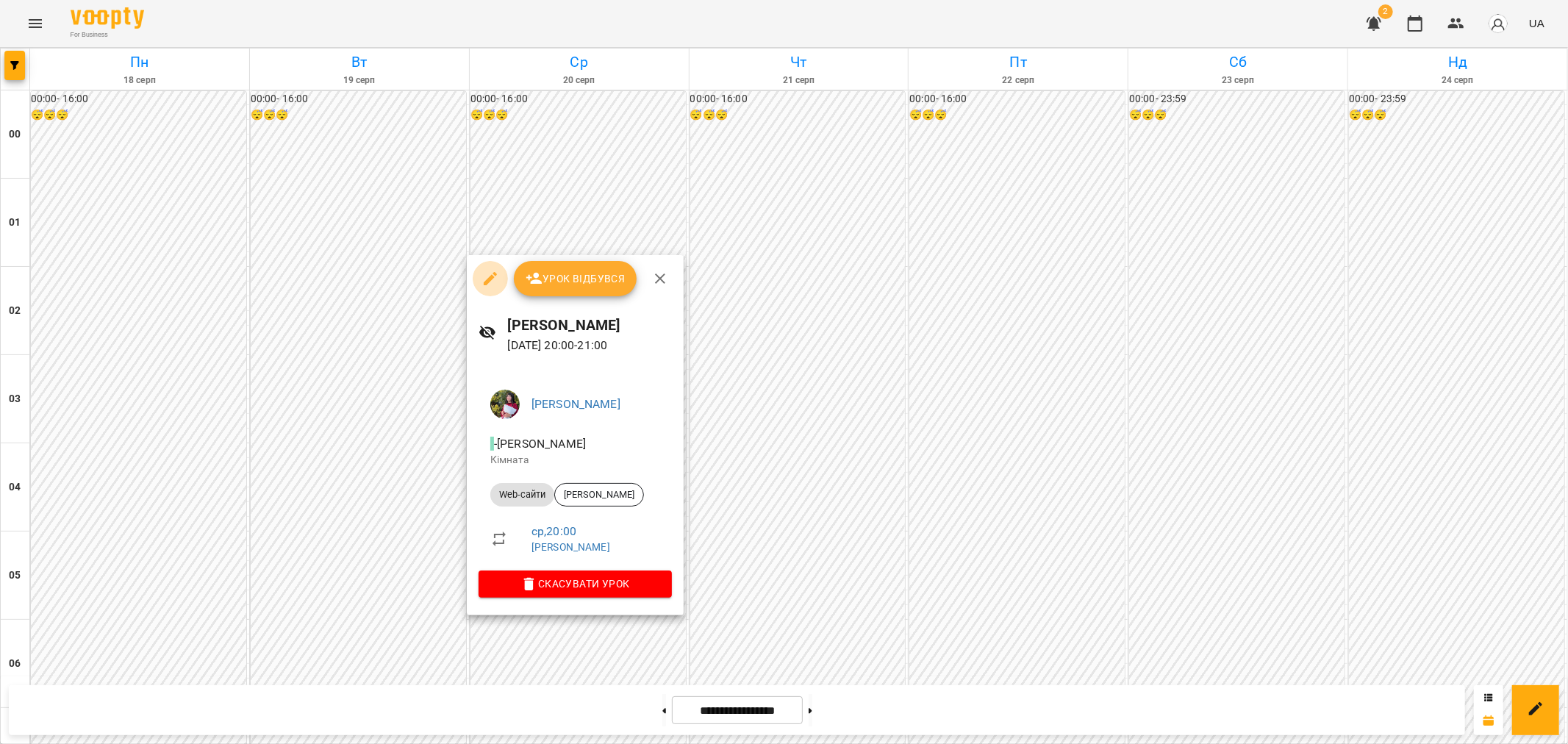
click at [487, 282] on icon "button" at bounding box center [490, 279] width 14 height 14
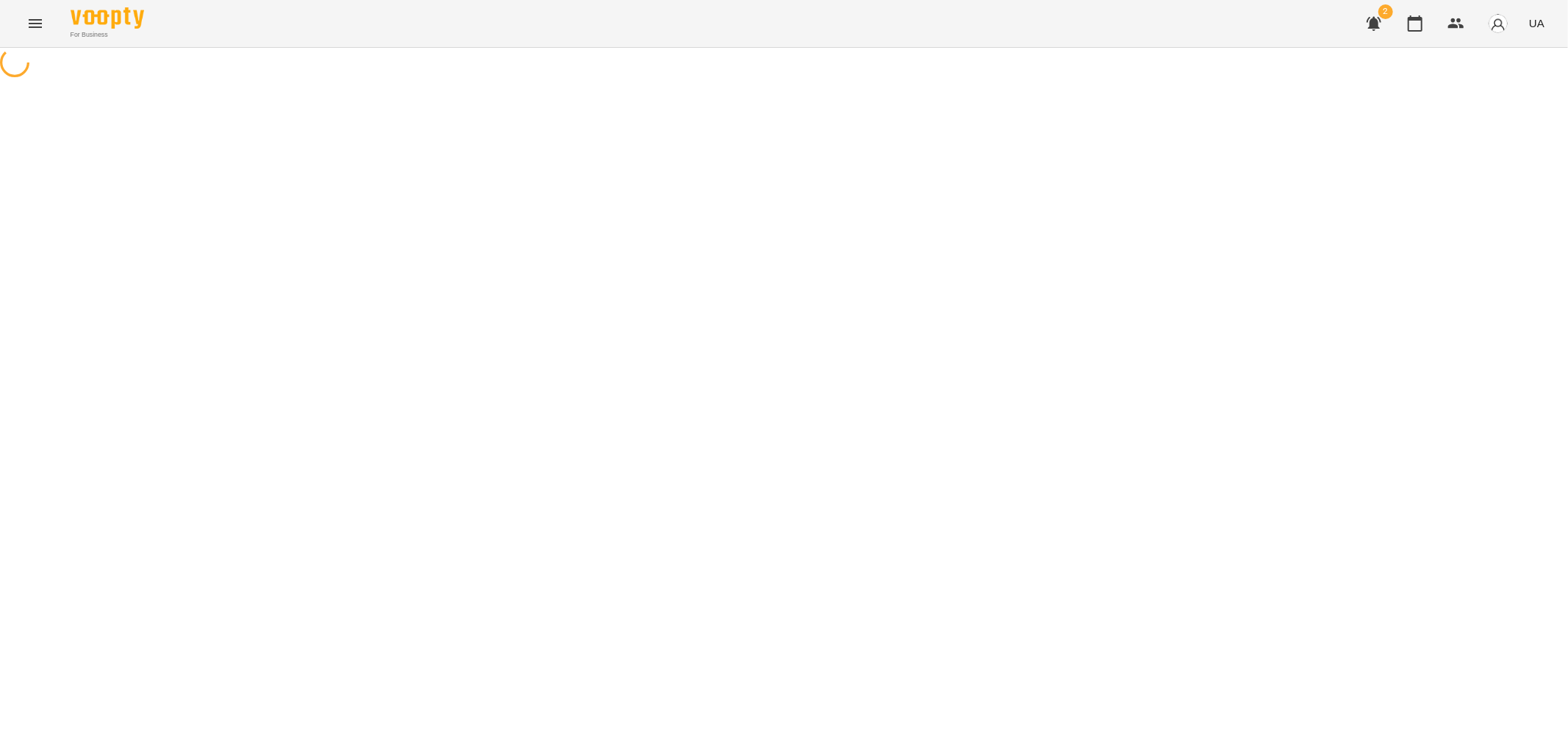
select select "*********"
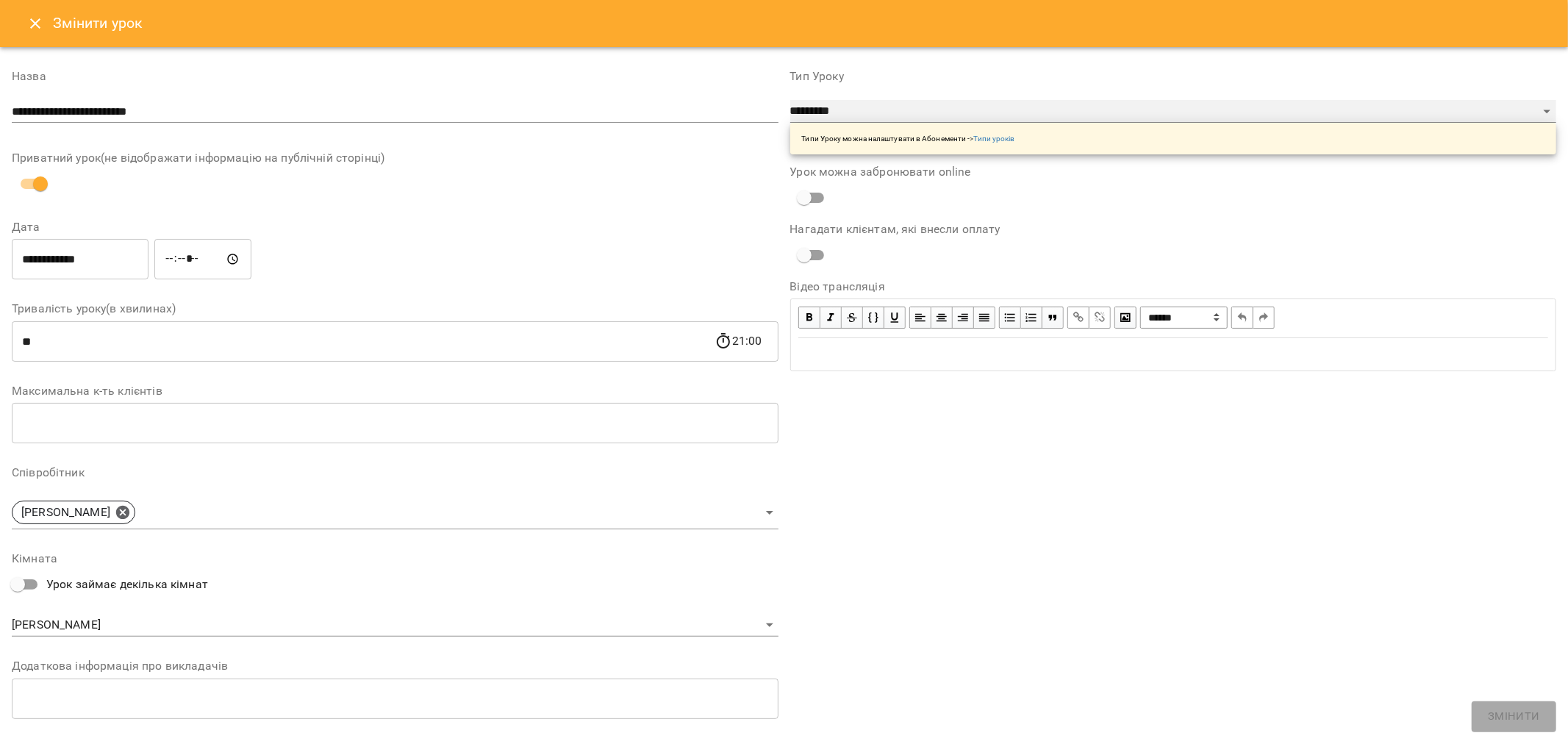
click at [781, 114] on select "**********" at bounding box center [1173, 112] width 766 height 23
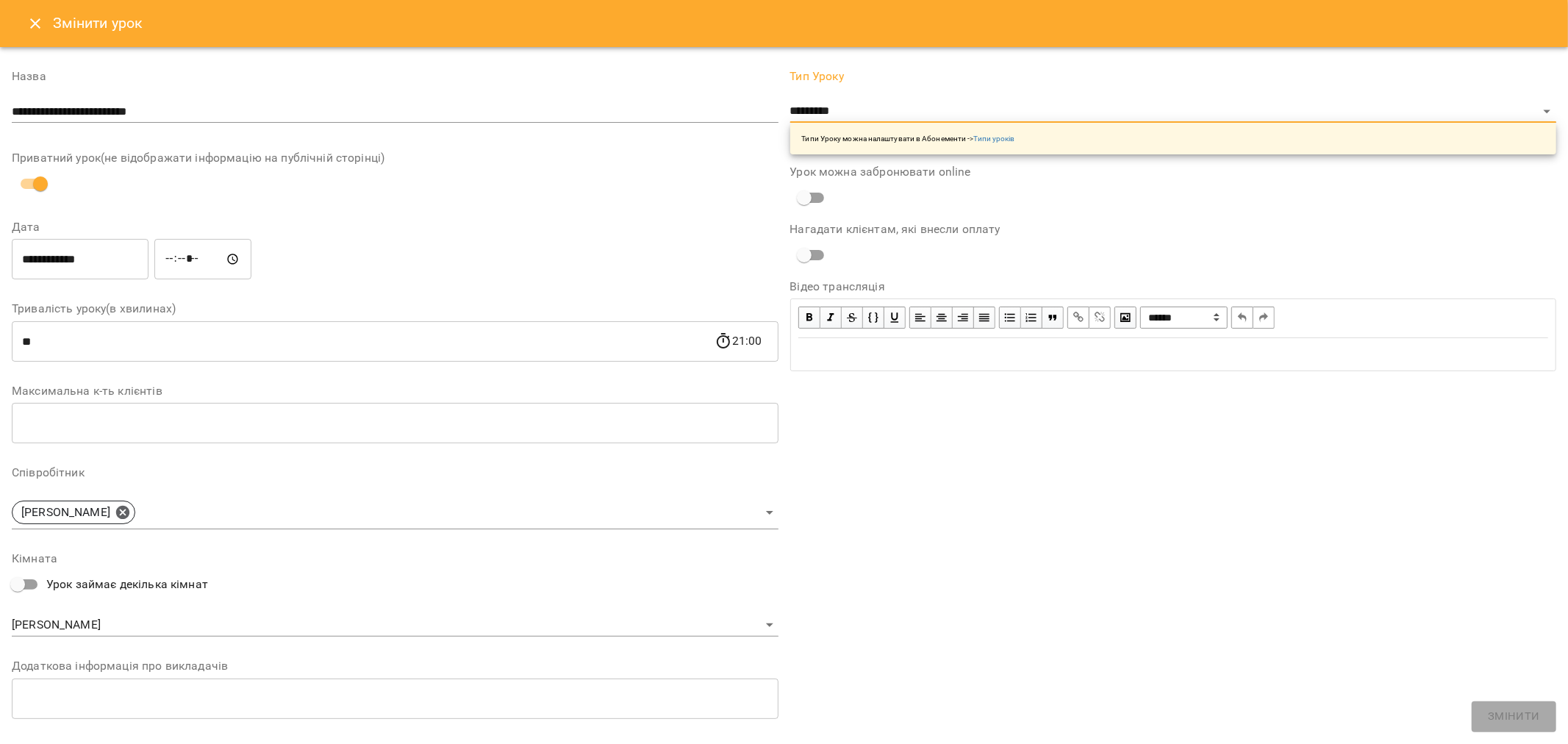
click at [781, 527] on div "**********" at bounding box center [1173, 451] width 778 height 798
click at [34, 24] on icon "Close" at bounding box center [35, 23] width 11 height 11
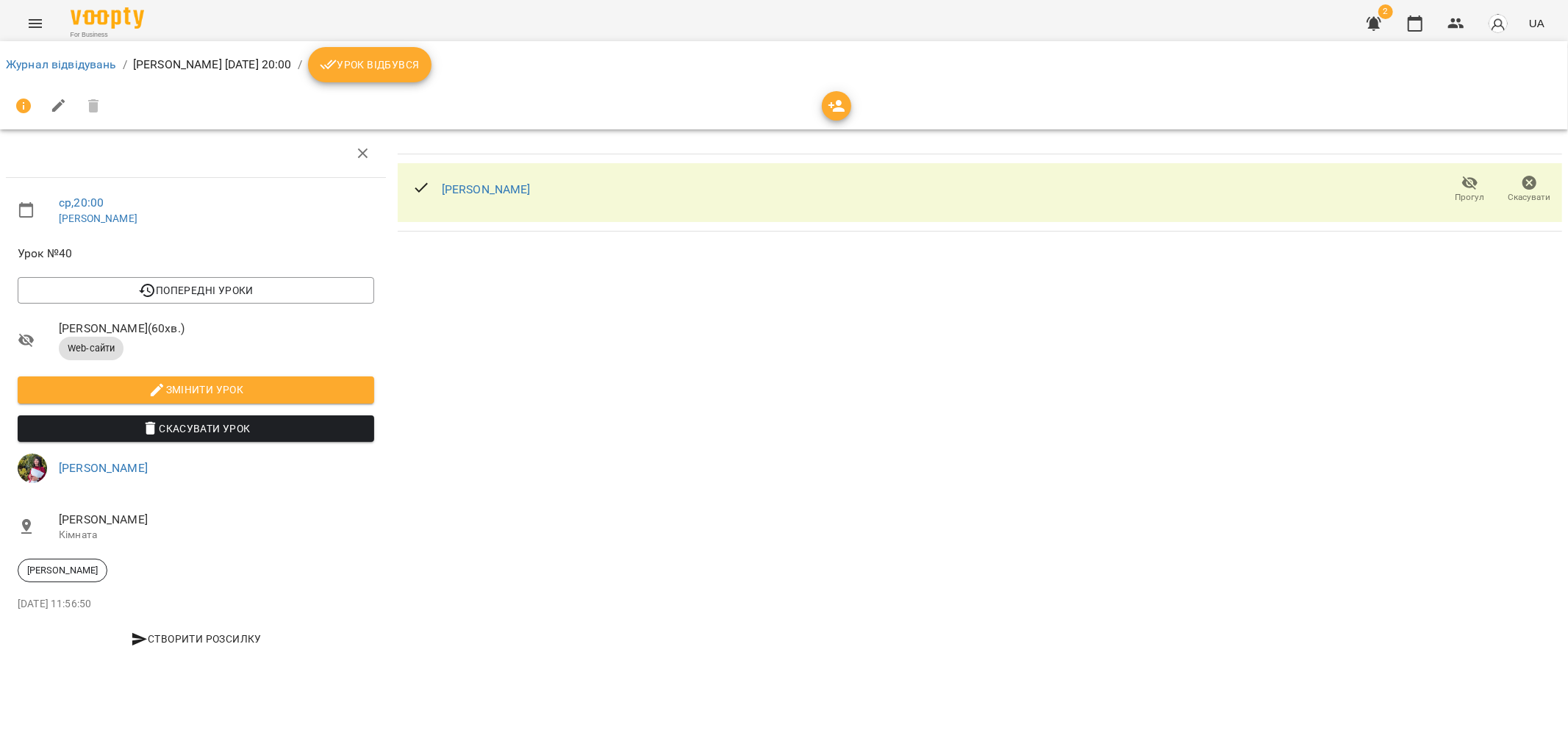
click at [28, 27] on icon "Menu" at bounding box center [35, 23] width 18 height 18
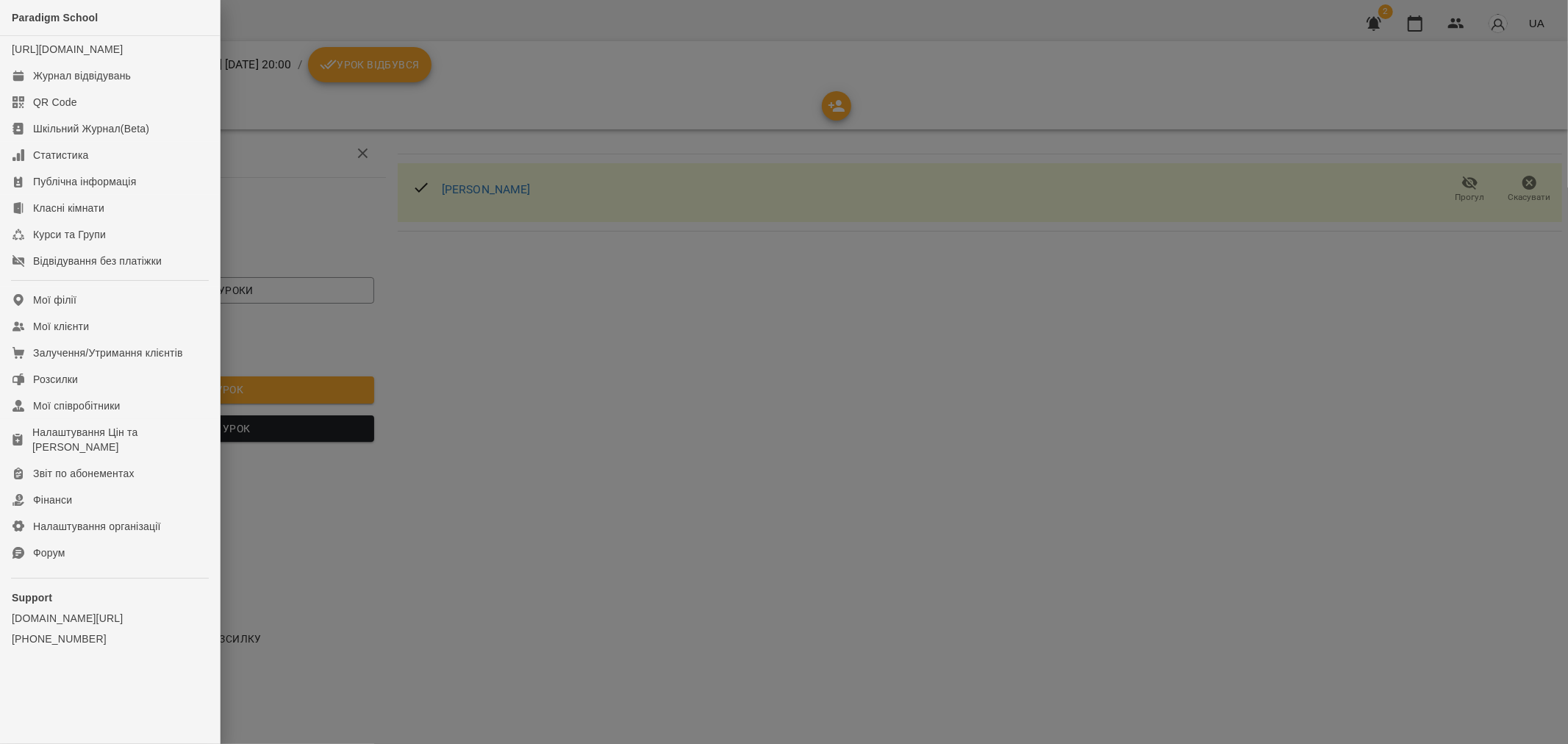
click at [380, 158] on div at bounding box center [784, 372] width 1568 height 744
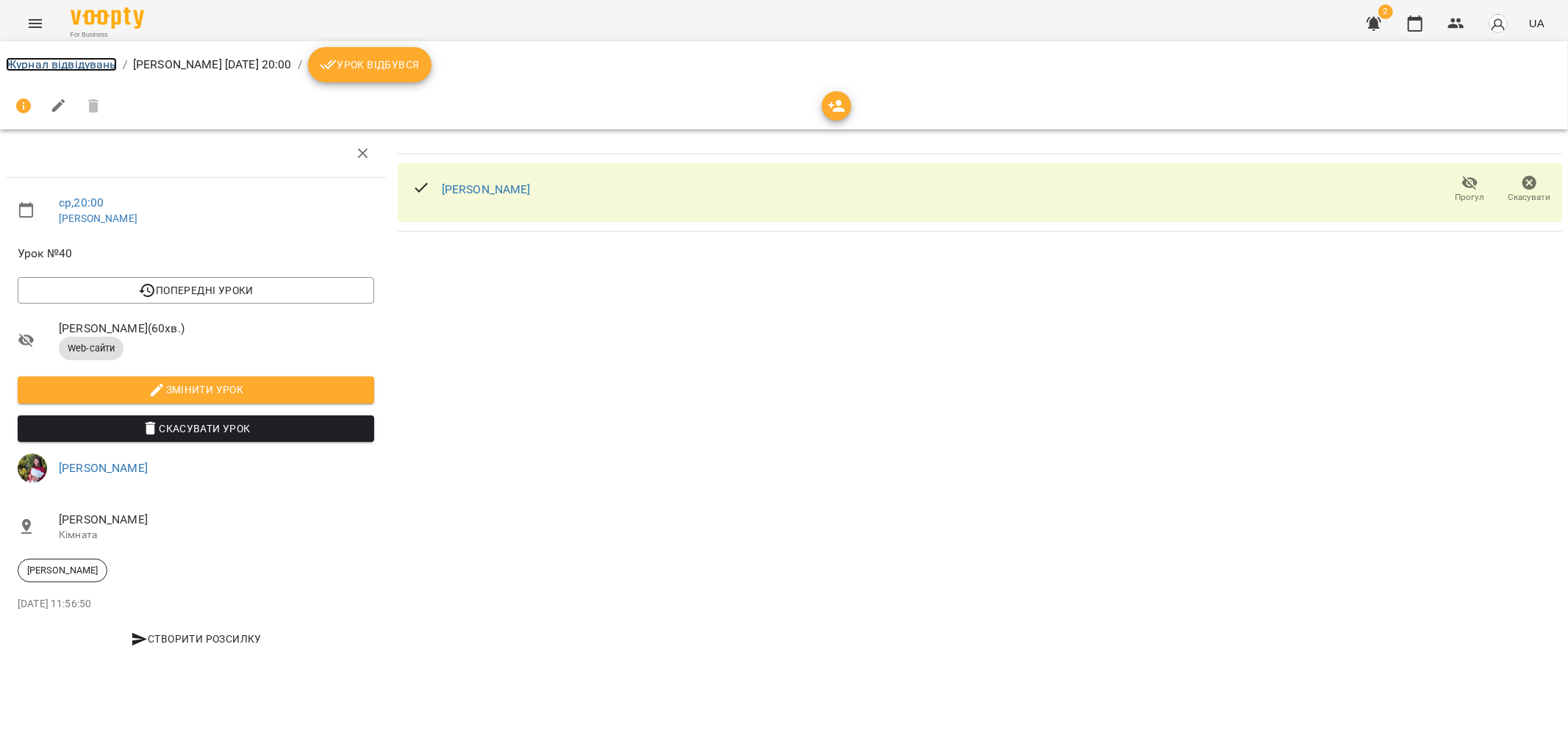
click at [53, 64] on link "Журнал відвідувань" at bounding box center [61, 65] width 111 height 14
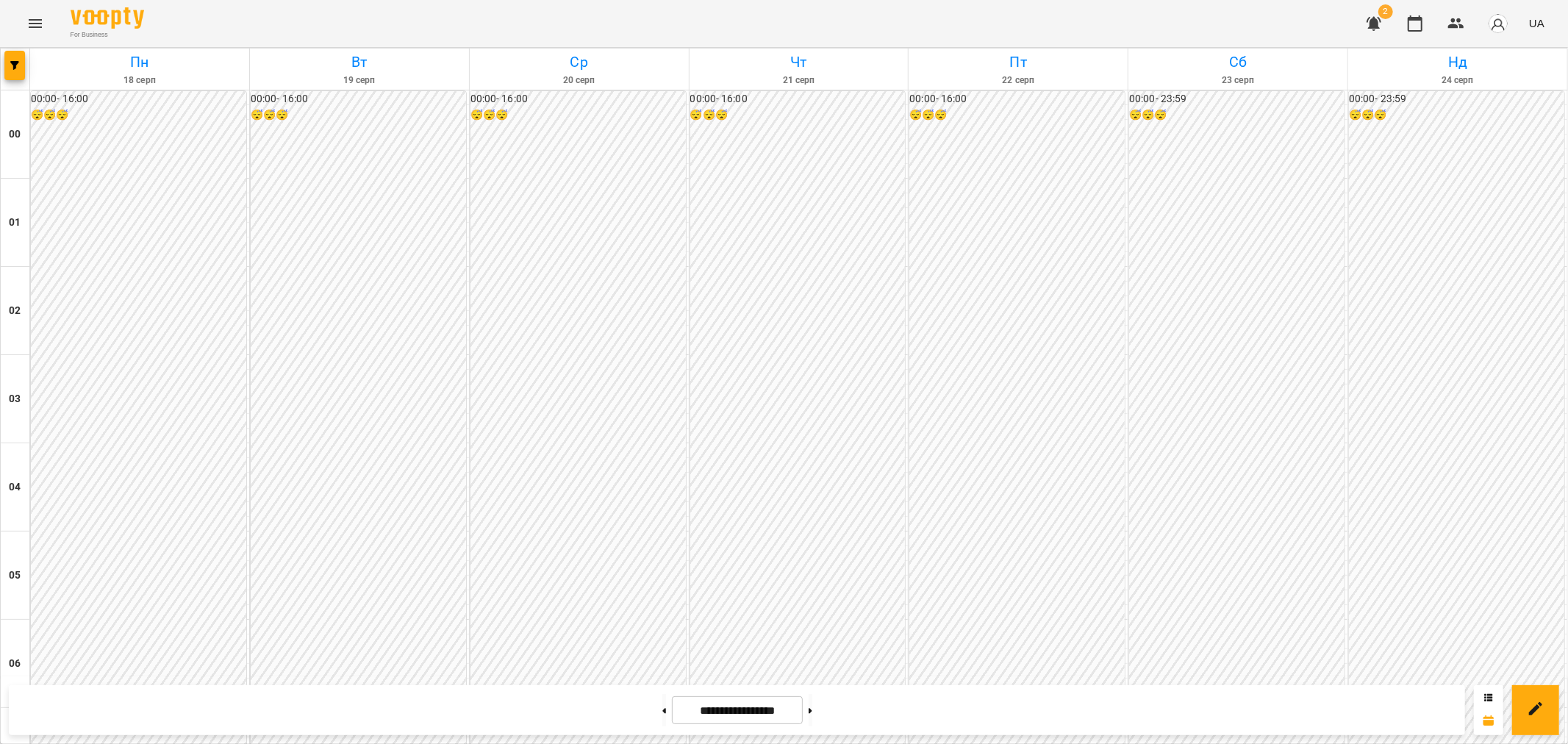
scroll to position [549, 0]
